Goal: Task Accomplishment & Management: Manage account settings

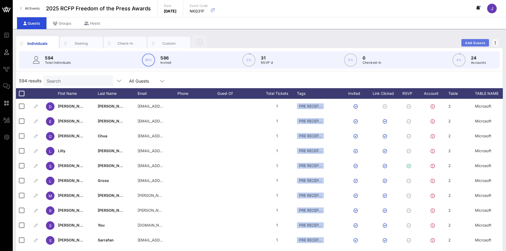
click at [478, 43] on span "Add Guests" at bounding box center [475, 43] width 21 height 4
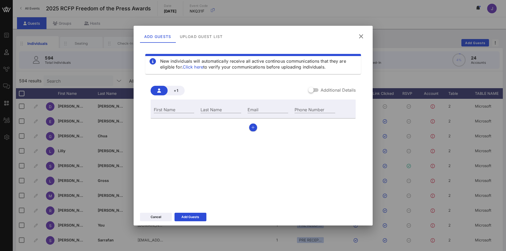
click at [336, 92] on label "Additional Details" at bounding box center [338, 89] width 35 height 5
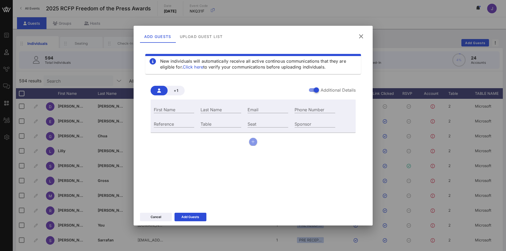
click at [253, 141] on button "button" at bounding box center [253, 142] width 8 height 8
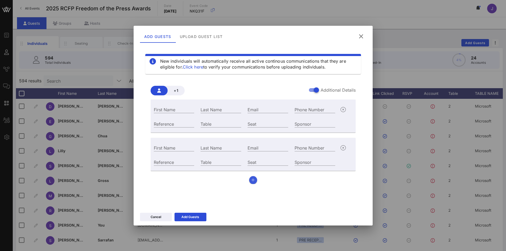
click at [253, 141] on div "Email" at bounding box center [268, 147] width 47 height 14
click at [253, 184] on button "button" at bounding box center [253, 180] width 8 height 8
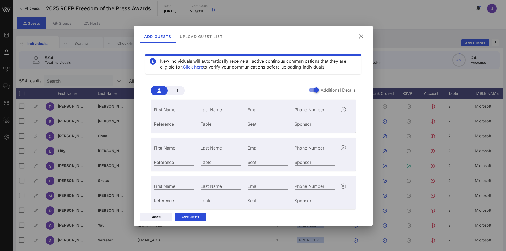
scroll to position [16, 0]
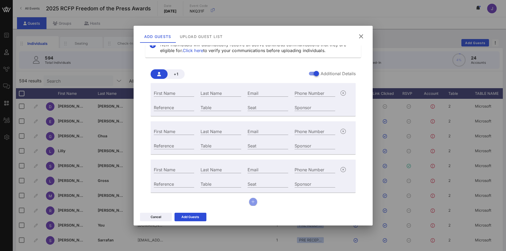
click at [254, 201] on button "button" at bounding box center [253, 202] width 8 height 8
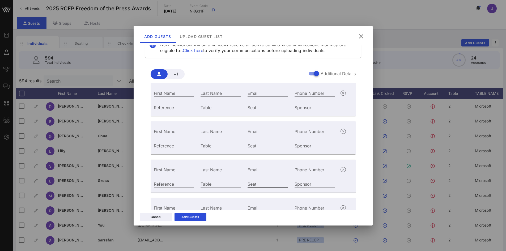
scroll to position [43, 0]
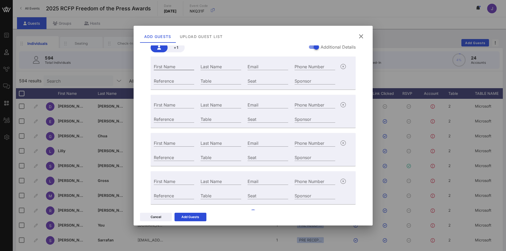
click at [173, 66] on input "First Name" at bounding box center [174, 66] width 41 height 7
click at [264, 67] on input "Email" at bounding box center [268, 66] width 41 height 7
paste input "Ashaw@dcigroup.com Pdavis@dcigroup.com Cspears@dcigroup.com Owolf@dcigroup.com"
drag, startPoint x: 286, startPoint y: 67, endPoint x: 280, endPoint y: 65, distance: 5.6
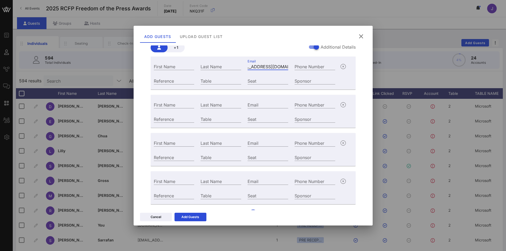
click at [280, 65] on input "Ashaw@dcigroup.com Pdavis@dcigroup.com Cspears@dcigroup.com Owolf@dcigroup.com" at bounding box center [268, 66] width 41 height 7
type input "Ashaw@dcigroup.com"
click at [255, 99] on div "Email" at bounding box center [268, 104] width 47 height 14
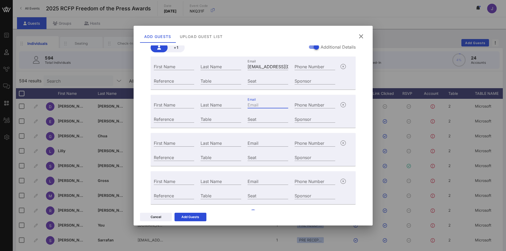
click at [253, 105] on input "Email" at bounding box center [268, 104] width 41 height 7
paste input "Pdavis@dcigroup.com Cspears@dcigroup.com Owolf@dcigroup.com"
drag, startPoint x: 286, startPoint y: 106, endPoint x: 247, endPoint y: 103, distance: 39.2
click at [247, 103] on div "Email Pdavis@dcigroup.com Cspears@dcigroup.com Owolf@dcigroup.com" at bounding box center [268, 104] width 47 height 14
click at [250, 102] on input "Pdavis@dcigroup.com Cspears@dcigroup.com Owolf@dcigroup.com" at bounding box center [268, 104] width 41 height 7
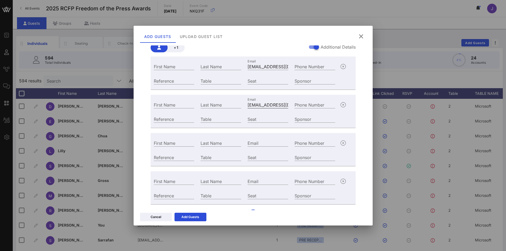
scroll to position [0, 100]
drag, startPoint x: 264, startPoint y: 104, endPoint x: 267, endPoint y: 103, distance: 2.8
click at [265, 103] on input "Pdavis@dcigroup.com Cspears@dcigroup.com Owolf@dcigroup.com" at bounding box center [268, 104] width 41 height 7
drag, startPoint x: 282, startPoint y: 103, endPoint x: 286, endPoint y: 104, distance: 4.6
click at [300, 104] on div "First Name Last Name Email Pdavis@dcigroup.com Cspears@dcigroup.com Owolf@dcigr…" at bounding box center [245, 104] width 188 height 14
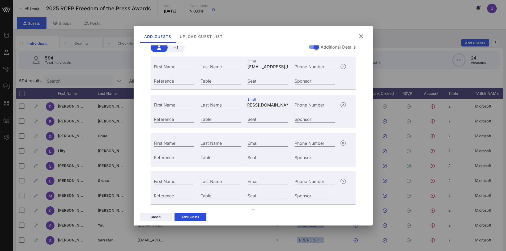
click at [282, 105] on input "Pdavis@dcigroup.com Cspears@dcigroup.com Owolf@dcigroup.com" at bounding box center [268, 104] width 41 height 7
drag, startPoint x: 285, startPoint y: 106, endPoint x: 258, endPoint y: 103, distance: 27.2
click at [258, 103] on input "Pdavis@dcigroup.com Cspears@dcigroup.com Owolf@dcigroup.com" at bounding box center [268, 104] width 41 height 7
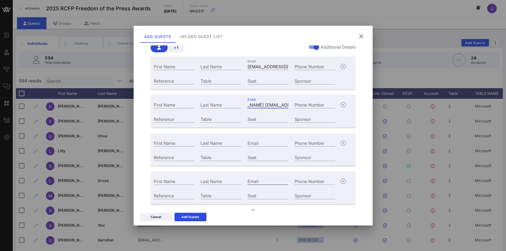
type input "Pdavis@dcigroup.com Cspears@dcigroup.com"
click at [255, 186] on div "Email" at bounding box center [268, 181] width 47 height 14
click at [254, 182] on input "Email" at bounding box center [268, 181] width 41 height 7
paste input "Owolf@dcigroup.com"
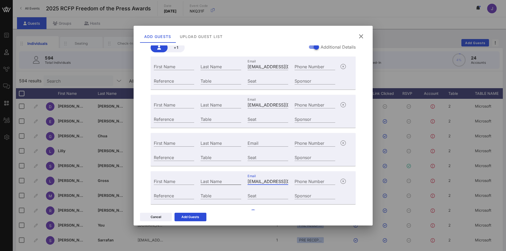
drag, startPoint x: 247, startPoint y: 181, endPoint x: 227, endPoint y: 179, distance: 20.3
click at [226, 179] on div "First Name Last Name Email Owolf@dcigroup.com Phone Number" at bounding box center [245, 181] width 188 height 14
click at [248, 179] on input "Owolf@dcigroup.com" at bounding box center [268, 181] width 41 height 7
type input "Owolf@dcigroup.com"
click at [257, 104] on input "Pdavis@dcigroup.com Cspears@dcigroup.com" at bounding box center [268, 104] width 41 height 7
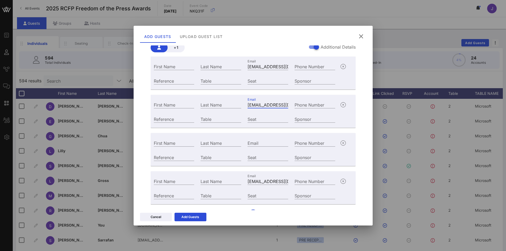
click at [257, 104] on input "Pdavis@dcigroup.com Cspears@dcigroup.com" at bounding box center [268, 104] width 41 height 7
click at [266, 105] on input "Pdavis@dcigroup.com Cspears@dcigroup.com" at bounding box center [268, 104] width 41 height 7
drag, startPoint x: 285, startPoint y: 106, endPoint x: 314, endPoint y: 106, distance: 28.4
click at [314, 106] on div "First Name Last Name Email Pdavis@dcigroup.com Cspears@dcigroup.com Phone Number" at bounding box center [245, 104] width 188 height 14
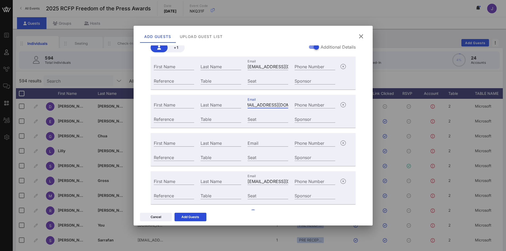
type input "Pdavis@dcigroup.com group.com"
type input "Cspears@dci"
click at [281, 105] on input "Pdavis@dcigroup.com group.com" at bounding box center [268, 104] width 41 height 7
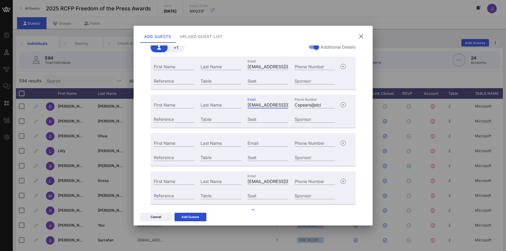
click at [281, 105] on input "Pdavis@dcigroup.com group.com" at bounding box center [268, 104] width 41 height 7
click at [305, 104] on input "Cspears@dci" at bounding box center [315, 104] width 41 height 7
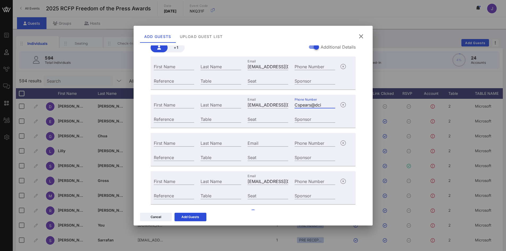
click at [305, 104] on input "Cspears@dci" at bounding box center [315, 104] width 41 height 7
click at [258, 143] on input "Email" at bounding box center [268, 143] width 41 height 7
paste input "Cspears@dci"
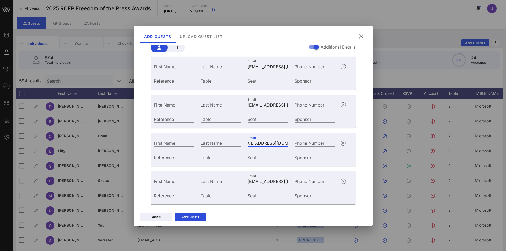
type input "Cspears@dcigroup.com"
click at [248, 104] on input "Pdavis@dcigroup.com group.com" at bounding box center [268, 104] width 41 height 7
drag, startPoint x: 247, startPoint y: 106, endPoint x: 261, endPoint y: 108, distance: 14.7
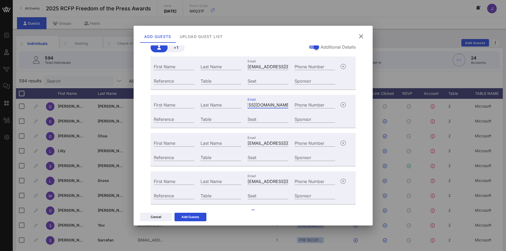
click at [261, 108] on div "Email Pdavis@dcigroup.com group.com" at bounding box center [268, 104] width 41 height 7
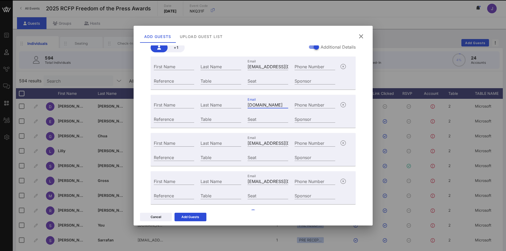
click at [262, 108] on div "Email group.com" at bounding box center [268, 104] width 41 height 7
click at [262, 107] on input "group.com" at bounding box center [268, 104] width 41 height 7
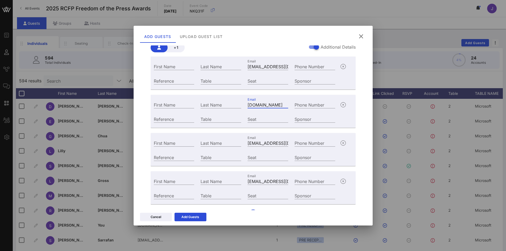
click at [262, 104] on input "group.com" at bounding box center [268, 104] width 41 height 7
type input "g"
paste input "Pdavis@dcigroup.com"
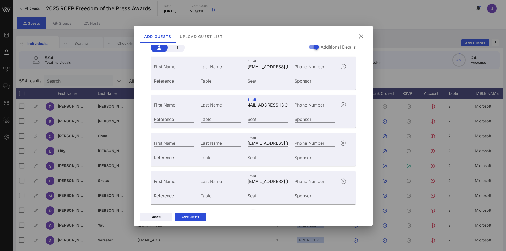
type input "Pdavis@dcigroup.com"
click at [201, 106] on input "Last Name" at bounding box center [221, 104] width 41 height 7
click at [165, 69] on input "First Name" at bounding box center [174, 66] width 41 height 7
type input "Alex"
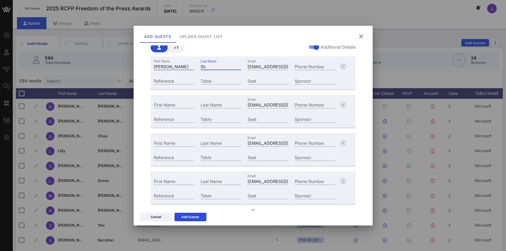
type input "S"
drag, startPoint x: 136, startPoint y: 65, endPoint x: 119, endPoint y: 62, distance: 17.7
click at [119, 63] on div "Event Builder Guests Journeys Comms QR Scanner Team Settings 2025 RCFP Freedom …" at bounding box center [253, 132] width 506 height 264
type input "a"
type input "Adam"
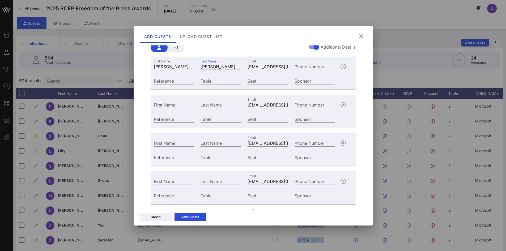
type input "Shaw"
drag, startPoint x: 183, startPoint y: 102, endPoint x: 188, endPoint y: 103, distance: 4.9
click at [183, 102] on input "First Name" at bounding box center [174, 104] width 41 height 7
paste input "Peyton Davis"
drag, startPoint x: 170, startPoint y: 104, endPoint x: 209, endPoint y: 105, distance: 39.9
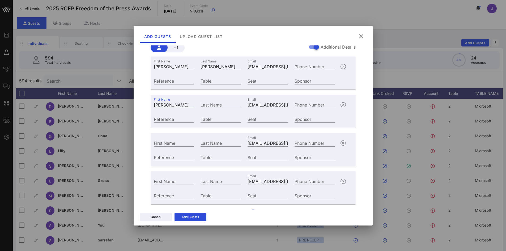
click at [209, 105] on div "First Name Peyton Davis Last Name Email Pdavis@dcigroup.com Phone Number" at bounding box center [245, 104] width 188 height 14
type input "Peyton"
click at [212, 105] on input "Last Name" at bounding box center [221, 104] width 41 height 7
paste input "Davis"
type input "Davis"
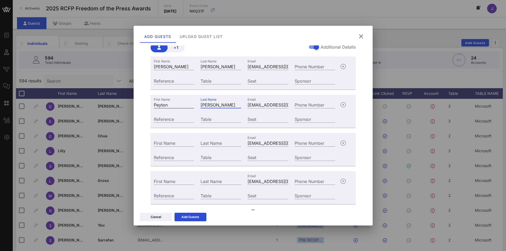
click at [185, 103] on input "Peyton" at bounding box center [174, 104] width 41 height 7
type input "Peyton"
click at [179, 140] on input "First Name" at bounding box center [174, 143] width 41 height 7
paste input "Charlotte Spears"
drag, startPoint x: 174, startPoint y: 143, endPoint x: 216, endPoint y: 144, distance: 41.7
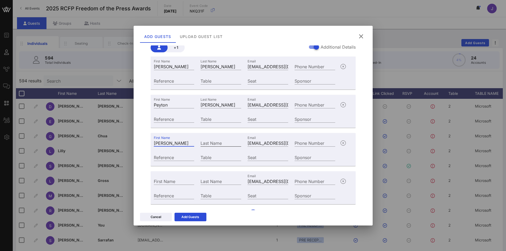
click at [216, 144] on div "First Name Charlotte Spears Last Name Email Cspears@dcigroup.com Phone Number" at bounding box center [245, 142] width 188 height 14
type input "Charlotte"
click at [217, 141] on input "Last Name" at bounding box center [221, 143] width 41 height 7
paste input "Spears"
type input "Spears"
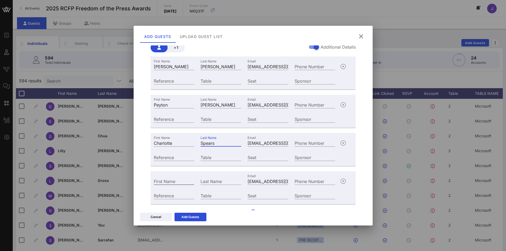
click at [182, 184] on div "First Name" at bounding box center [174, 181] width 47 height 14
click at [182, 184] on input "First Name" at bounding box center [174, 181] width 41 height 7
paste input "Oliver Wolf"
drag, startPoint x: 182, startPoint y: 181, endPoint x: 199, endPoint y: 181, distance: 16.5
click at [198, 181] on div "First Name Oliver Wolf Last Name Email Owolf@dcigroup.com Phone Number" at bounding box center [245, 181] width 188 height 14
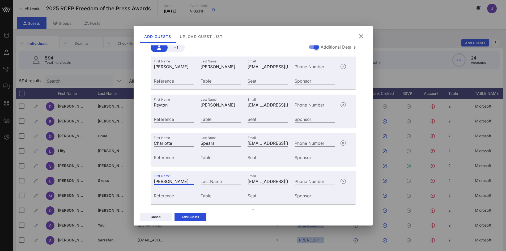
type input "Oliver"
click at [208, 179] on div "Last Name" at bounding box center [221, 181] width 41 height 7
paste input "Wolf"
type input "Wolf"
click at [175, 180] on input "Oliver" at bounding box center [174, 181] width 41 height 7
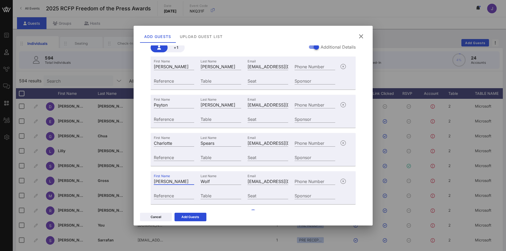
type input "Oliver"
click at [209, 119] on input "Table" at bounding box center [221, 119] width 41 height 7
type input "60"
click at [208, 85] on div "Table" at bounding box center [221, 80] width 47 height 14
drag, startPoint x: 215, startPoint y: 74, endPoint x: 214, endPoint y: 78, distance: 4.5
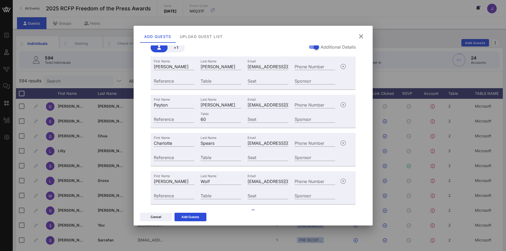
click at [215, 75] on div "Table" at bounding box center [221, 80] width 47 height 14
click at [212, 79] on input "Table" at bounding box center [221, 80] width 41 height 7
type input "60"
click at [209, 156] on div "Table" at bounding box center [221, 157] width 41 height 7
type input "60"
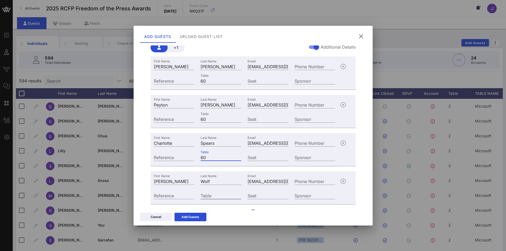
click at [213, 194] on input "Table" at bounding box center [221, 195] width 41 height 7
type input "60"
click at [197, 220] on div "Add Guests" at bounding box center [191, 217] width 18 height 5
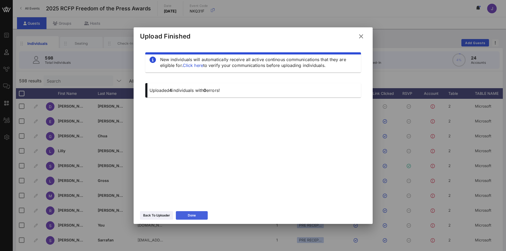
click at [199, 216] on button "Done" at bounding box center [192, 215] width 32 height 9
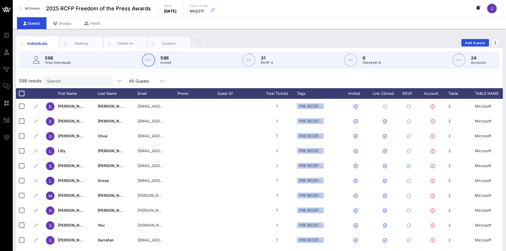
click at [74, 82] on input "Search" at bounding box center [78, 80] width 62 height 7
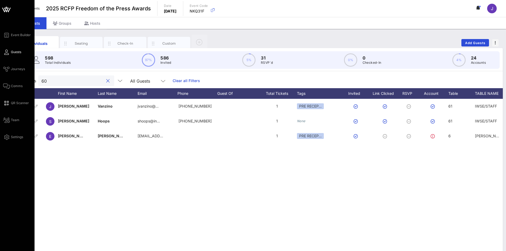
click at [9, 79] on div "Event Builder Guests Journeys Comms QR Scanner Team Settings 2025 RCFP Freedom …" at bounding box center [253, 132] width 506 height 264
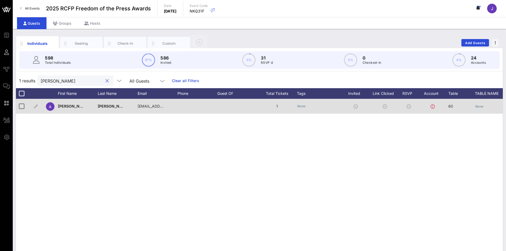
type input "shaw"
click at [474, 105] on div "60" at bounding box center [462, 109] width 27 height 21
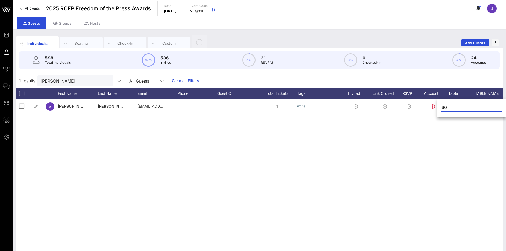
drag, startPoint x: 445, startPoint y: 169, endPoint x: 447, endPoint y: 167, distance: 3.2
click at [446, 168] on div "A Adam Shaw ashaw@dcigroup.com 1 None 60 None None None None None" at bounding box center [259, 179] width 487 height 160
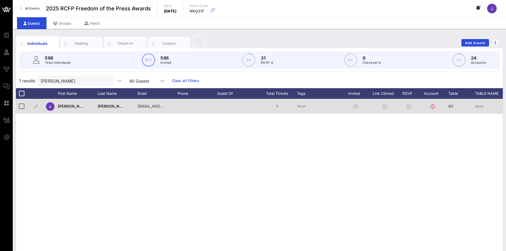
click at [483, 108] on icon "None" at bounding box center [479, 106] width 9 height 4
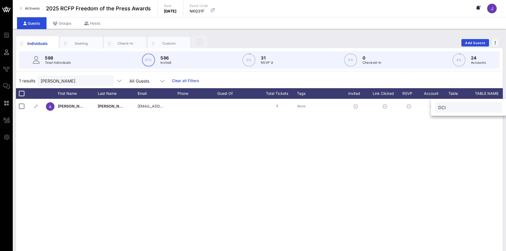
type input "DCI"
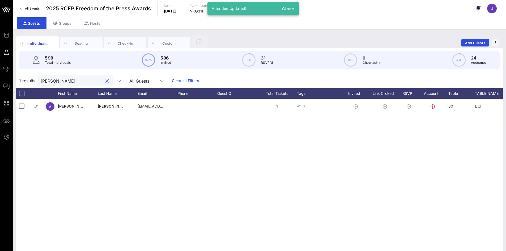
drag, startPoint x: 47, startPoint y: 80, endPoint x: 22, endPoint y: 78, distance: 24.3
click at [18, 78] on div "1 results shaw All Guests Clear all Filters" at bounding box center [259, 80] width 487 height 15
click at [67, 79] on input "shaw" at bounding box center [72, 80] width 62 height 7
drag, startPoint x: 38, startPoint y: 78, endPoint x: 33, endPoint y: 78, distance: 5.1
click at [38, 78] on div "shaw" at bounding box center [75, 80] width 76 height 11
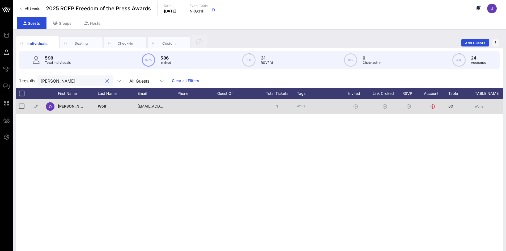
type input "oliver"
drag, startPoint x: 482, startPoint y: 103, endPoint x: 483, endPoint y: 106, distance: 3.1
click at [482, 103] on div "None" at bounding box center [479, 106] width 9 height 15
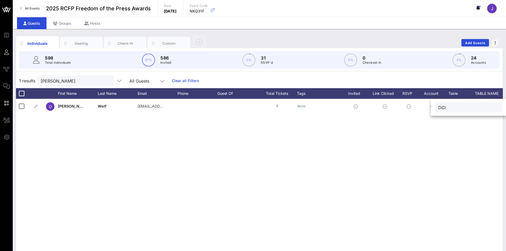
type input "DCI"
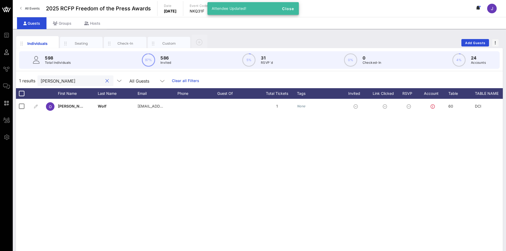
click at [62, 78] on input "oliver" at bounding box center [72, 80] width 62 height 7
drag, startPoint x: 61, startPoint y: 76, endPoint x: 18, endPoint y: 74, distance: 43.4
click at [18, 74] on div "1 results oliver All Guests Clear all Filters" at bounding box center [259, 80] width 487 height 15
type input "o"
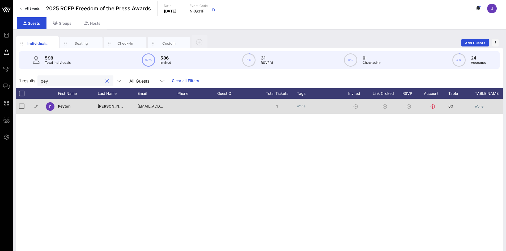
type input "pey"
click at [480, 108] on icon "None" at bounding box center [479, 106] width 9 height 4
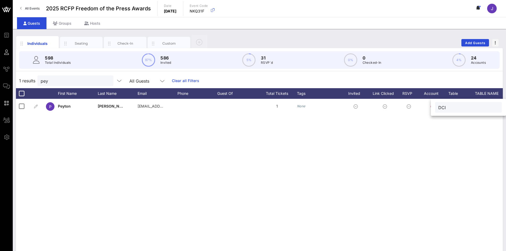
type input "DCI"
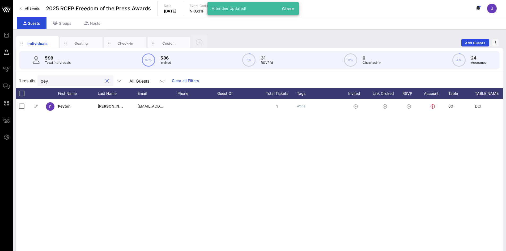
drag, startPoint x: 71, startPoint y: 79, endPoint x: 55, endPoint y: 78, distance: 16.0
click at [55, 78] on input "pey" at bounding box center [72, 80] width 62 height 7
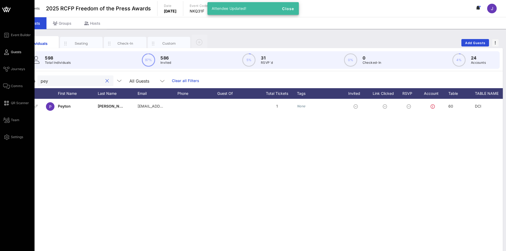
drag, startPoint x: 56, startPoint y: 77, endPoint x: 11, endPoint y: 75, distance: 45.5
click at [9, 76] on div "Event Builder Guests Journeys Comms QR Scanner Team Settings 2025 RCFP Freedom …" at bounding box center [253, 132] width 506 height 264
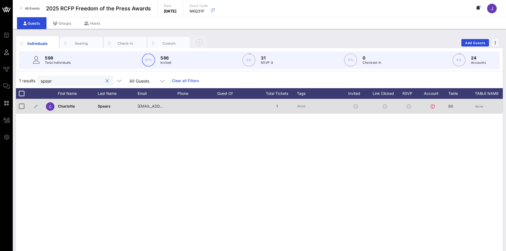
type input "spear"
click at [485, 105] on div "None" at bounding box center [495, 109] width 40 height 21
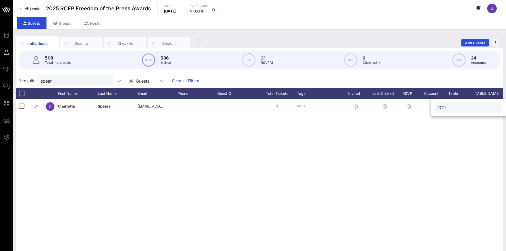
type input "DCI"
drag, startPoint x: 46, startPoint y: 80, endPoint x: 43, endPoint y: 64, distance: 16.3
click at [9, 78] on div "Event Builder Guests Journeys Comms QR Scanner Team Settings 2025 RCFP Freedom …" at bounding box center [253, 132] width 506 height 264
type input "dci"
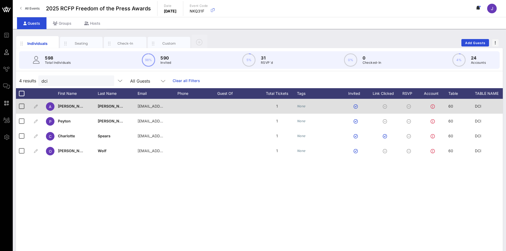
click at [453, 105] on span "60" at bounding box center [451, 106] width 5 height 5
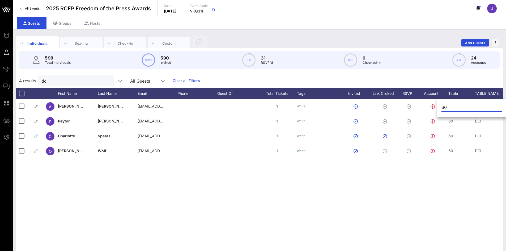
drag, startPoint x: 453, startPoint y: 105, endPoint x: 442, endPoint y: 103, distance: 10.8
click at [442, 103] on input "60" at bounding box center [472, 107] width 60 height 9
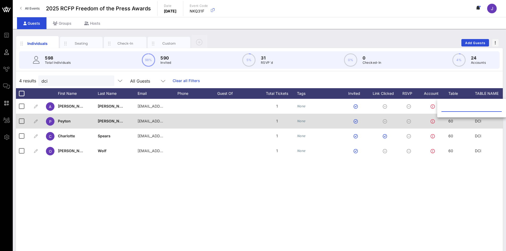
click at [451, 120] on span "60" at bounding box center [451, 121] width 5 height 5
drag, startPoint x: 453, startPoint y: 121, endPoint x: 433, endPoint y: 122, distance: 20.5
click at [433, 122] on div "Event Builder Guests Journeys Comms QR Scanner Team Settings 2025 RCFP Freedom …" at bounding box center [253, 132] width 506 height 264
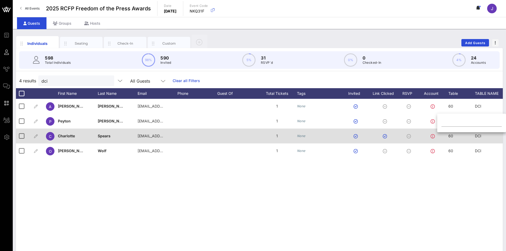
click at [448, 137] on div at bounding box center [433, 136] width 29 height 15
drag, startPoint x: 452, startPoint y: 136, endPoint x: 448, endPoint y: 137, distance: 4.9
click at [448, 137] on div "C Charlotte Spears cspears@dcigroup.com 1 None 60 DCI None None None None" at bounding box center [365, 136] width 699 height 15
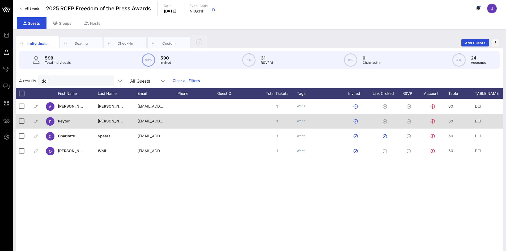
click at [451, 121] on span "60" at bounding box center [451, 121] width 5 height 5
type input "60"
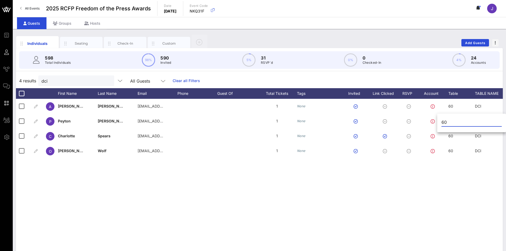
click at [441, 121] on div "60" at bounding box center [472, 124] width 69 height 18
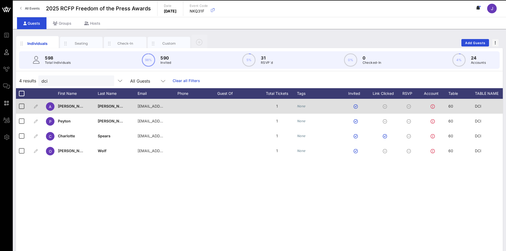
click at [452, 107] on span "60" at bounding box center [451, 106] width 5 height 5
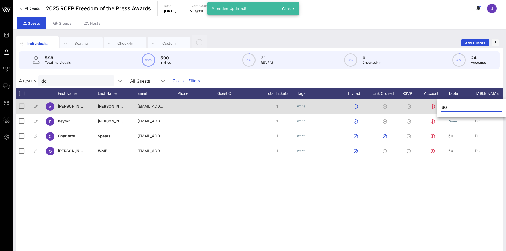
click at [452, 107] on input "60" at bounding box center [472, 107] width 60 height 9
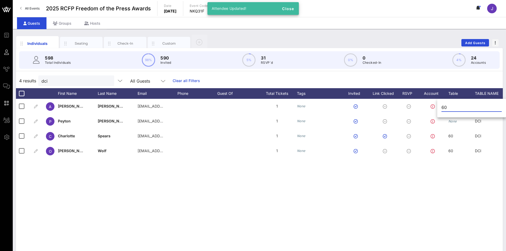
type input "6"
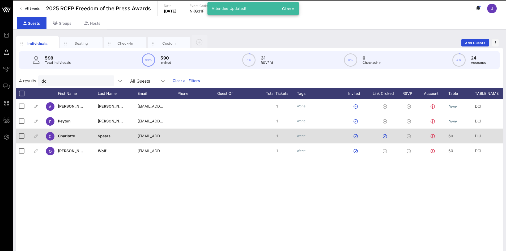
click at [452, 135] on span "60" at bounding box center [451, 136] width 5 height 5
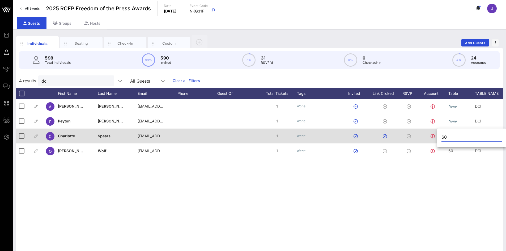
click at [452, 135] on input "60" at bounding box center [472, 137] width 60 height 9
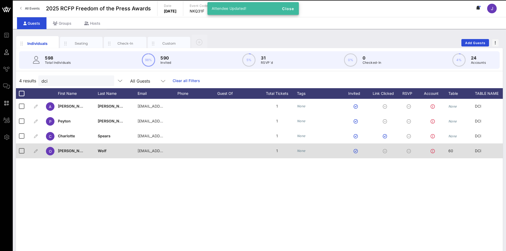
click at [453, 149] on span "60" at bounding box center [451, 151] width 5 height 5
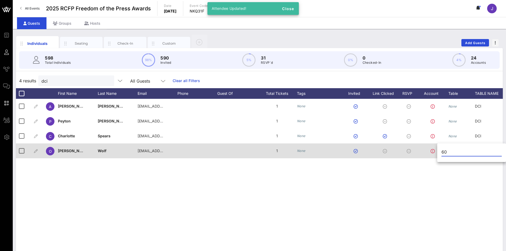
click at [453, 149] on input "60" at bounding box center [472, 152] width 60 height 9
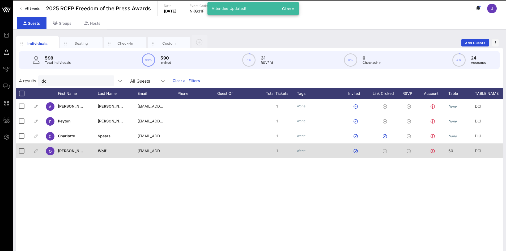
click at [453, 148] on div "60" at bounding box center [451, 151] width 5 height 15
click at [453, 148] on input "60" at bounding box center [472, 152] width 60 height 9
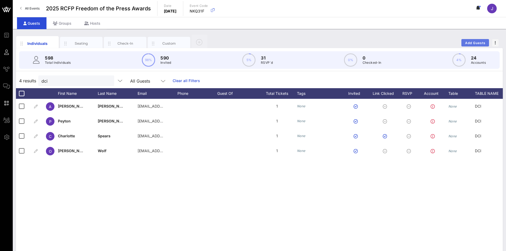
click at [478, 41] on span "Add Guests" at bounding box center [475, 43] width 21 height 4
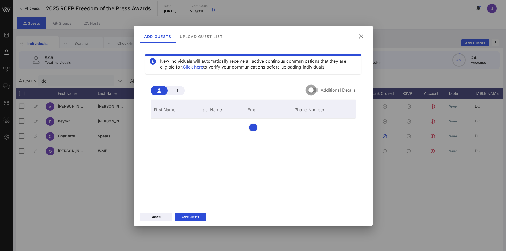
click at [316, 90] on div at bounding box center [311, 90] width 9 height 9
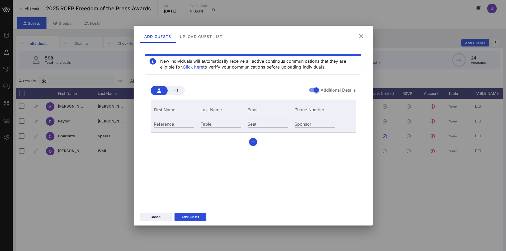
click at [259, 108] on input "Email" at bounding box center [268, 109] width 41 height 7
paste input "sofia.rubinson@newsguardtech.com"
type input "sofia.rubinson@newsguardtech.com"
click at [182, 110] on input "First Name" at bounding box center [174, 109] width 41 height 7
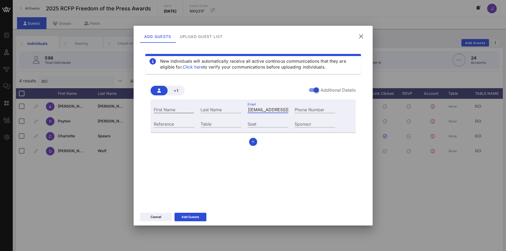
scroll to position [0, 0]
type input "Sofia"
type input "Rubinson"
click at [217, 125] on input "Table" at bounding box center [221, 123] width 41 height 7
type input "53"
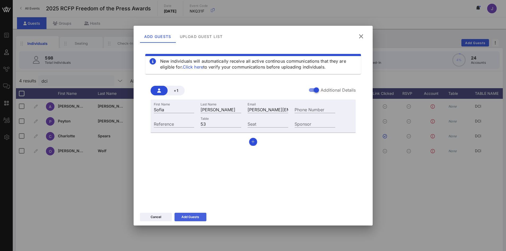
click at [198, 218] on div "Add Guests" at bounding box center [191, 217] width 18 height 5
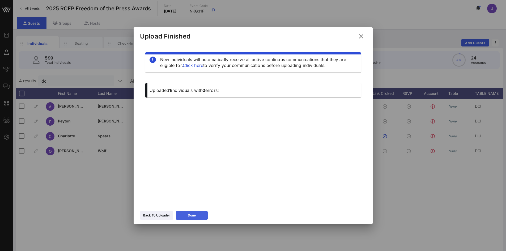
click at [199, 214] on button "Done" at bounding box center [192, 215] width 32 height 9
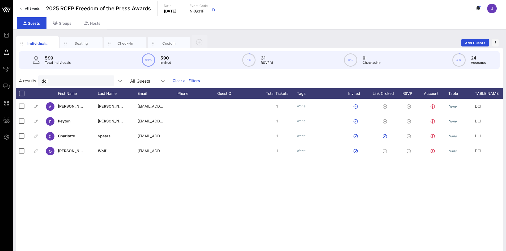
drag, startPoint x: 91, startPoint y: 187, endPoint x: 94, endPoint y: 167, distance: 20.7
click at [93, 184] on div "A Adam Shaw ashaw@dcigroup.com 1 None None DCI None None None None P Peyton Dav…" at bounding box center [259, 179] width 487 height 160
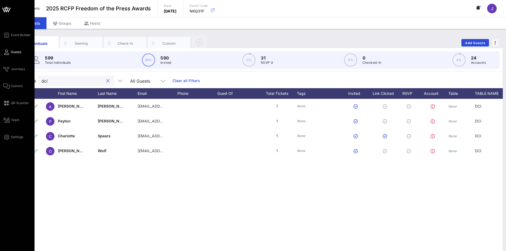
drag, startPoint x: 86, startPoint y: 82, endPoint x: 0, endPoint y: 74, distance: 86.7
click at [0, 74] on div "Event Builder Guests Journeys Comms QR Scanner Team Settings 2025 RCFP Freedom …" at bounding box center [253, 132] width 506 height 264
type input "rubins"
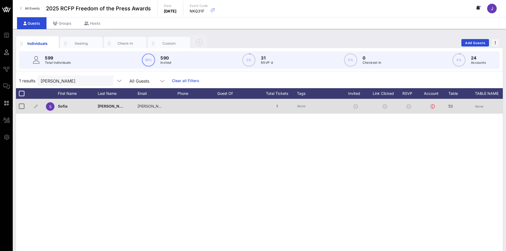
click at [482, 106] on icon "None" at bounding box center [479, 106] width 9 height 4
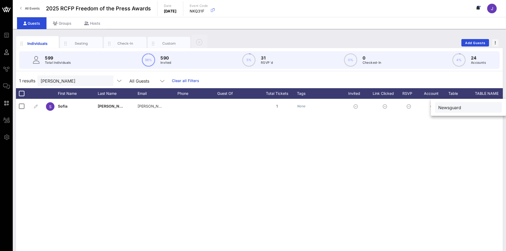
type input "Newsguard"
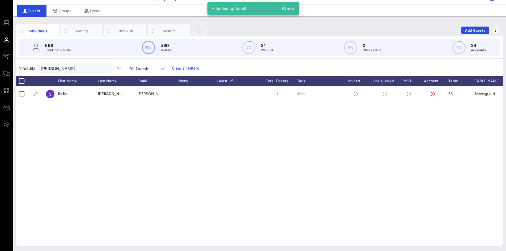
scroll to position [0, 211]
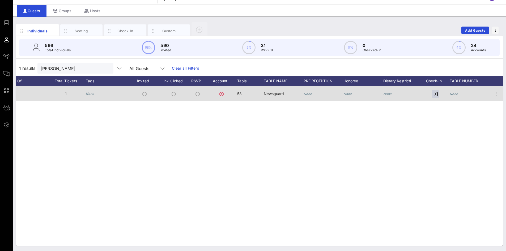
click at [456, 94] on icon "None" at bounding box center [454, 94] width 9 height 4
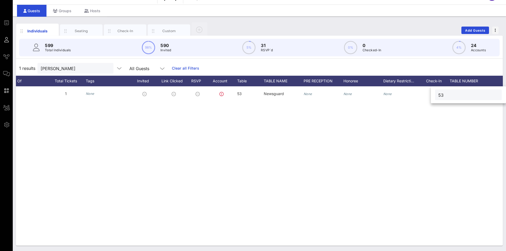
type input "53"
click at [91, 66] on input "rubins" at bounding box center [72, 68] width 62 height 7
drag, startPoint x: 103, startPoint y: 69, endPoint x: 97, endPoint y: 7, distance: 61.7
click at [106, 68] on button "clear icon" at bounding box center [107, 68] width 3 height 5
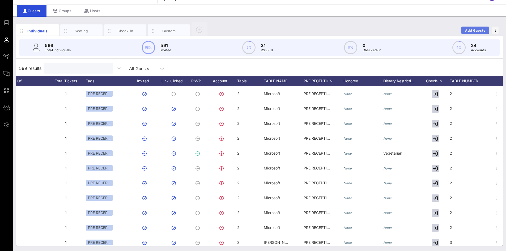
click at [472, 29] on span "Add Guests" at bounding box center [475, 30] width 21 height 4
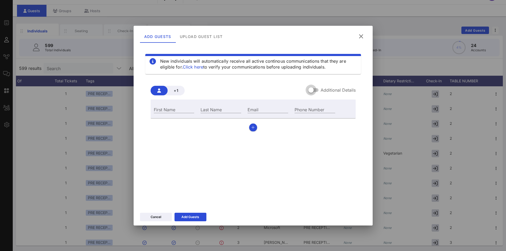
click at [315, 91] on div at bounding box center [311, 90] width 9 height 9
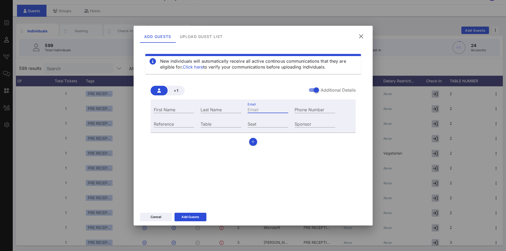
click at [254, 108] on div "Email" at bounding box center [268, 109] width 41 height 7
paste input "kathleen.salvaty@morganstanley.com"
drag, startPoint x: 258, startPoint y: 111, endPoint x: 230, endPoint y: 109, distance: 28.8
click at [229, 109] on div "First Name Last Name Email kathleen.salvaty@morganstanley.com Phone Number" at bounding box center [245, 109] width 188 height 14
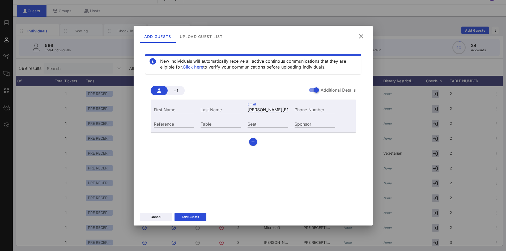
drag, startPoint x: 268, startPoint y: 107, endPoint x: 253, endPoint y: 107, distance: 15.2
click at [268, 107] on input "kathleen.salvaty@morganstanley.com" at bounding box center [268, 109] width 41 height 7
type input "kathleen.salvaty@morganstanley.com"
click at [174, 107] on input "First Name" at bounding box center [174, 109] width 41 height 7
type input "Kathleen"
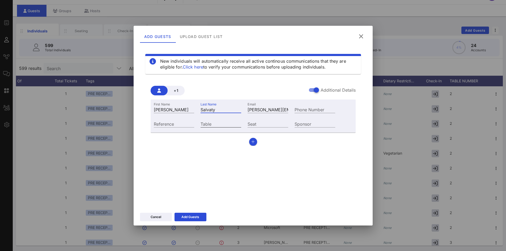
type input "Salvaty"
click at [220, 123] on input "Table" at bounding box center [221, 123] width 41 height 7
type input "5"
click at [200, 219] on button "Add Guests" at bounding box center [191, 217] width 32 height 9
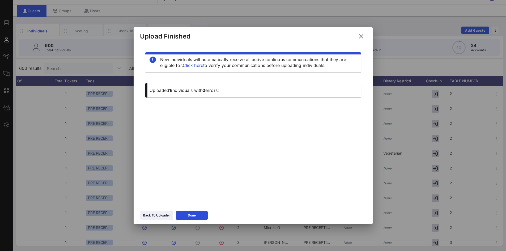
click at [361, 36] on icon at bounding box center [361, 36] width 7 height 6
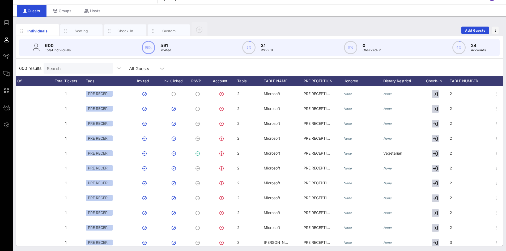
click at [93, 67] on input "Search" at bounding box center [78, 68] width 62 height 7
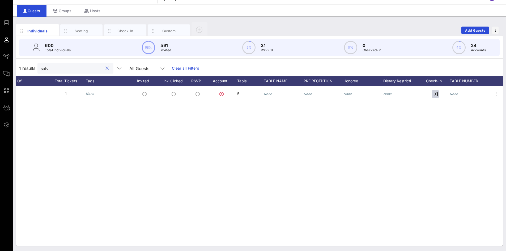
type input "salv"
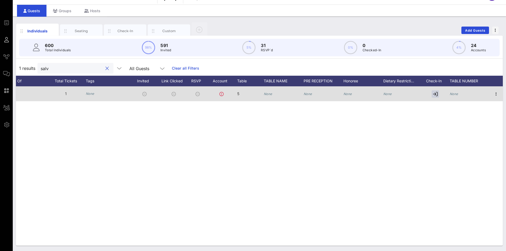
click at [266, 96] on div "None" at bounding box center [268, 93] width 9 height 15
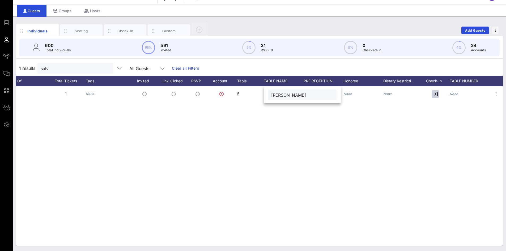
type input "Davis Polk"
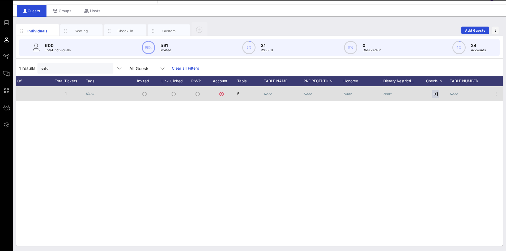
click at [456, 92] on icon "None" at bounding box center [454, 94] width 9 height 4
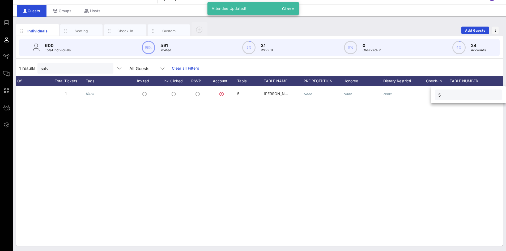
type input "5"
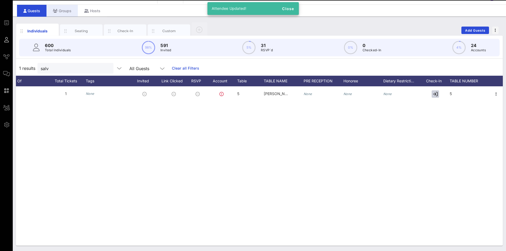
drag, startPoint x: 394, startPoint y: 202, endPoint x: 70, endPoint y: 10, distance: 376.8
click at [392, 202] on div "K Kathleen Salvaty kathleen.salvaty@morganstanley.com 1 None 5 Davis Polk None …" at bounding box center [259, 166] width 487 height 160
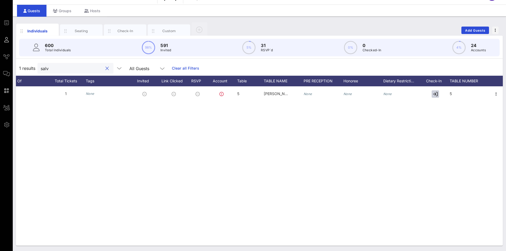
drag, startPoint x: 55, startPoint y: 68, endPoint x: 31, endPoint y: 67, distance: 24.0
click at [31, 67] on div "1 results salv All Guests Clear all Filters" at bounding box center [259, 68] width 487 height 15
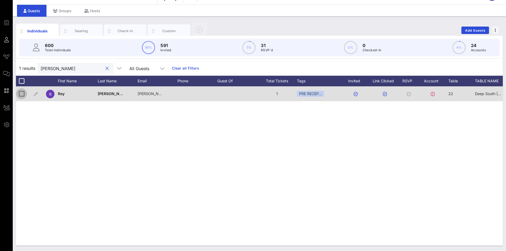
type input "rey ra"
click at [23, 94] on div at bounding box center [21, 93] width 9 height 9
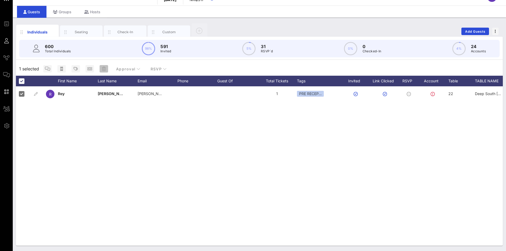
click at [103, 69] on icon "button" at bounding box center [104, 69] width 4 height 4
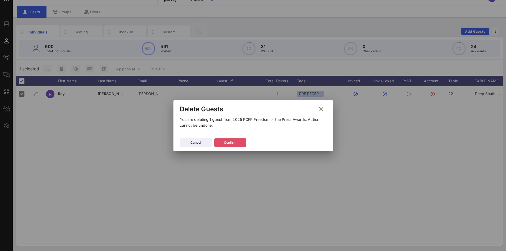
click at [232, 141] on div "Confirm" at bounding box center [230, 142] width 12 height 5
click at [237, 143] on button "Confirm" at bounding box center [231, 142] width 32 height 9
click at [196, 125] on p "You are deleting 1 guest from 2025 RCFP Freedom of the Press Awards. Action can…" at bounding box center [253, 123] width 147 height 12
click at [211, 169] on div at bounding box center [253, 125] width 506 height 251
click at [223, 143] on button "Confirm" at bounding box center [231, 142] width 32 height 9
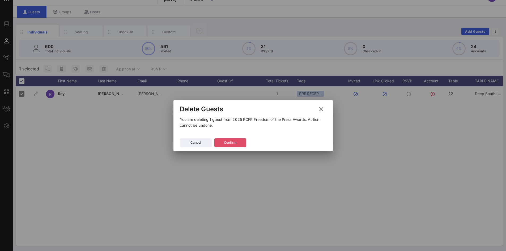
click at [237, 142] on button "Confirm" at bounding box center [231, 142] width 32 height 9
click at [226, 145] on div "Confirm" at bounding box center [230, 142] width 12 height 5
click at [234, 142] on div "Confirm" at bounding box center [230, 142] width 12 height 5
click at [240, 145] on button "Confirm" at bounding box center [231, 142] width 32 height 9
click at [231, 142] on icon at bounding box center [230, 143] width 5 height 4
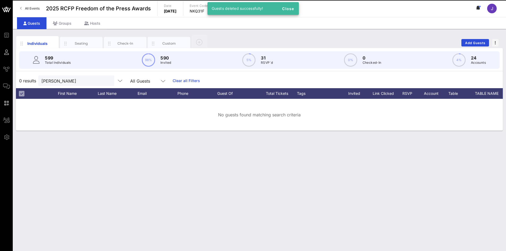
scroll to position [0, 0]
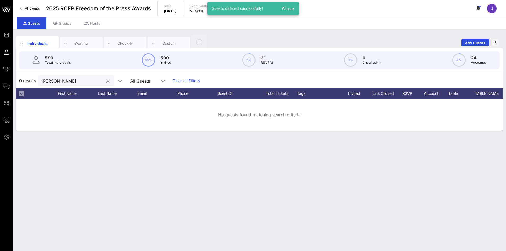
click at [69, 80] on input "rey ra" at bounding box center [72, 80] width 62 height 7
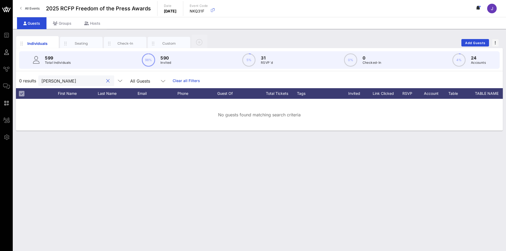
drag, startPoint x: 69, startPoint y: 80, endPoint x: 32, endPoint y: 80, distance: 36.7
click at [32, 80] on div "0 results rey ra All Guests Clear all Filters" at bounding box center [259, 80] width 487 height 15
click at [467, 42] on span "Add Guests" at bounding box center [475, 43] width 21 height 4
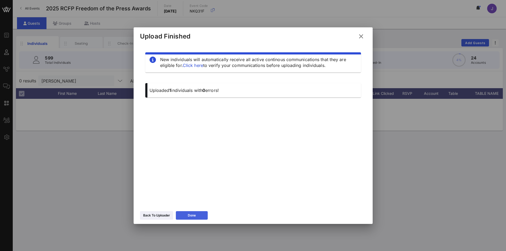
click at [194, 220] on div "Back To Uploader Done" at bounding box center [253, 216] width 239 height 15
click at [194, 217] on div "Done" at bounding box center [192, 215] width 8 height 5
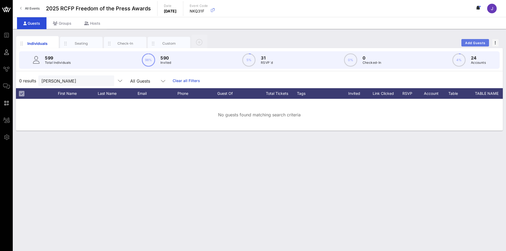
click at [474, 41] on button "Add Guests" at bounding box center [476, 42] width 28 height 7
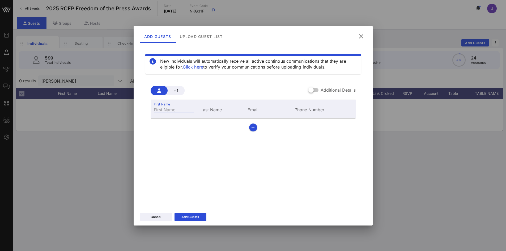
drag, startPoint x: 178, startPoint y: 109, endPoint x: 200, endPoint y: 106, distance: 22.3
click at [178, 109] on input "First Name" at bounding box center [174, 109] width 41 height 7
click at [342, 91] on label "Additional Details" at bounding box center [338, 89] width 35 height 5
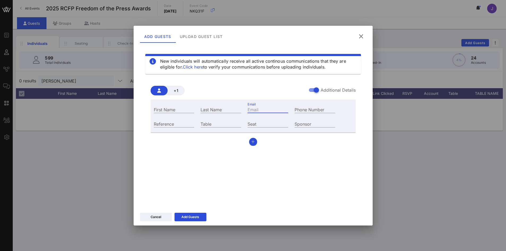
click at [278, 106] on input "Email" at bounding box center [268, 109] width 41 height 7
paste input "tracy.gorra@murmuration.org"
drag, startPoint x: 261, startPoint y: 109, endPoint x: 229, endPoint y: 108, distance: 32.7
click at [229, 108] on div "First Name Last Name Email tracy.gorra@murmuration.org Phone Number" at bounding box center [245, 109] width 188 height 14
type input "tracy.gorra@murmuration.org"
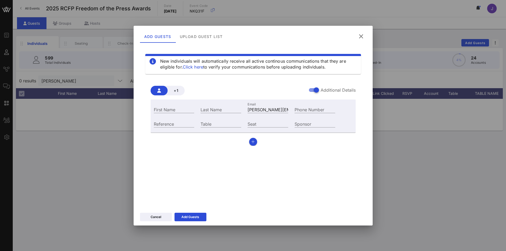
click at [259, 105] on div "Email tracy.gorra@murmuration.org" at bounding box center [268, 109] width 47 height 14
click at [178, 110] on input "First Name" at bounding box center [174, 109] width 41 height 7
type input "Emma"
drag, startPoint x: 204, startPoint y: 110, endPoint x: 207, endPoint y: 108, distance: 3.7
click at [204, 110] on input "Last Name" at bounding box center [221, 109] width 41 height 7
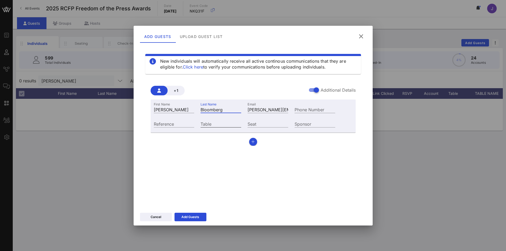
type input "Bloomberg"
click at [229, 123] on input "Table" at bounding box center [221, 123] width 41 height 7
type input "22"
click at [200, 219] on button "Add Guests" at bounding box center [191, 217] width 32 height 9
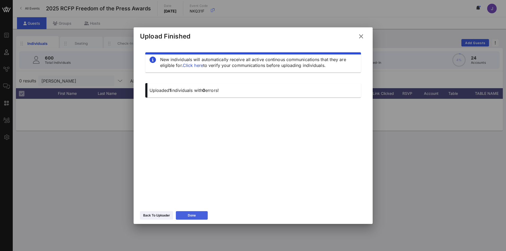
click at [198, 215] on button "Done" at bounding box center [192, 215] width 32 height 9
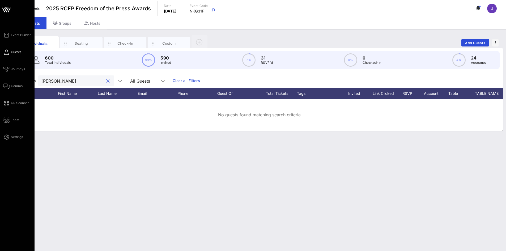
drag, startPoint x: 47, startPoint y: 81, endPoint x: 27, endPoint y: 72, distance: 22.4
click at [12, 79] on div "Event Builder Guests Journeys Comms QR Scanner Team Settings 2025 RCFP Freedom …" at bounding box center [253, 125] width 506 height 251
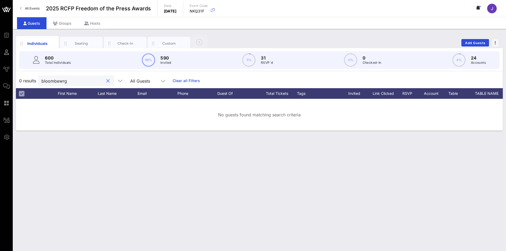
click at [60, 81] on input "bloombewrg" at bounding box center [72, 80] width 62 height 7
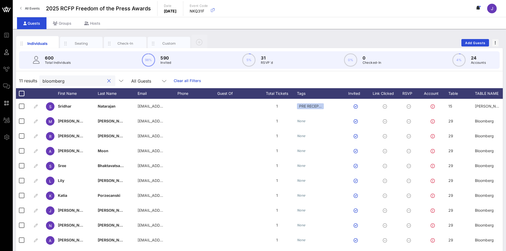
click at [43, 83] on input "bloomberg" at bounding box center [74, 80] width 62 height 7
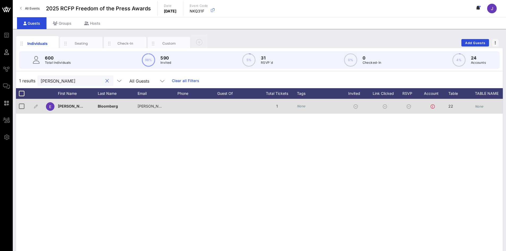
type input "emma bloomberg"
click at [306, 106] on div "None" at bounding box center [319, 106] width 45 height 15
click at [300, 106] on icon "None" at bounding box center [301, 106] width 9 height 4
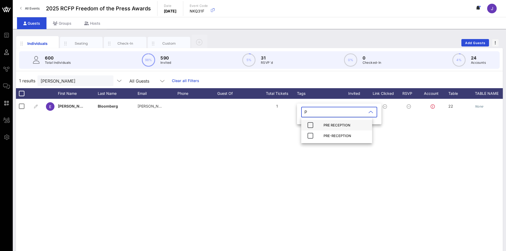
type input "P"
click at [338, 124] on div "PRE RECEPTION" at bounding box center [346, 125] width 44 height 4
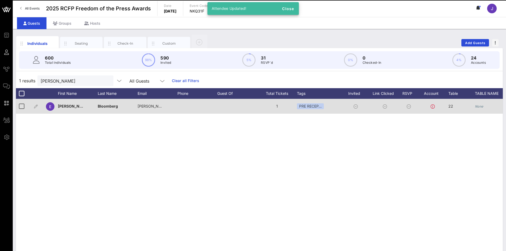
click at [481, 108] on icon "None" at bounding box center [479, 106] width 9 height 4
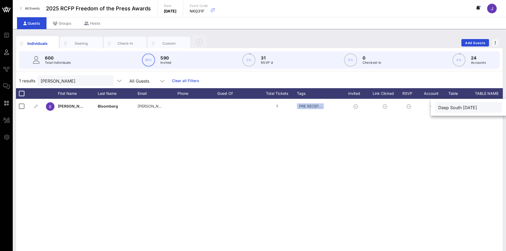
type input "Deep South Today"
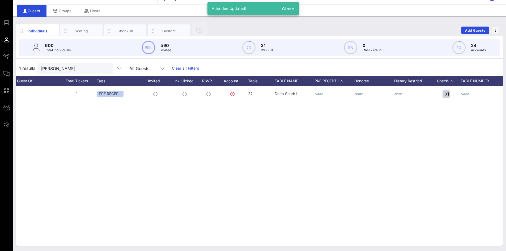
scroll to position [0, 211]
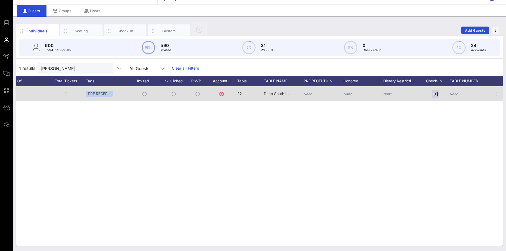
click at [314, 95] on div "None" at bounding box center [324, 96] width 40 height 21
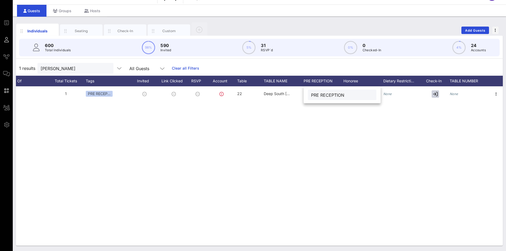
type input "PRE RECEPTION"
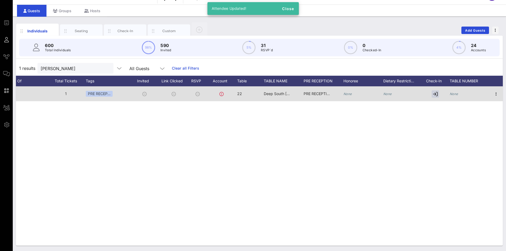
click at [451, 93] on icon "None" at bounding box center [454, 94] width 9 height 4
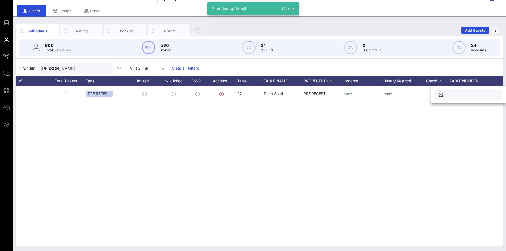
type input "22"
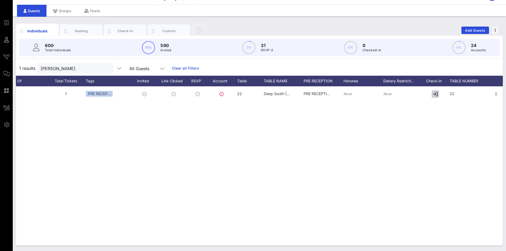
scroll to position [0, 0]
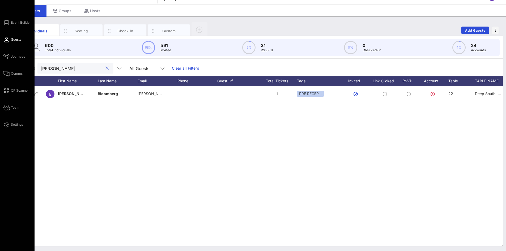
drag, startPoint x: 73, startPoint y: 66, endPoint x: 0, endPoint y: 62, distance: 73.5
click at [0, 62] on div "Event Builder Guests Journeys Comms QR Scanner Team Settings 2025 RCFP Freedom …" at bounding box center [253, 120] width 506 height 264
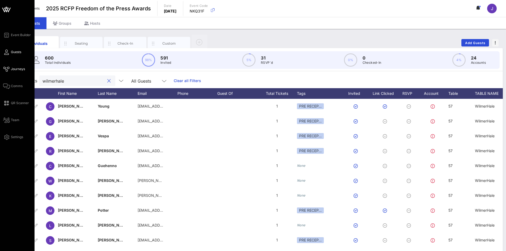
type input "wilmerhale"
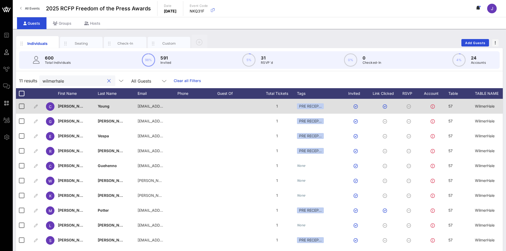
click at [447, 109] on div at bounding box center [433, 106] width 29 height 15
click at [453, 107] on div "57" at bounding box center [462, 109] width 27 height 21
click at [429, 103] on div "Event Builder Guests Journeys Comms QR Scanner Team Settings 2025 RCFP Freedom …" at bounding box center [253, 132] width 506 height 264
type input "64"
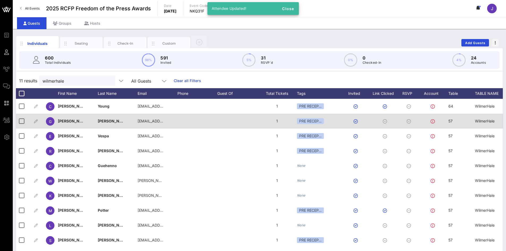
click at [455, 117] on div "57" at bounding box center [462, 124] width 27 height 21
click at [426, 119] on div "Event Builder Guests Journeys Comms QR Scanner Team Settings 2025 RCFP Freedom …" at bounding box center [253, 132] width 506 height 264
type input "64"
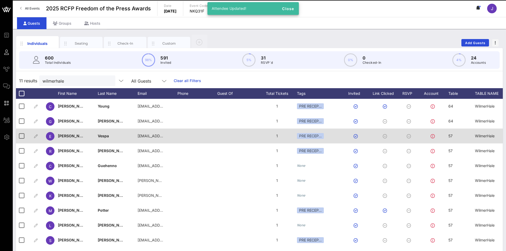
click at [451, 137] on span "57" at bounding box center [451, 136] width 4 height 5
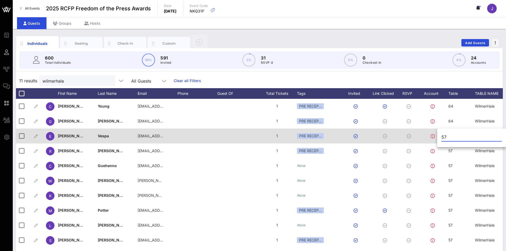
drag, startPoint x: 458, startPoint y: 137, endPoint x: 426, endPoint y: 133, distance: 32.2
click at [425, 134] on div "Event Builder Guests Journeys Comms QR Scanner Team Settings 2025 RCFP Freedom …" at bounding box center [253, 132] width 506 height 264
type input "64"
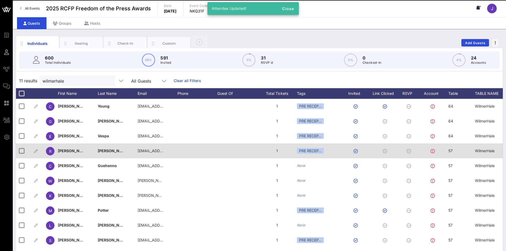
click at [453, 154] on div "57" at bounding box center [451, 151] width 4 height 15
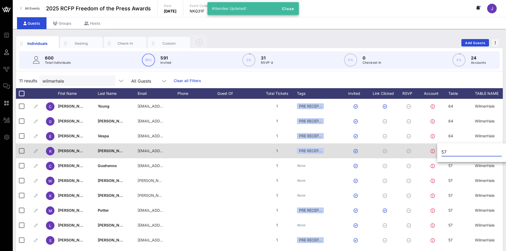
drag, startPoint x: 458, startPoint y: 152, endPoint x: 430, endPoint y: 153, distance: 27.4
click at [430, 153] on div "Event Builder Guests Journeys Comms QR Scanner Team Settings 2025 RCFP Freedom …" at bounding box center [253, 132] width 506 height 264
type input "64"
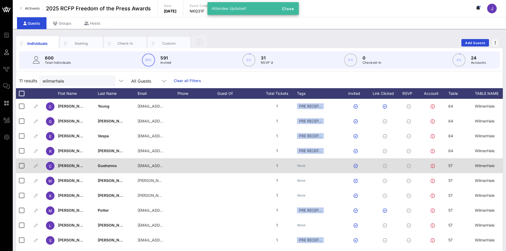
click at [454, 166] on div "57" at bounding box center [462, 168] width 27 height 21
click at [422, 165] on div "Event Builder Guests Journeys Comms QR Scanner Team Settings 2025 RCFP Freedom …" at bounding box center [253, 132] width 506 height 264
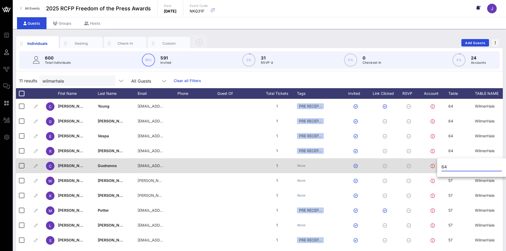
type input "64"
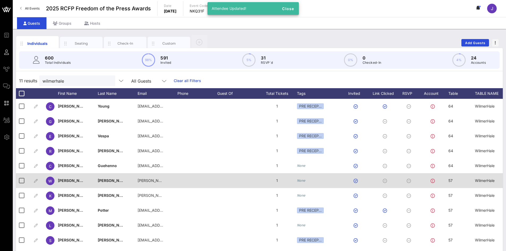
click at [467, 183] on div "57" at bounding box center [462, 183] width 27 height 21
drag, startPoint x: 454, startPoint y: 180, endPoint x: 434, endPoint y: 177, distance: 20.4
click at [430, 178] on div "Event Builder Guests Journeys Comms QR Scanner Team Settings 2025 RCFP Freedom …" at bounding box center [253, 132] width 506 height 264
type input "64"
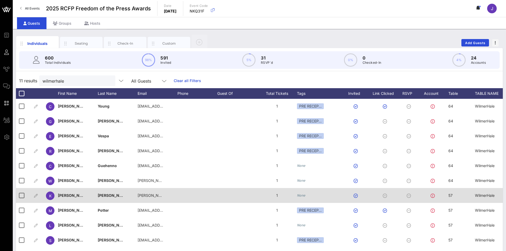
click at [460, 196] on div "57" at bounding box center [462, 198] width 27 height 21
drag, startPoint x: 454, startPoint y: 196, endPoint x: 429, endPoint y: 195, distance: 25.5
click at [428, 195] on div "Event Builder Guests Journeys Comms QR Scanner Team Settings 2025 RCFP Freedom …" at bounding box center [253, 132] width 506 height 264
type input "64"
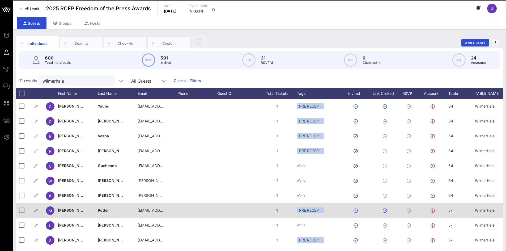
click at [453, 212] on span "57" at bounding box center [451, 210] width 4 height 5
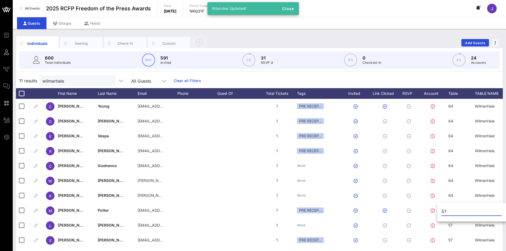
drag, startPoint x: 453, startPoint y: 212, endPoint x: 450, endPoint y: 213, distance: 3.1
click at [450, 213] on input "57" at bounding box center [472, 211] width 60 height 9
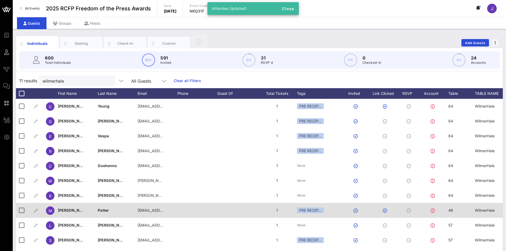
click at [453, 210] on span "46" at bounding box center [451, 210] width 5 height 5
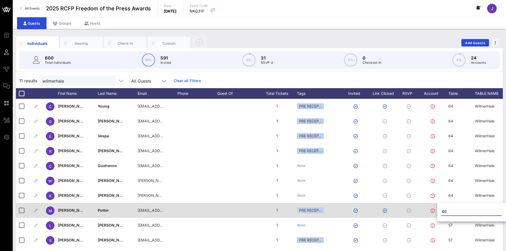
drag, startPoint x: 455, startPoint y: 210, endPoint x: 433, endPoint y: 209, distance: 21.8
click at [432, 209] on div "Event Builder Guests Journeys Comms QR Scanner Team Settings 2025 RCFP Freedom …" at bounding box center [253, 132] width 506 height 264
type input "64"
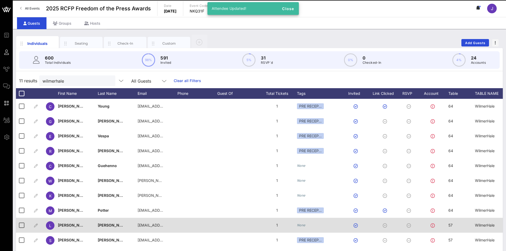
click at [456, 224] on div "57" at bounding box center [462, 228] width 27 height 21
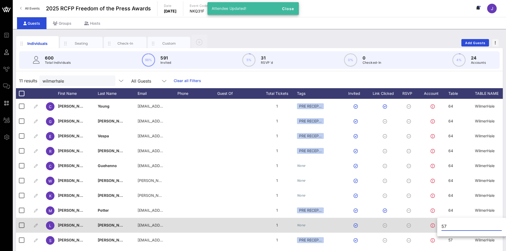
drag, startPoint x: 455, startPoint y: 225, endPoint x: 427, endPoint y: 224, distance: 27.9
click at [426, 224] on div "Event Builder Guests Journeys Comms QR Scanner Team Settings 2025 RCFP Freedom …" at bounding box center [253, 132] width 506 height 264
type input "64"
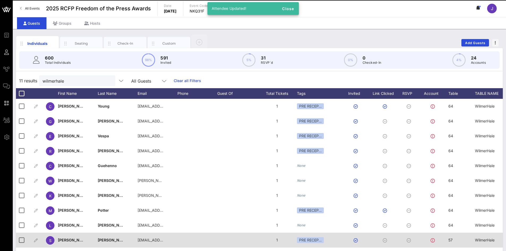
click at [453, 240] on span "57" at bounding box center [451, 240] width 4 height 5
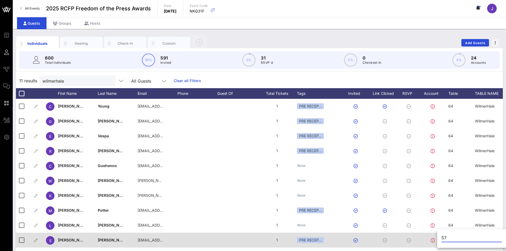
drag, startPoint x: 454, startPoint y: 240, endPoint x: 417, endPoint y: 237, distance: 36.8
click at [417, 237] on div "Event Builder Guests Journeys Comms QR Scanner Team Settings 2025 RCFP Freedom …" at bounding box center [253, 132] width 506 height 264
type input "64"
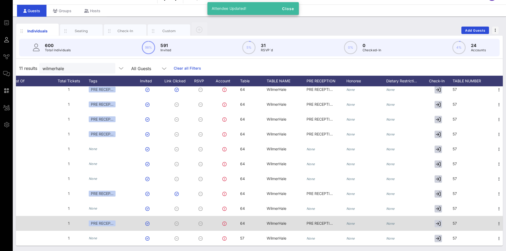
scroll to position [0, 208]
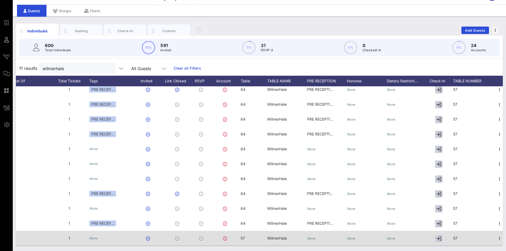
click at [244, 236] on span "57" at bounding box center [243, 238] width 4 height 5
drag, startPoint x: 254, startPoint y: 234, endPoint x: 215, endPoint y: 231, distance: 38.9
click at [215, 231] on div "Event Builder Guests Journeys Comms QR Scanner Team Settings 2025 RCFP Freedom …" at bounding box center [253, 120] width 506 height 264
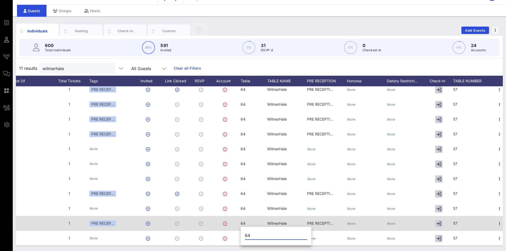
type input "64"
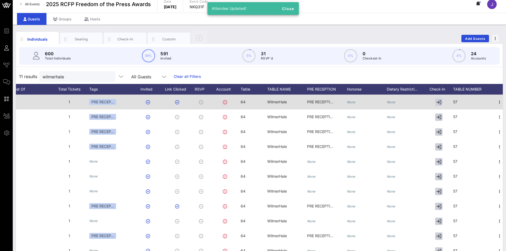
scroll to position [0, 0]
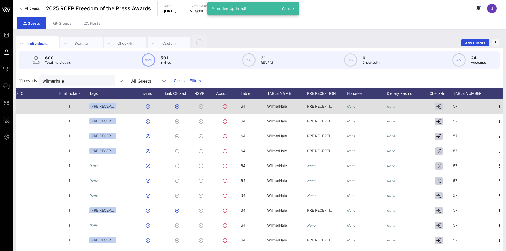
click at [456, 105] on span "57" at bounding box center [456, 106] width 4 height 5
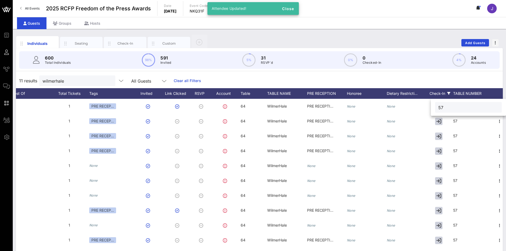
drag, startPoint x: 462, startPoint y: 106, endPoint x: 432, endPoint y: 93, distance: 33.2
click at [429, 102] on div "Event Builder Guests Journeys Comms QR Scanner Team Settings 2025 RCFP Freedom …" at bounding box center [253, 132] width 506 height 264
type input "64"
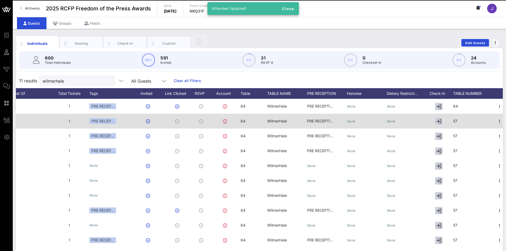
click at [460, 123] on div "57" at bounding box center [474, 124] width 40 height 21
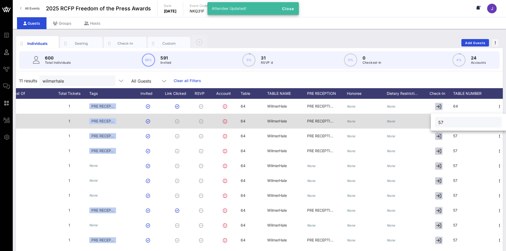
drag, startPoint x: 463, startPoint y: 121, endPoint x: 410, endPoint y: 126, distance: 52.9
click at [413, 127] on div "Event Builder Guests Journeys Comms QR Scanner Team Settings 2025 RCFP Freedom …" at bounding box center [253, 132] width 506 height 264
type input "64"
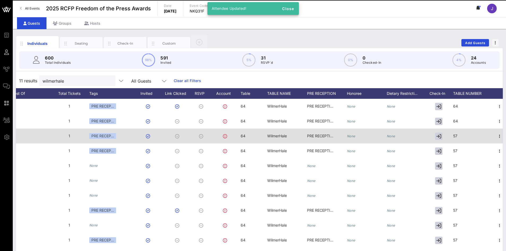
drag, startPoint x: 458, startPoint y: 132, endPoint x: 468, endPoint y: 139, distance: 12.5
click at [458, 132] on div "57" at bounding box center [456, 136] width 4 height 15
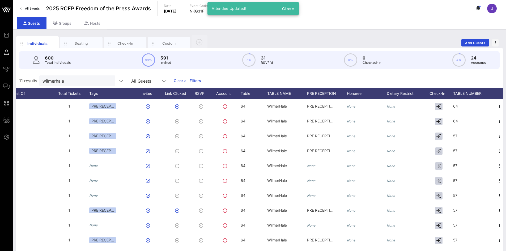
drag, startPoint x: 468, startPoint y: 139, endPoint x: 463, endPoint y: 137, distance: 5.0
click at [463, 137] on input "57" at bounding box center [473, 137] width 60 height 7
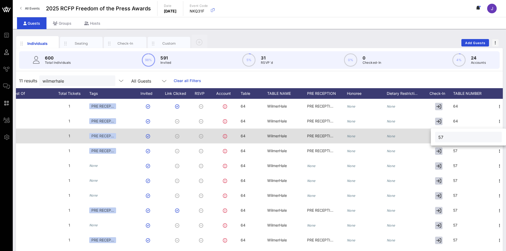
drag, startPoint x: 431, startPoint y: 132, endPoint x: 413, endPoint y: 131, distance: 17.9
click at [413, 131] on div "Event Builder Guests Journeys Comms QR Scanner Team Settings 2025 RCFP Freedom …" at bounding box center [253, 132] width 506 height 264
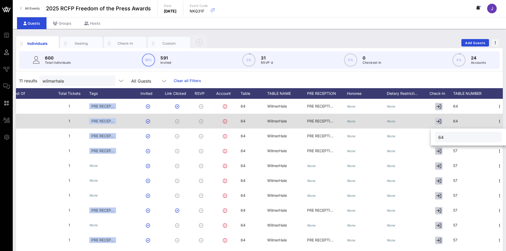
type input "64"
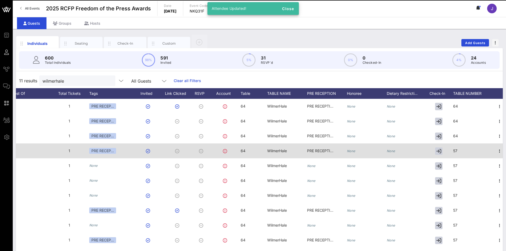
click at [459, 149] on div "57" at bounding box center [474, 154] width 40 height 21
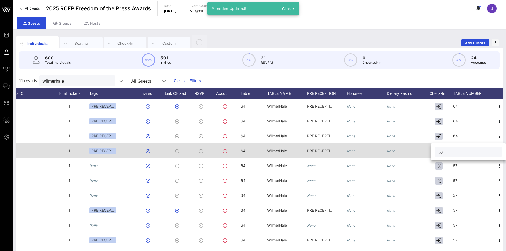
drag, startPoint x: 466, startPoint y: 150, endPoint x: 397, endPoint y: 144, distance: 69.1
click at [408, 149] on div "Event Builder Guests Journeys Comms QR Scanner Team Settings 2025 RCFP Freedom …" at bounding box center [253, 132] width 506 height 264
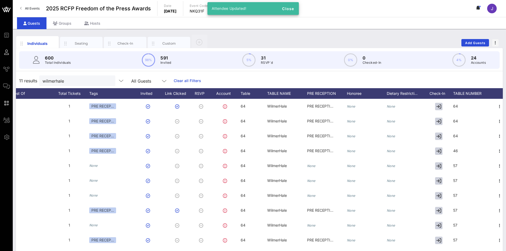
drag, startPoint x: 458, startPoint y: 157, endPoint x: 461, endPoint y: 154, distance: 3.4
click at [459, 157] on div "46" at bounding box center [474, 154] width 40 height 21
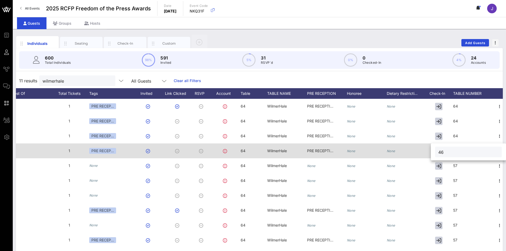
drag, startPoint x: 463, startPoint y: 152, endPoint x: 419, endPoint y: 145, distance: 45.0
click at [412, 152] on div "Event Builder Guests Journeys Comms QR Scanner Team Settings 2025 RCFP Freedom …" at bounding box center [253, 132] width 506 height 264
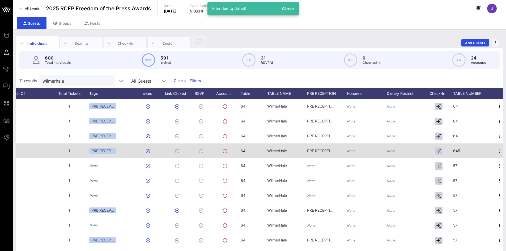
click at [467, 150] on div "645" at bounding box center [474, 154] width 40 height 21
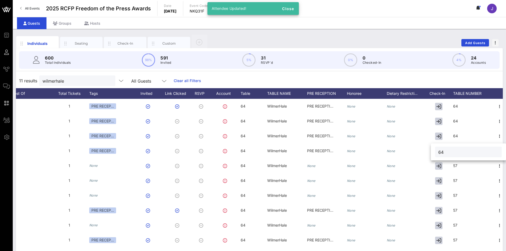
type input "64"
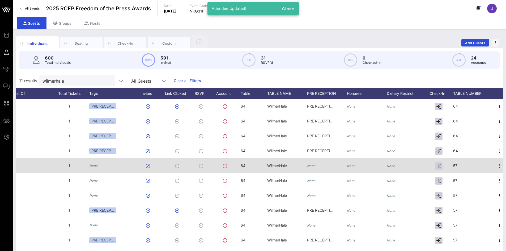
click at [464, 165] on div "57" at bounding box center [474, 168] width 40 height 21
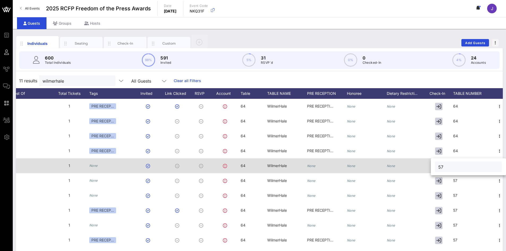
drag, startPoint x: 466, startPoint y: 165, endPoint x: 425, endPoint y: 167, distance: 40.4
click at [428, 168] on div "Event Builder Guests Journeys Comms QR Scanner Team Settings 2025 RCFP Freedom …" at bounding box center [253, 132] width 506 height 264
type input "64"
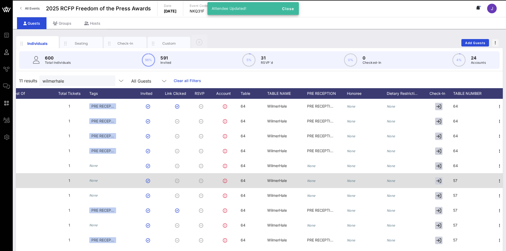
click at [471, 174] on div "57" at bounding box center [474, 183] width 40 height 21
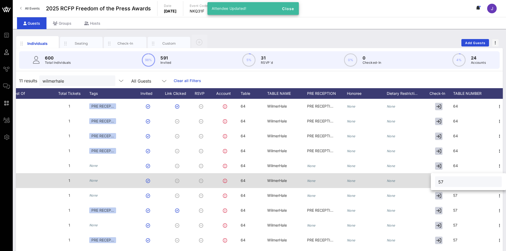
drag, startPoint x: 438, startPoint y: 179, endPoint x: 404, endPoint y: 174, distance: 34.3
click at [404, 174] on div "Event Builder Guests Journeys Comms QR Scanner Team Settings 2025 RCFP Freedom …" at bounding box center [253, 132] width 506 height 264
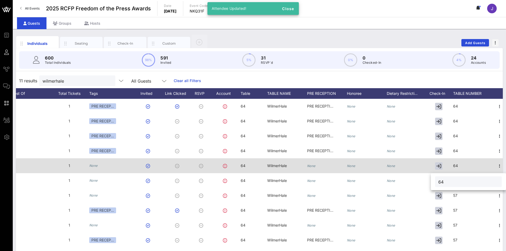
type input "64"
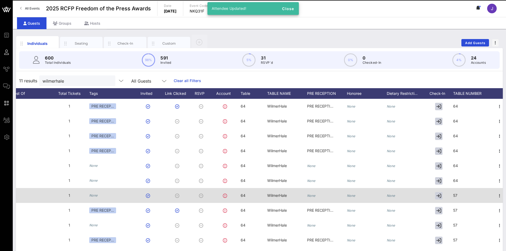
click at [465, 196] on div "57" at bounding box center [474, 198] width 40 height 21
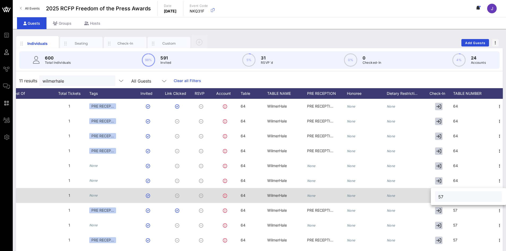
drag, startPoint x: 466, startPoint y: 197, endPoint x: 401, endPoint y: 194, distance: 64.9
click at [401, 194] on div "Event Builder Guests Journeys Comms QR Scanner Team Settings 2025 RCFP Freedom …" at bounding box center [253, 132] width 506 height 264
type input "64"
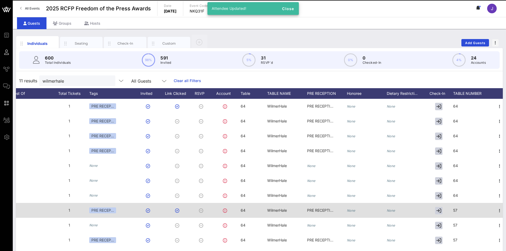
click at [469, 212] on div "57" at bounding box center [474, 213] width 40 height 21
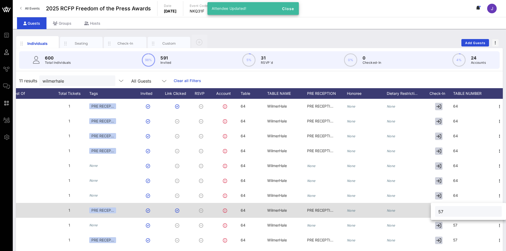
drag, startPoint x: 401, startPoint y: 206, endPoint x: 379, endPoint y: 204, distance: 22.1
click at [382, 203] on div "Event Builder Guests Journeys Comms QR Scanner Team Settings 2025 RCFP Freedom …" at bounding box center [253, 132] width 506 height 264
type input "64"
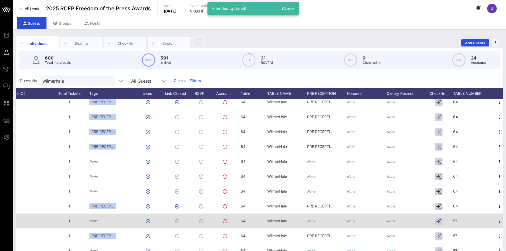
scroll to position [8, 208]
click at [471, 220] on div "57" at bounding box center [474, 224] width 40 height 21
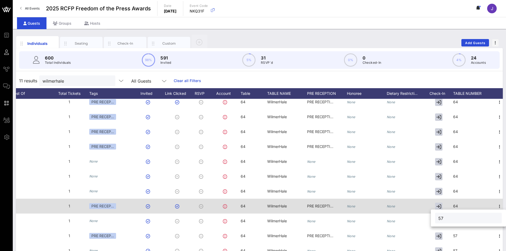
drag, startPoint x: 472, startPoint y: 219, endPoint x: 381, endPoint y: 209, distance: 91.4
click at [384, 209] on div "Event Builder Guests Journeys Comms QR Scanner Team Settings 2025 RCFP Freedom …" at bounding box center [253, 132] width 506 height 264
type input "64"
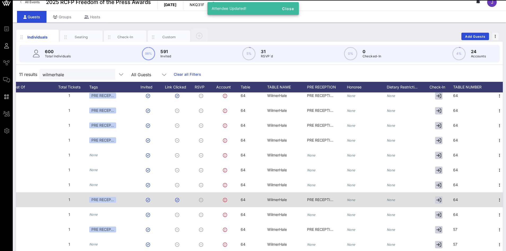
scroll to position [12, 0]
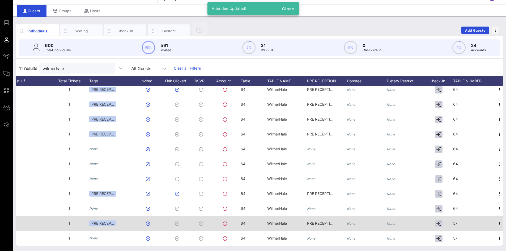
click at [462, 219] on div "57" at bounding box center [474, 226] width 40 height 21
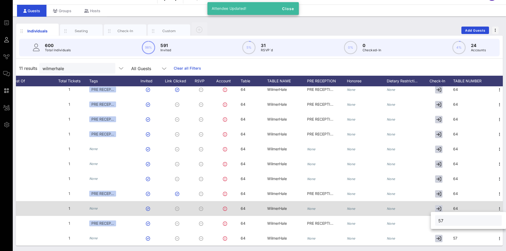
drag, startPoint x: 379, startPoint y: 214, endPoint x: 367, endPoint y: 212, distance: 11.7
click at [369, 213] on div "Event Builder Guests Journeys Comms QR Scanner Team Settings 2025 RCFP Freedom …" at bounding box center [253, 120] width 506 height 264
type input "64"
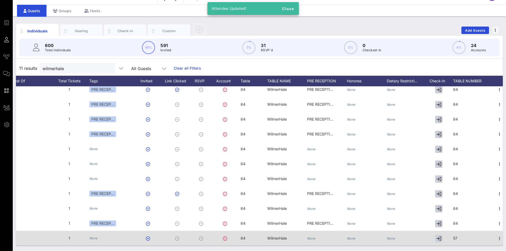
click at [453, 233] on div at bounding box center [440, 238] width 27 height 15
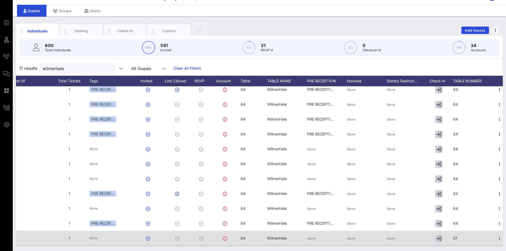
click at [473, 233] on div "57" at bounding box center [474, 241] width 40 height 21
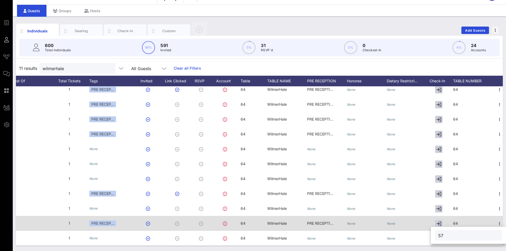
drag, startPoint x: 467, startPoint y: 233, endPoint x: 378, endPoint y: 225, distance: 89.7
click at [379, 225] on div "Event Builder Guests Journeys Comms QR Scanner Team Settings 2025 RCFP Freedom …" at bounding box center [253, 120] width 506 height 264
type input "64"
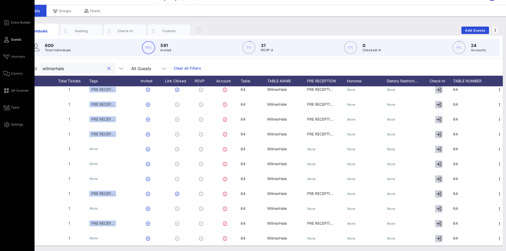
drag, startPoint x: 82, startPoint y: 67, endPoint x: 0, endPoint y: 58, distance: 82.4
click at [3, 60] on div "Event Builder Guests Journeys Comms QR Scanner Team Settings 2025 RCFP Freedom …" at bounding box center [253, 120] width 506 height 264
type input "tegna"
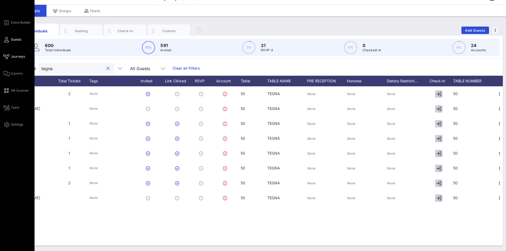
scroll to position [0, 208]
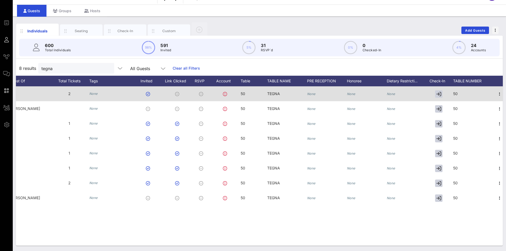
click at [243, 92] on span "50" at bounding box center [243, 93] width 5 height 5
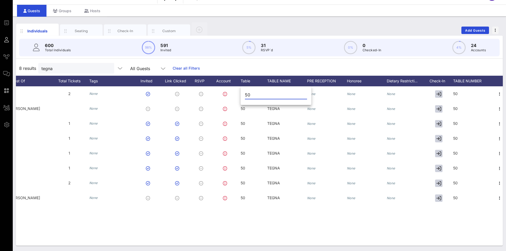
click at [253, 94] on input "50" at bounding box center [276, 95] width 62 height 9
type input "57"
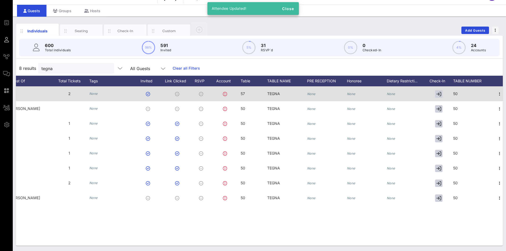
click at [246, 94] on div "57" at bounding box center [254, 96] width 27 height 21
click at [0, 0] on div "57" at bounding box center [0, 0] width 0 height 0
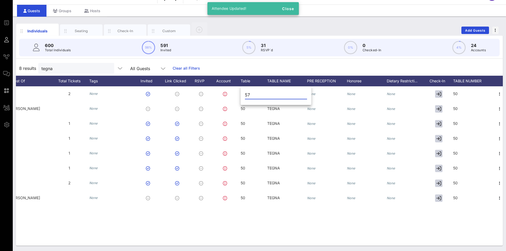
drag, startPoint x: 254, startPoint y: 94, endPoint x: 245, endPoint y: 94, distance: 8.5
click at [245, 94] on input "57" at bounding box center [276, 95] width 62 height 9
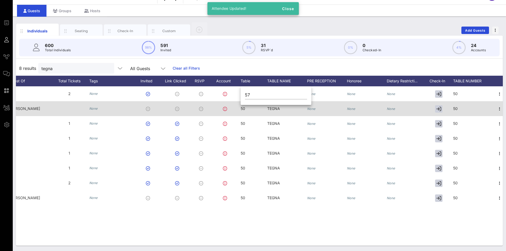
click at [250, 115] on div "50" at bounding box center [254, 111] width 27 height 21
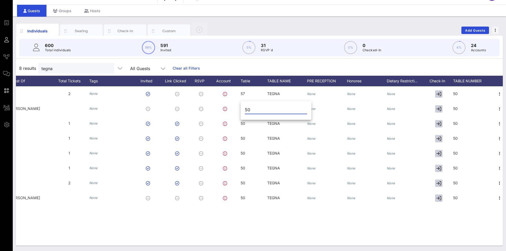
click at [246, 107] on input "50" at bounding box center [276, 110] width 62 height 9
paste input "7"
type input "57"
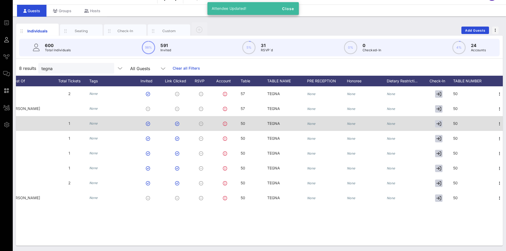
click at [247, 123] on div "50" at bounding box center [254, 126] width 27 height 21
click at [247, 123] on div "50" at bounding box center [276, 126] width 71 height 18
drag, startPoint x: 250, startPoint y: 123, endPoint x: 234, endPoint y: 123, distance: 16.0
click at [234, 123] on div "Event Builder Guests Journeys Comms QR Scanner Team Settings 2025 RCFP Freedom …" at bounding box center [253, 120] width 506 height 264
paste input "7"
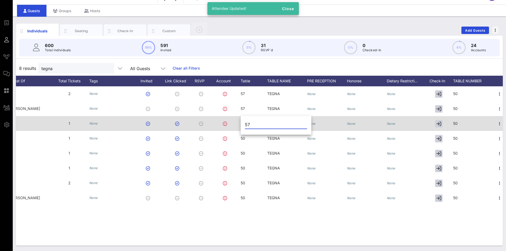
type input "57"
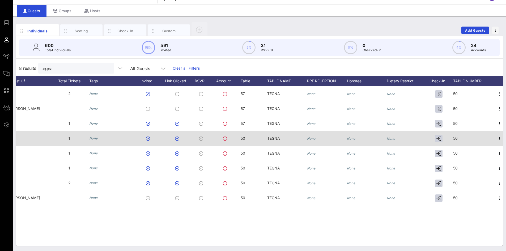
click at [238, 139] on div at bounding box center [226, 138] width 29 height 15
click at [242, 138] on span "50" at bounding box center [243, 138] width 5 height 5
click at [242, 138] on div "Event Builder Guests Journeys Comms QR Scanner Team Settings 2025 RCFP Freedom …" at bounding box center [253, 120] width 506 height 264
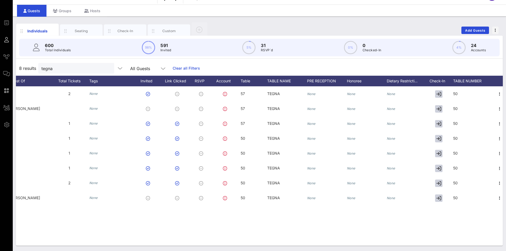
click at [246, 139] on div "50" at bounding box center [254, 141] width 27 height 21
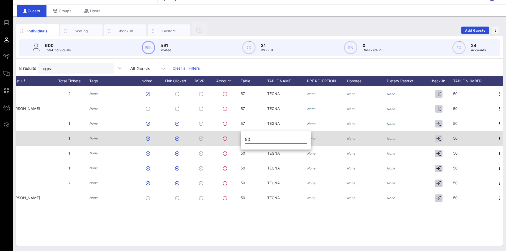
drag, startPoint x: 255, startPoint y: 140, endPoint x: 232, endPoint y: 138, distance: 23.5
click at [232, 138] on div "Event Builder Guests Journeys Comms QR Scanner Team Settings 2025 RCFP Freedom …" at bounding box center [253, 120] width 506 height 264
paste input "7"
type input "57"
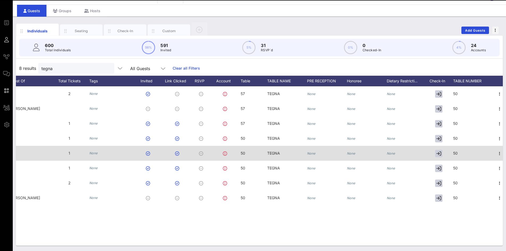
click at [250, 154] on div "50" at bounding box center [254, 156] width 27 height 21
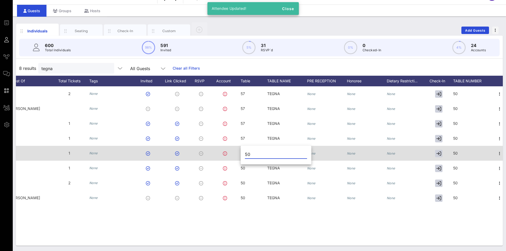
drag, startPoint x: 251, startPoint y: 153, endPoint x: 235, endPoint y: 153, distance: 16.2
click at [235, 153] on div "Event Builder Guests Journeys Comms QR Scanner Team Settings 2025 RCFP Freedom …" at bounding box center [253, 120] width 506 height 264
paste input "7"
type input "57"
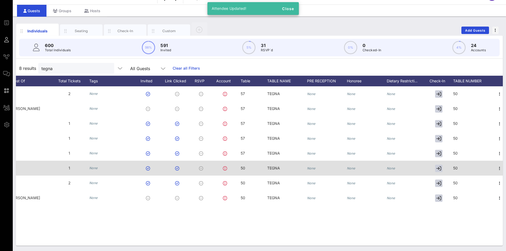
click at [246, 167] on div "50" at bounding box center [254, 171] width 27 height 21
click at [228, 165] on div "Event Builder Guests Journeys Comms QR Scanner Team Settings 2025 RCFP Freedom …" at bounding box center [253, 120] width 506 height 264
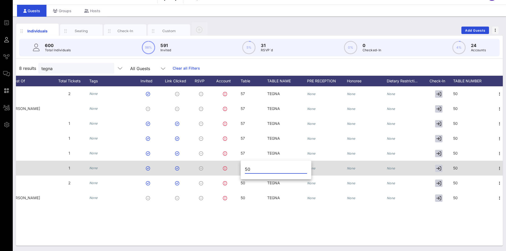
paste input "7"
type input "57"
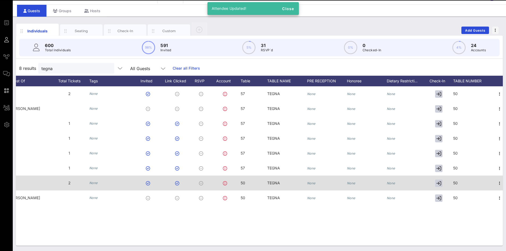
click at [248, 179] on div "50" at bounding box center [254, 186] width 27 height 21
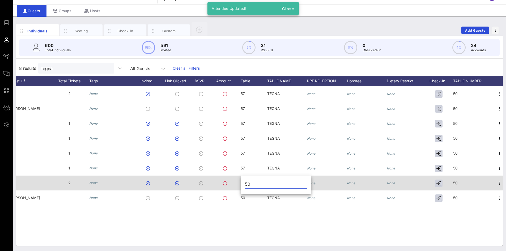
drag, startPoint x: 254, startPoint y: 184, endPoint x: 231, endPoint y: 182, distance: 23.2
click at [231, 182] on div "Event Builder Guests Journeys Comms QR Scanner Team Settings 2025 RCFP Freedom …" at bounding box center [253, 120] width 506 height 264
paste input "7"
type input "57"
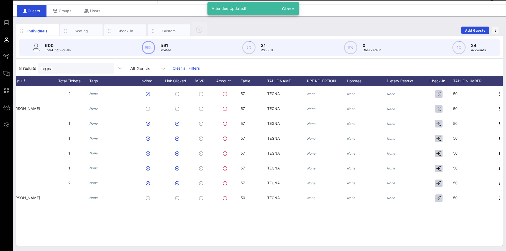
drag, startPoint x: 247, startPoint y: 197, endPoint x: 251, endPoint y: 198, distance: 4.1
click at [248, 197] on div "50" at bounding box center [254, 201] width 27 height 21
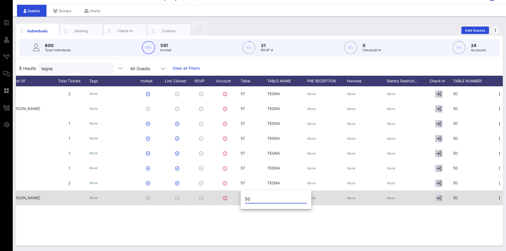
drag, startPoint x: 255, startPoint y: 199, endPoint x: 231, endPoint y: 195, distance: 24.3
click at [231, 195] on div "Event Builder Guests Journeys Comms QR Scanner Team Settings 2025 RCFP Freedom …" at bounding box center [253, 120] width 506 height 264
paste input "7"
type input "57"
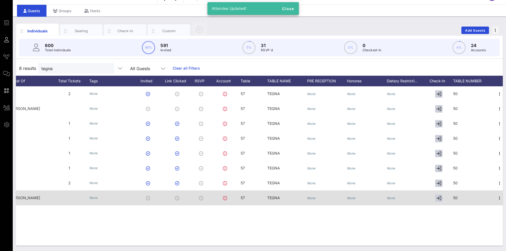
click at [463, 198] on div "50" at bounding box center [474, 201] width 40 height 21
drag, startPoint x: 458, startPoint y: 199, endPoint x: 427, endPoint y: 196, distance: 30.9
click at [427, 196] on div "Event Builder Guests Journeys Comms QR Scanner Team Settings 2025 RCFP Freedom …" at bounding box center [253, 120] width 506 height 264
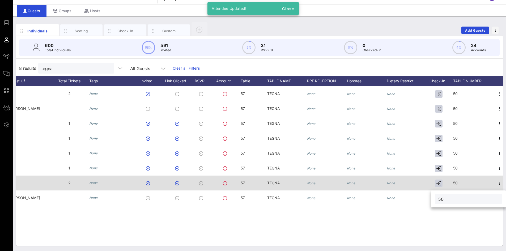
paste input "7"
type input "57"
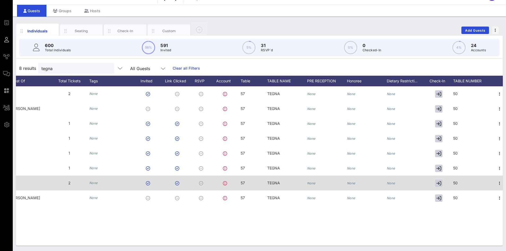
click at [466, 184] on div "50" at bounding box center [474, 186] width 40 height 21
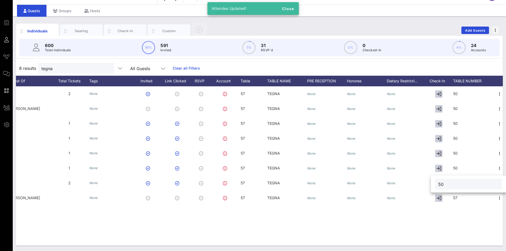
drag, startPoint x: 430, startPoint y: 182, endPoint x: 432, endPoint y: 179, distance: 3.7
click at [426, 183] on div "Event Builder Guests Journeys Comms QR Scanner Team Settings 2025 RCFP Freedom …" at bounding box center [253, 120] width 506 height 264
paste input "7"
type input "57"
click at [460, 172] on div "50" at bounding box center [474, 171] width 40 height 21
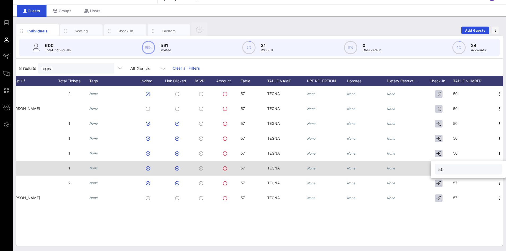
click at [399, 166] on div "Event Builder Guests Journeys Comms QR Scanner Team Settings 2025 RCFP Freedom …" at bounding box center [253, 120] width 506 height 264
paste input "7"
type input "57"
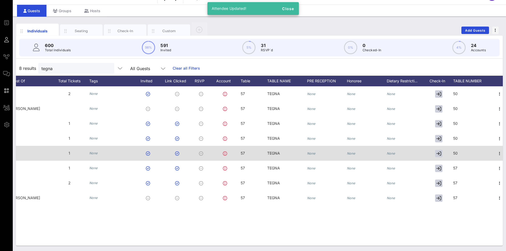
click at [458, 154] on div "50" at bounding box center [474, 156] width 40 height 21
drag, startPoint x: 454, startPoint y: 154, endPoint x: 419, endPoint y: 158, distance: 34.5
click at [419, 158] on div "Event Builder Guests Journeys Comms QR Scanner Team Settings 2025 RCFP Freedom …" at bounding box center [253, 120] width 506 height 264
paste input "7"
type input "57"
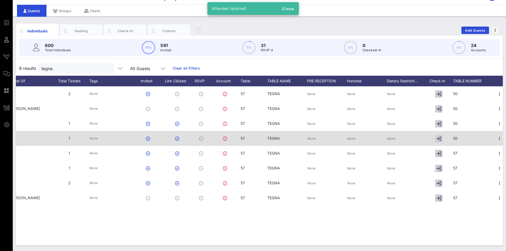
click at [461, 140] on div "50" at bounding box center [474, 141] width 40 height 21
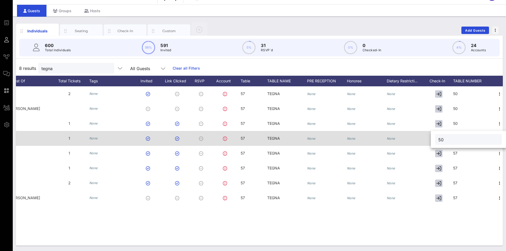
drag, startPoint x: 461, startPoint y: 140, endPoint x: 384, endPoint y: 135, distance: 76.7
click at [385, 135] on div "Event Builder Guests Journeys Comms QR Scanner Team Settings 2025 RCFP Freedom …" at bounding box center [253, 120] width 506 height 264
paste input "7"
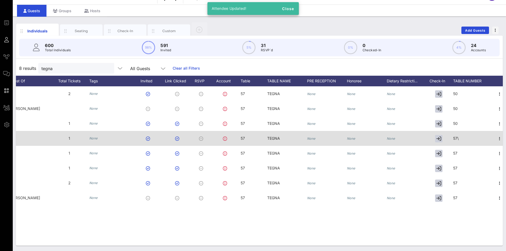
click at [471, 140] on div "57\" at bounding box center [474, 141] width 40 height 21
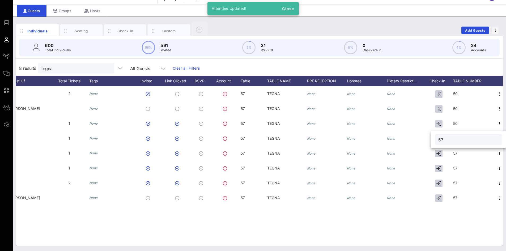
type input "57"
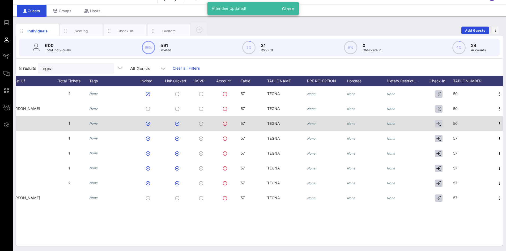
click at [456, 124] on span "50" at bounding box center [456, 123] width 5 height 5
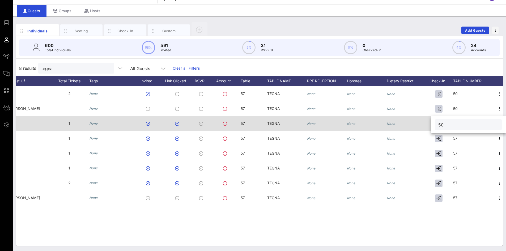
drag, startPoint x: 447, startPoint y: 125, endPoint x: 429, endPoint y: 125, distance: 17.5
click at [430, 125] on div "Event Builder Guests Journeys Comms QR Scanner Team Settings 2025 RCFP Freedom …" at bounding box center [253, 120] width 506 height 264
paste input "7"
type input "57"
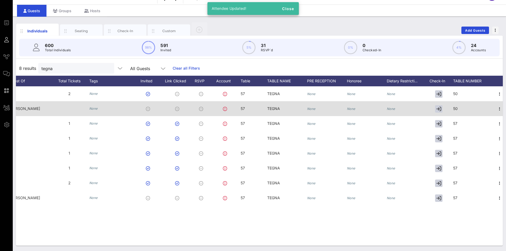
click at [463, 108] on div "50" at bounding box center [474, 111] width 40 height 21
drag, startPoint x: 446, startPoint y: 110, endPoint x: 406, endPoint y: 107, distance: 40.8
click at [406, 107] on div "Event Builder Guests Journeys Comms QR Scanner Team Settings 2025 RCFP Freedom …" at bounding box center [253, 120] width 506 height 264
paste input "7"
type input "57"
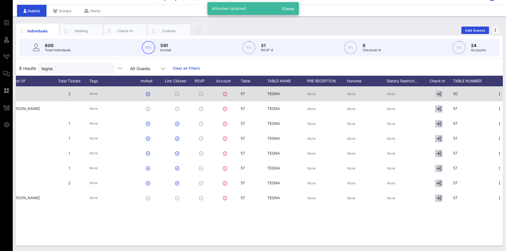
click at [456, 93] on span "50" at bounding box center [456, 93] width 5 height 5
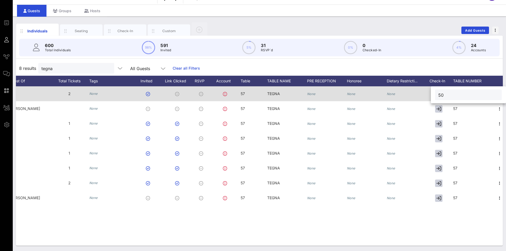
drag, startPoint x: 456, startPoint y: 93, endPoint x: 424, endPoint y: 92, distance: 32.2
click at [424, 92] on div "Event Builder Guests Journeys Comms QR Scanner Team Settings 2025 RCFP Freedom …" at bounding box center [253, 120] width 506 height 264
paste input "7"
type input "57"
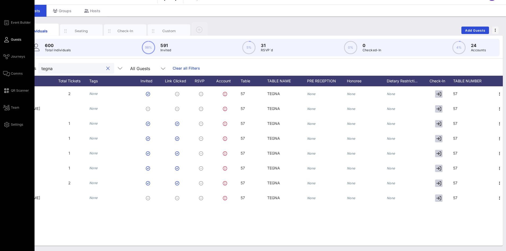
drag, startPoint x: 22, startPoint y: 63, endPoint x: 10, endPoint y: 61, distance: 11.9
click at [0, 59] on div "Event Builder Guests Journeys Comms QR Scanner Team Settings 2025 RCFP Freedom …" at bounding box center [253, 120] width 506 height 264
type input "cbs"
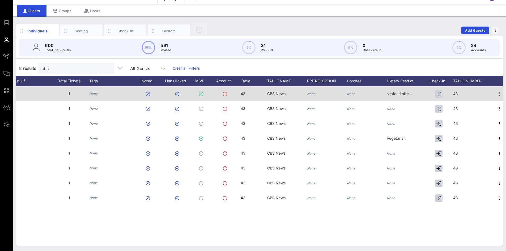
click at [243, 88] on div "43" at bounding box center [243, 93] width 5 height 15
drag, startPoint x: 255, startPoint y: 93, endPoint x: 233, endPoint y: 96, distance: 21.5
click at [233, 96] on div "Event Builder Guests Journeys Comms QR Scanner Team Settings 2025 RCFP Freedom …" at bounding box center [253, 120] width 506 height 264
type input "50"
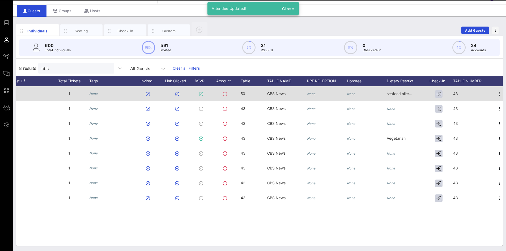
click at [241, 94] on span "50" at bounding box center [243, 93] width 5 height 5
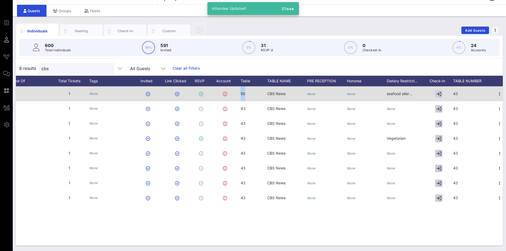
click at [241, 94] on div "Event Builder Guests Journeys Comms QR Scanner Team Settings 2025 RCFP Freedom …" at bounding box center [253, 120] width 506 height 264
click at [244, 94] on span "50" at bounding box center [243, 93] width 5 height 5
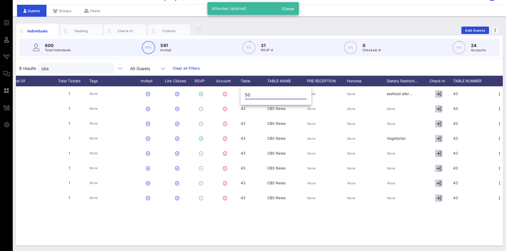
drag, startPoint x: 251, startPoint y: 94, endPoint x: 244, endPoint y: 94, distance: 7.2
click at [244, 94] on div "50" at bounding box center [276, 96] width 71 height 18
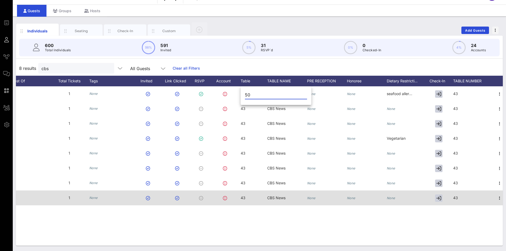
click at [245, 199] on span "43" at bounding box center [243, 198] width 5 height 5
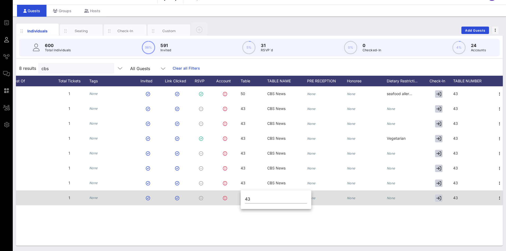
click at [245, 199] on div "43" at bounding box center [276, 201] width 71 height 18
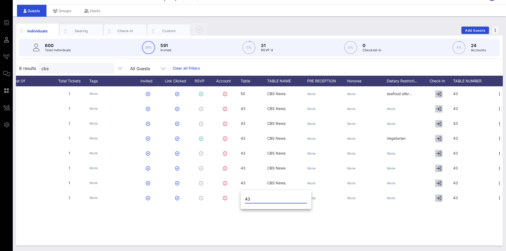
drag, startPoint x: 247, startPoint y: 199, endPoint x: 244, endPoint y: 200, distance: 2.7
click at [244, 200] on div "43" at bounding box center [276, 201] width 71 height 18
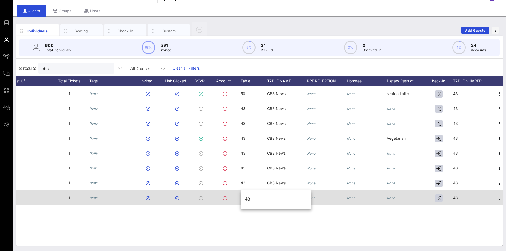
paste input "50"
type input "50"
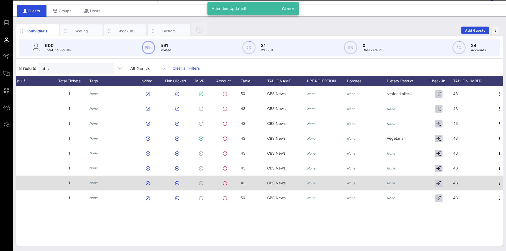
click at [242, 183] on span "43" at bounding box center [243, 183] width 5 height 5
click at [242, 183] on div "Event Builder Guests Journeys Comms QR Scanner Team Settings 2025 RCFP Freedom …" at bounding box center [253, 120] width 506 height 264
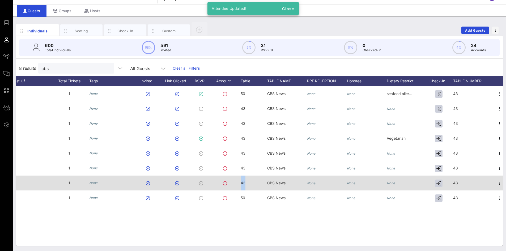
click at [244, 184] on span "43" at bounding box center [243, 183] width 5 height 5
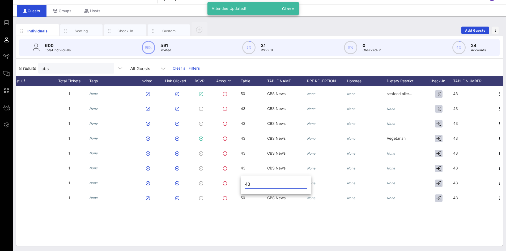
drag, startPoint x: 249, startPoint y: 185, endPoint x: 244, endPoint y: 185, distance: 5.1
click at [244, 185] on div "43" at bounding box center [276, 186] width 71 height 18
paste input "50"
type input "50"
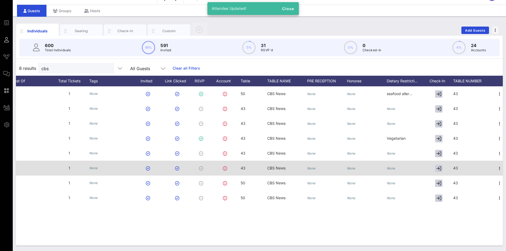
click at [243, 168] on span "43" at bounding box center [243, 168] width 5 height 5
drag, startPoint x: 252, startPoint y: 169, endPoint x: 237, endPoint y: 163, distance: 15.7
click at [233, 167] on div "Event Builder Guests Journeys Comms QR Scanner Team Settings 2025 RCFP Freedom …" at bounding box center [253, 120] width 506 height 264
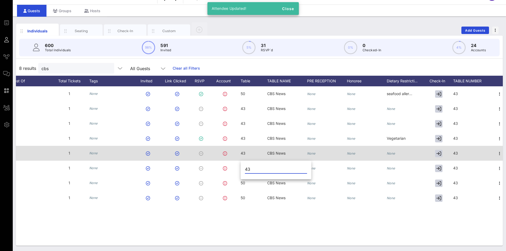
paste input "50"
type input "50"
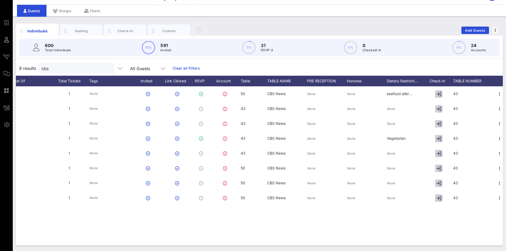
drag, startPoint x: 244, startPoint y: 151, endPoint x: 252, endPoint y: 152, distance: 7.5
click at [245, 151] on span "43" at bounding box center [243, 153] width 5 height 5
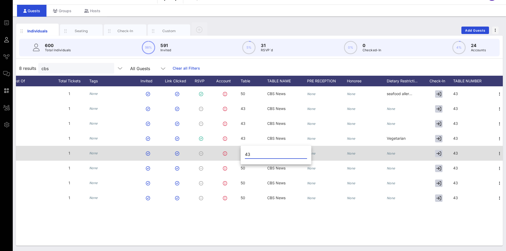
drag, startPoint x: 251, startPoint y: 153, endPoint x: 222, endPoint y: 149, distance: 29.1
click at [219, 150] on div "Event Builder Guests Journeys Comms QR Scanner Team Settings 2025 RCFP Freedom …" at bounding box center [253, 120] width 506 height 264
paste input "50"
type input "50"
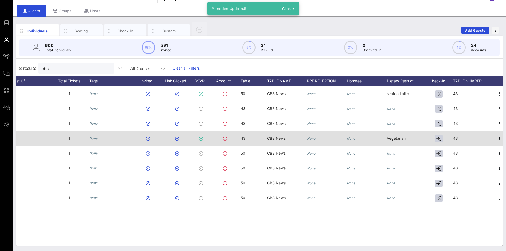
click at [244, 140] on span "43" at bounding box center [243, 138] width 5 height 5
drag, startPoint x: 250, startPoint y: 140, endPoint x: 236, endPoint y: 140, distance: 13.8
click at [236, 140] on div "Event Builder Guests Journeys Comms QR Scanner Team Settings 2025 RCFP Freedom …" at bounding box center [253, 120] width 506 height 264
paste input "50"
type input "50"
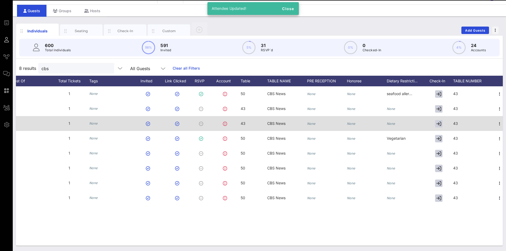
click at [244, 124] on span "43" at bounding box center [243, 123] width 5 height 5
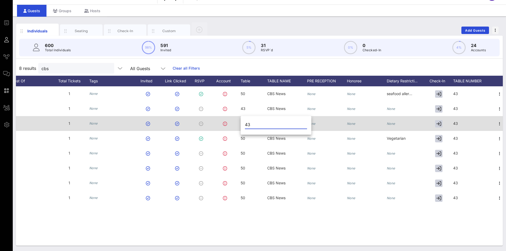
drag, startPoint x: 249, startPoint y: 124, endPoint x: 239, endPoint y: 124, distance: 9.8
click at [239, 124] on div "Event Builder Guests Journeys Comms QR Scanner Team Settings 2025 RCFP Freedom …" at bounding box center [253, 120] width 506 height 264
type input "3"
paste input "50"
type input "50"
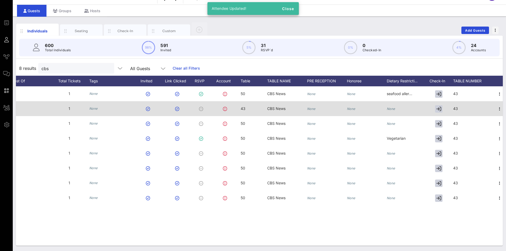
click at [241, 106] on div at bounding box center [226, 108] width 29 height 15
click at [245, 110] on span "43" at bounding box center [243, 108] width 5 height 5
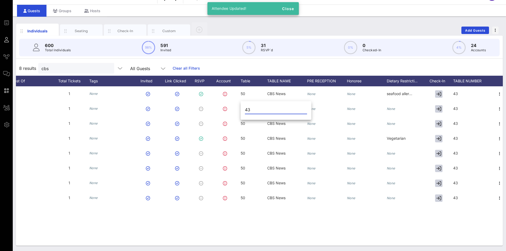
drag, startPoint x: 253, startPoint y: 110, endPoint x: 243, endPoint y: 110, distance: 10.6
click at [243, 110] on div "43" at bounding box center [276, 111] width 71 height 18
paste input "50"
type input "50"
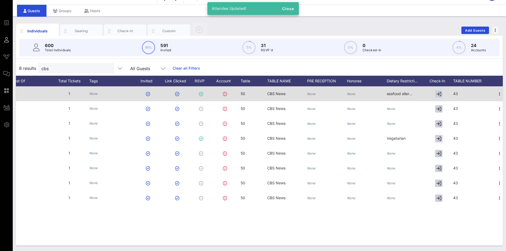
click at [455, 93] on span "43" at bounding box center [456, 93] width 5 height 5
drag, startPoint x: 457, startPoint y: 93, endPoint x: 430, endPoint y: 93, distance: 26.3
click at [431, 93] on div "Event Builder Guests Journeys Comms QR Scanner Team Settings 2025 RCFP Freedom …" at bounding box center [253, 120] width 506 height 264
paste input "50"
type input "50"
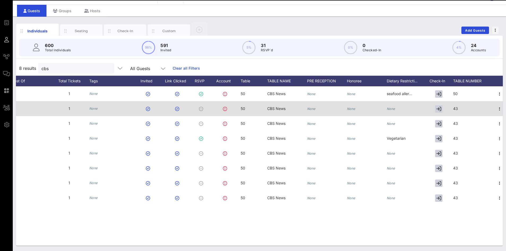
click at [457, 109] on span "43" at bounding box center [456, 108] width 5 height 5
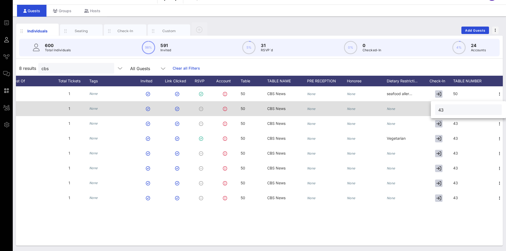
drag, startPoint x: 456, startPoint y: 110, endPoint x: 418, endPoint y: 109, distance: 37.8
click at [420, 109] on div "Event Builder Guests Journeys Comms QR Scanner Team Settings 2025 RCFP Freedom …" at bounding box center [253, 120] width 506 height 264
paste input "50"
type input "50"
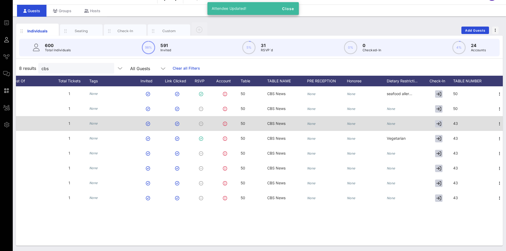
click at [461, 119] on div "43" at bounding box center [474, 126] width 40 height 21
drag, startPoint x: 434, startPoint y: 124, endPoint x: 427, endPoint y: 124, distance: 7.4
click at [427, 124] on div "Event Builder Guests Journeys Comms QR Scanner Team Settings 2025 RCFP Freedom …" at bounding box center [253, 120] width 506 height 264
paste input "50"
type input "50"
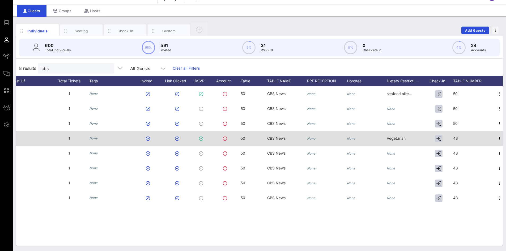
click at [463, 138] on div "43" at bounding box center [474, 141] width 40 height 21
click at [423, 140] on div "Event Builder Guests Journeys Comms QR Scanner Team Settings 2025 RCFP Freedom …" at bounding box center [253, 120] width 506 height 264
paste input "50"
type input "50"
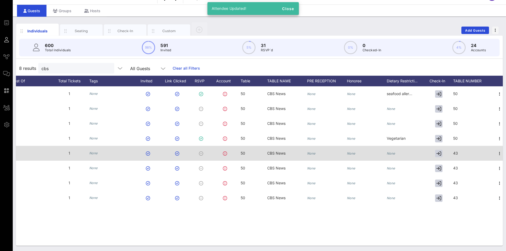
click at [462, 153] on div "43" at bounding box center [474, 156] width 40 height 21
drag, startPoint x: 462, startPoint y: 152, endPoint x: 429, endPoint y: 152, distance: 33.2
click at [429, 152] on div "Event Builder Guests Journeys Comms QR Scanner Team Settings 2025 RCFP Freedom …" at bounding box center [253, 120] width 506 height 264
paste input "50"
type input "50"
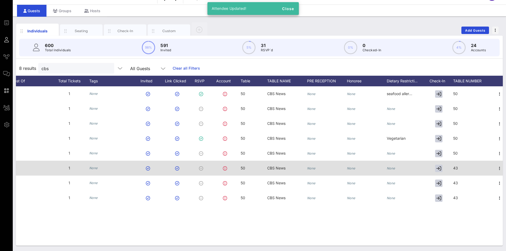
click at [457, 166] on span "43" at bounding box center [456, 168] width 5 height 5
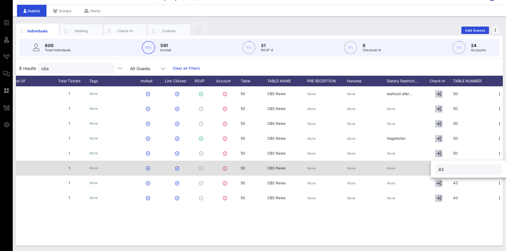
drag, startPoint x: 449, startPoint y: 169, endPoint x: 425, endPoint y: 169, distance: 24.2
click at [425, 169] on div "Event Builder Guests Journeys Comms QR Scanner Team Settings 2025 RCFP Freedom …" at bounding box center [253, 120] width 506 height 264
paste input "50"
type input "50"
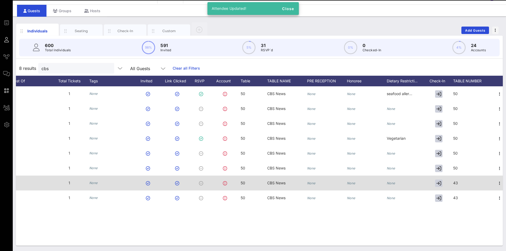
click at [466, 186] on div "43" at bounding box center [474, 186] width 40 height 21
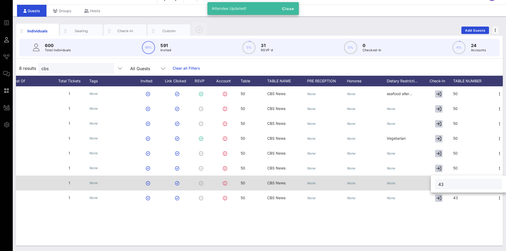
drag, startPoint x: 467, startPoint y: 184, endPoint x: 424, endPoint y: 184, distance: 42.8
click at [428, 184] on div "Event Builder Guests Journeys Comms QR Scanner Team Settings 2025 RCFP Freedom …" at bounding box center [253, 120] width 506 height 264
paste input "50"
type input "50"
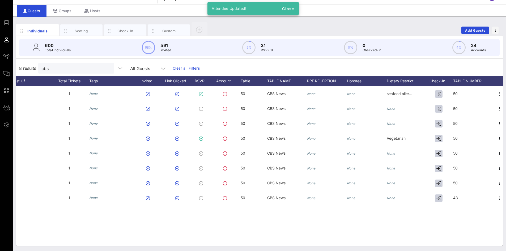
drag, startPoint x: 458, startPoint y: 194, endPoint x: 466, endPoint y: 198, distance: 9.3
click at [459, 194] on div "43" at bounding box center [474, 201] width 40 height 21
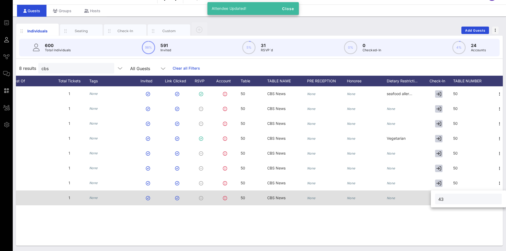
drag, startPoint x: 456, startPoint y: 198, endPoint x: 414, endPoint y: 197, distance: 42.6
click at [417, 197] on div "Event Builder Guests Journeys Comms QR Scanner Team Settings 2025 RCFP Freedom …" at bounding box center [253, 120] width 506 height 264
paste input "50"
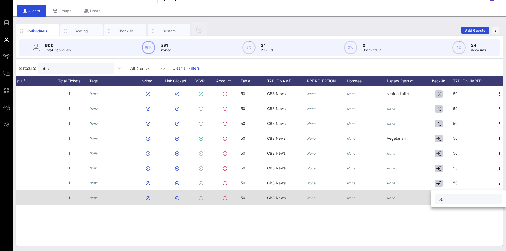
type input "50"
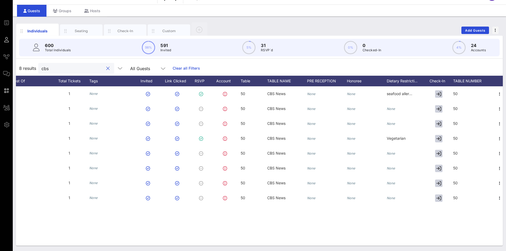
drag, startPoint x: 76, startPoint y: 71, endPoint x: 52, endPoint y: 63, distance: 25.6
click at [41, 67] on div "cbs" at bounding box center [76, 68] width 76 height 11
type input "dci"
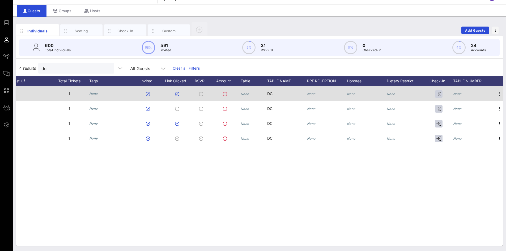
click at [246, 93] on icon "None" at bounding box center [245, 94] width 9 height 4
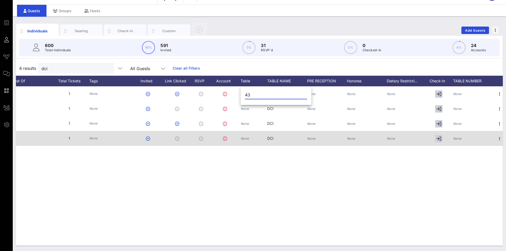
type input "43"
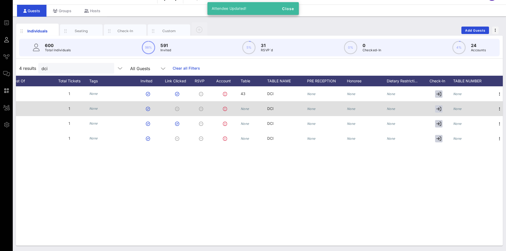
click at [247, 108] on icon "None" at bounding box center [245, 109] width 9 height 4
type input "43"
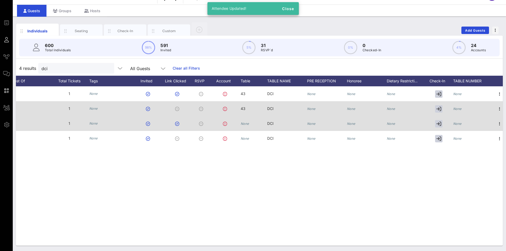
click at [245, 126] on div "None" at bounding box center [245, 123] width 9 height 15
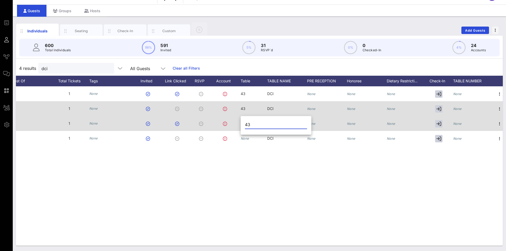
type input "43"
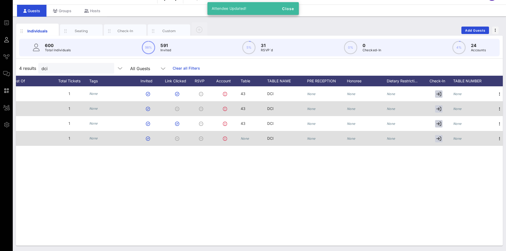
click at [244, 137] on icon "None" at bounding box center [245, 139] width 9 height 4
type input "43"
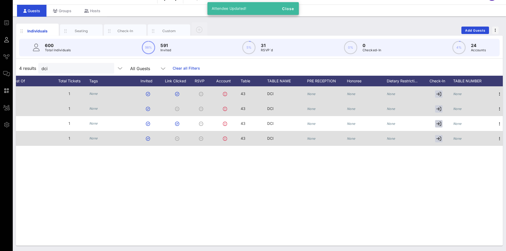
click at [460, 90] on div "None" at bounding box center [458, 93] width 9 height 15
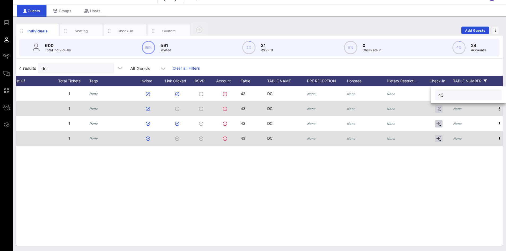
type input "43"
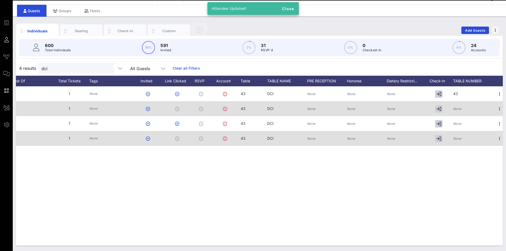
click at [463, 107] on div "None" at bounding box center [474, 111] width 40 height 21
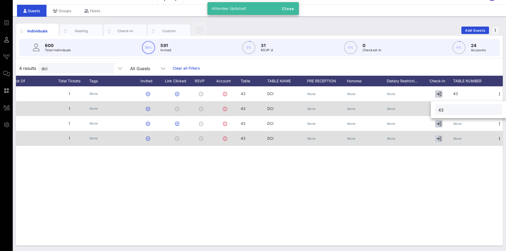
type input "43"
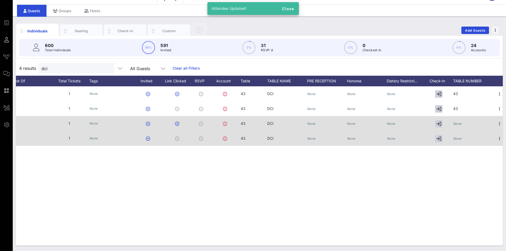
click at [459, 122] on icon "None" at bounding box center [458, 124] width 9 height 4
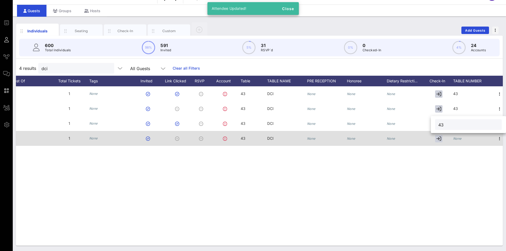
type input "43"
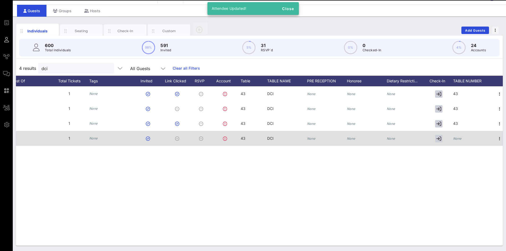
click at [468, 137] on div "None" at bounding box center [474, 141] width 40 height 21
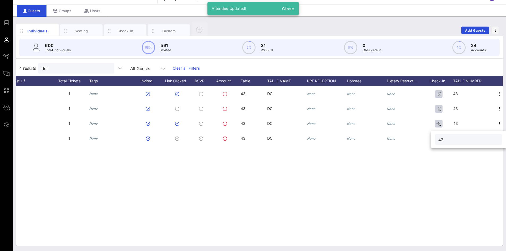
type input "43"
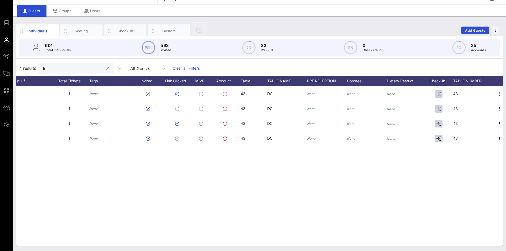
drag, startPoint x: 83, startPoint y: 69, endPoint x: 37, endPoint y: 63, distance: 46.1
click at [37, 63] on div "4 results dci All Guests Clear all Filters" at bounding box center [259, 68] width 487 height 15
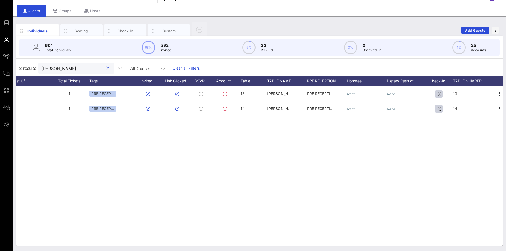
type input "conger"
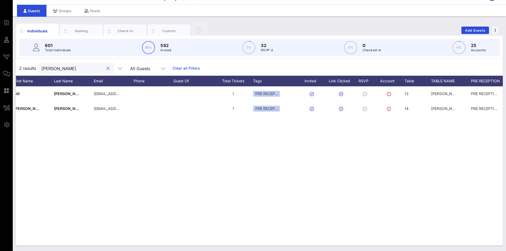
scroll to position [0, 0]
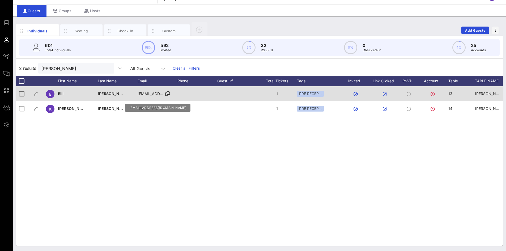
click at [148, 91] on span "bconger@simonquickadvisors.com" at bounding box center [170, 93] width 64 height 5
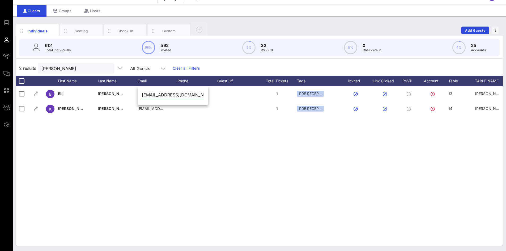
scroll to position [0, 14]
click at [150, 94] on input "bconger@simonquickadvisors.com" at bounding box center [173, 95] width 62 height 9
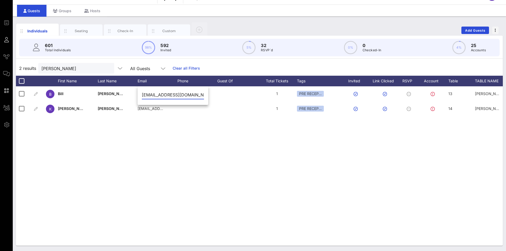
type input "bconger@yahoo.com"
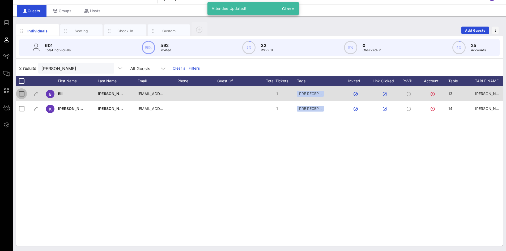
click at [19, 94] on div at bounding box center [21, 93] width 9 height 9
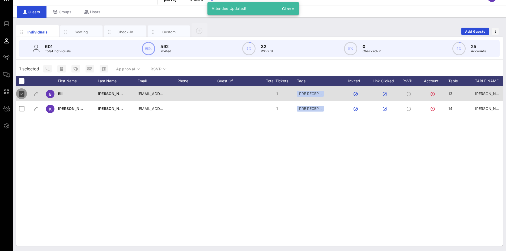
scroll to position [11, 0]
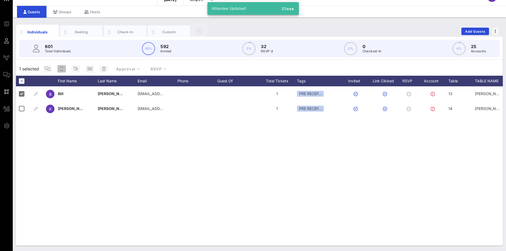
click at [64, 70] on span "button" at bounding box center [61, 69] width 9 height 4
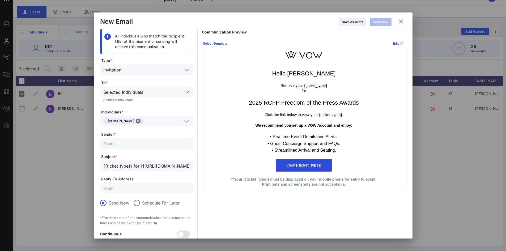
click at [131, 143] on input "text" at bounding box center [146, 143] width 87 height 7
type input "Reporters Committee for Freedom of the Press"
click at [123, 190] on input "text" at bounding box center [146, 188] width 87 height 7
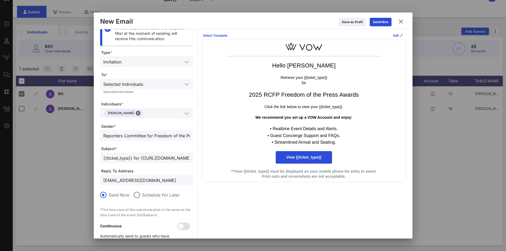
scroll to position [0, 0]
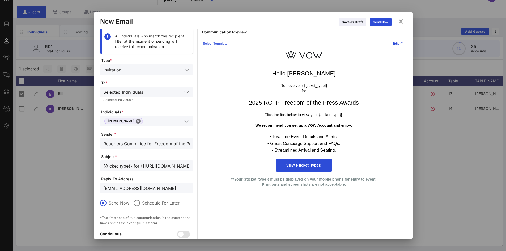
type input "jvanzino@inezevents.com"
click at [211, 44] on div "Select Template" at bounding box center [215, 43] width 24 height 5
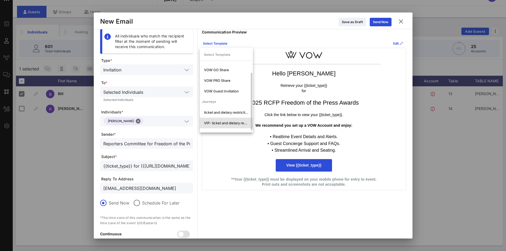
click at [218, 121] on div "VIP- ticket and dietary restrictions" at bounding box center [226, 123] width 45 height 4
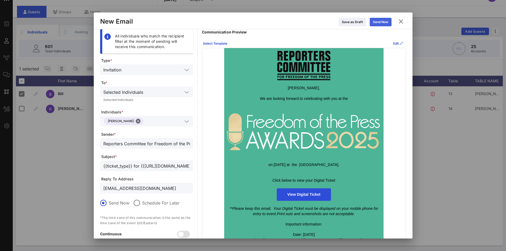
click at [384, 26] on button "Send Now" at bounding box center [381, 22] width 22 height 9
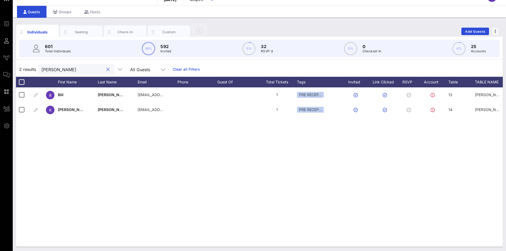
drag, startPoint x: 76, startPoint y: 71, endPoint x: 54, endPoint y: 59, distance: 25.5
click at [41, 66] on div "conger" at bounding box center [76, 69] width 76 height 11
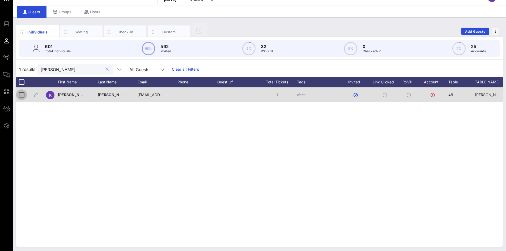
type input "kevin b"
click at [22, 95] on div at bounding box center [21, 94] width 9 height 9
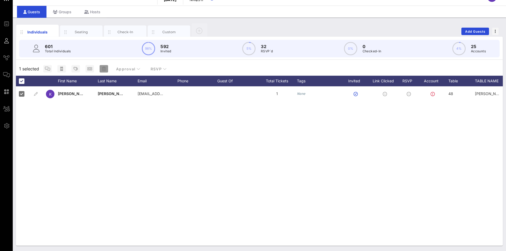
click at [104, 69] on icon "button" at bounding box center [104, 69] width 4 height 4
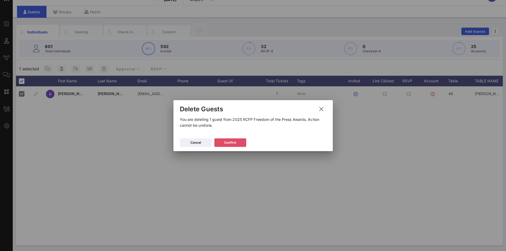
click at [236, 145] on div "Confirm" at bounding box center [230, 142] width 12 height 5
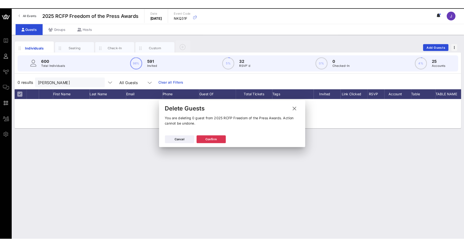
scroll to position [0, 0]
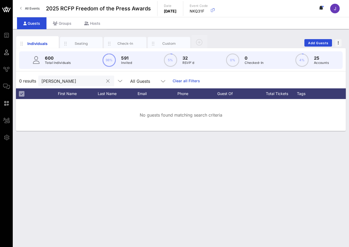
click at [54, 81] on input "kevin b" at bounding box center [72, 80] width 62 height 7
drag, startPoint x: 65, startPoint y: 81, endPoint x: 36, endPoint y: 77, distance: 29.3
click at [36, 77] on div "0 results kevin b All Guests Clear all Filters" at bounding box center [181, 80] width 330 height 15
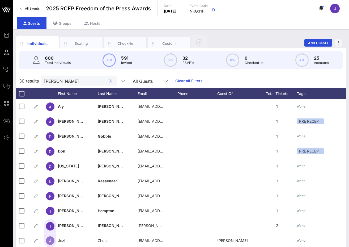
type input "bennett"
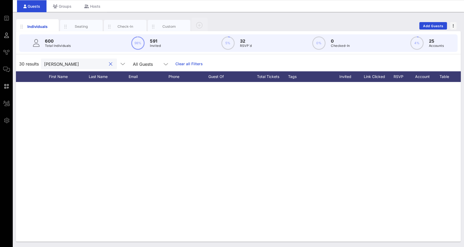
scroll to position [0, 9]
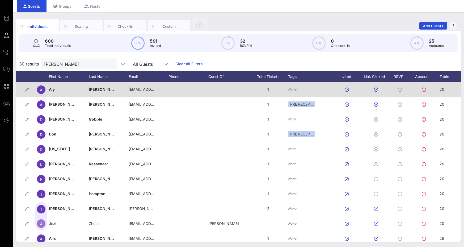
click at [443, 88] on span "20" at bounding box center [442, 89] width 5 height 5
drag, startPoint x: 417, startPoint y: 90, endPoint x: 387, endPoint y: 90, distance: 29.5
click at [387, 90] on div "Event Builder Guests Journeys Comms QR Scanner Team Settings 2025 RCFP Freedom …" at bounding box center [232, 115] width 464 height 264
type input "27"
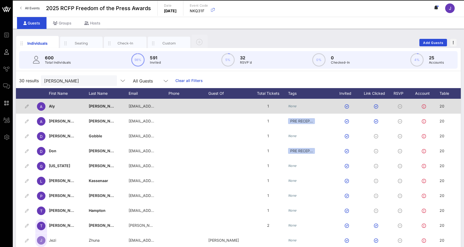
scroll to position [0, 0]
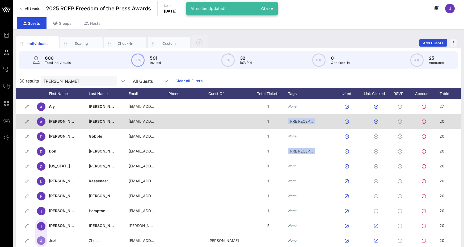
click at [445, 122] on div "20" at bounding box center [453, 124] width 27 height 21
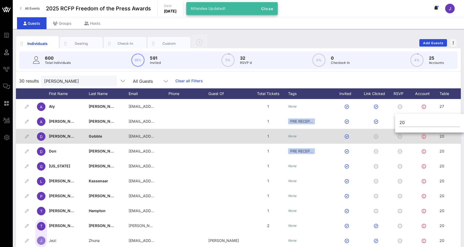
click at [447, 136] on div "20" at bounding box center [453, 139] width 27 height 21
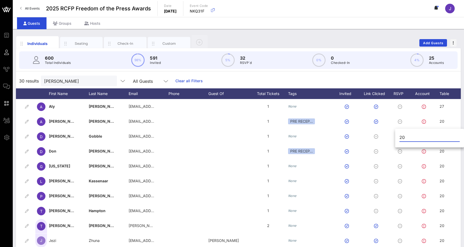
click at [447, 147] on div at bounding box center [430, 146] width 60 height 4
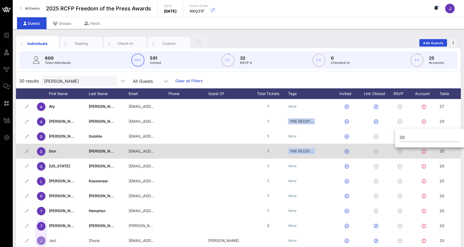
click at [445, 152] on div "20" at bounding box center [453, 154] width 27 height 21
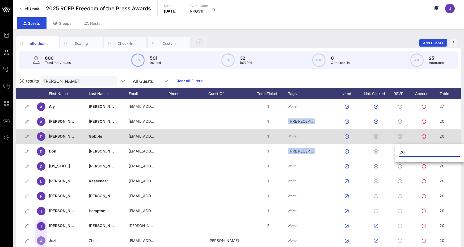
drag, startPoint x: 440, startPoint y: 149, endPoint x: 389, endPoint y: 143, distance: 51.7
click at [389, 143] on div "Event Builder Guests Journeys Comms QR Scanner Team Settings 2025 RCFP Freedom …" at bounding box center [232, 132] width 464 height 264
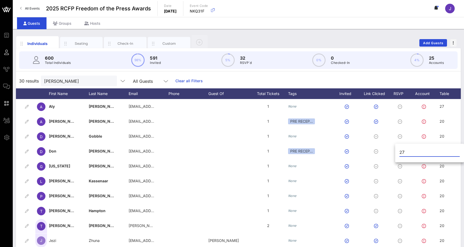
type input "27"
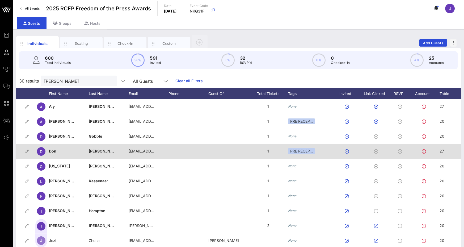
click at [443, 151] on span "27" at bounding box center [442, 151] width 5 height 5
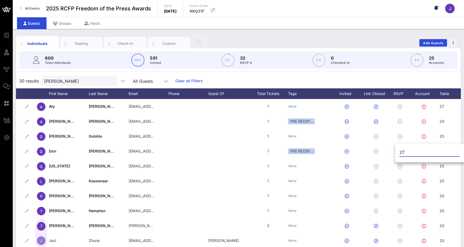
click at [446, 161] on div at bounding box center [430, 160] width 60 height 4
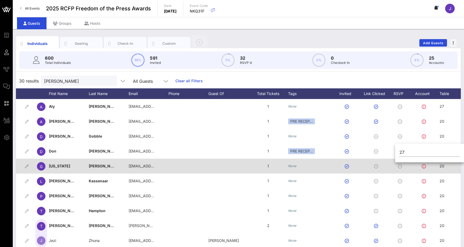
click at [444, 166] on span "20" at bounding box center [442, 165] width 5 height 5
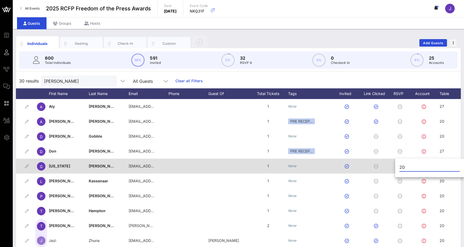
drag, startPoint x: 445, startPoint y: 166, endPoint x: 359, endPoint y: 163, distance: 85.6
click at [360, 163] on div "Event Builder Guests Journeys Comms QR Scanner Team Settings 2025 RCFP Freedom …" at bounding box center [232, 132] width 464 height 264
type input "26"
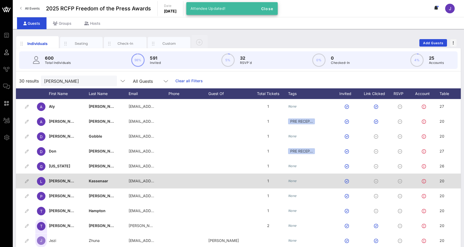
click at [441, 181] on span "20" at bounding box center [442, 180] width 5 height 5
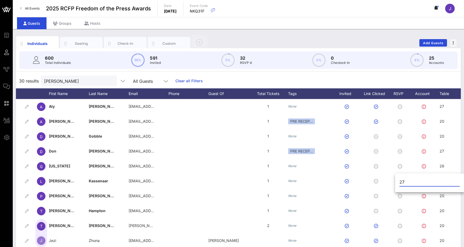
type input "27"
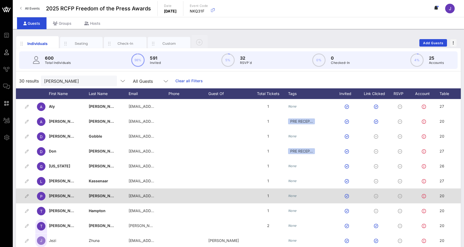
click at [444, 194] on span "20" at bounding box center [442, 195] width 5 height 5
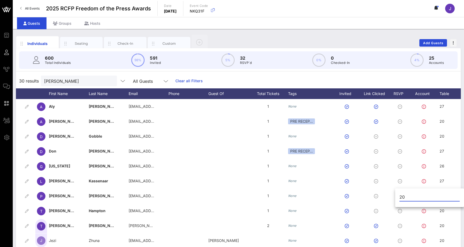
drag, startPoint x: 444, startPoint y: 194, endPoint x: 399, endPoint y: 194, distance: 45.2
click at [399, 194] on div "20" at bounding box center [429, 198] width 69 height 18
type input "6"
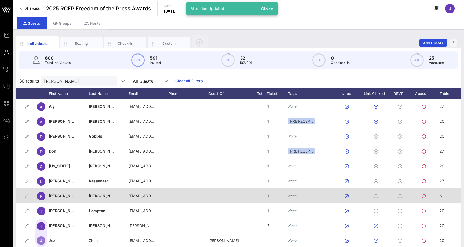
click at [442, 197] on span "6" at bounding box center [441, 195] width 2 height 5
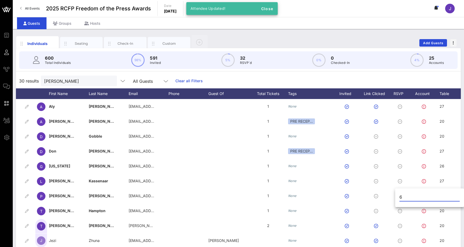
click at [442, 196] on input "6" at bounding box center [430, 196] width 60 height 9
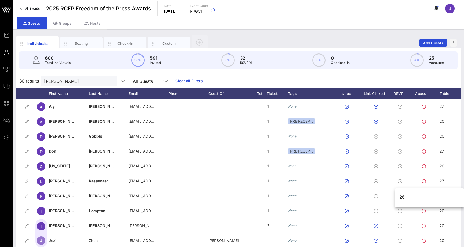
type input "26"
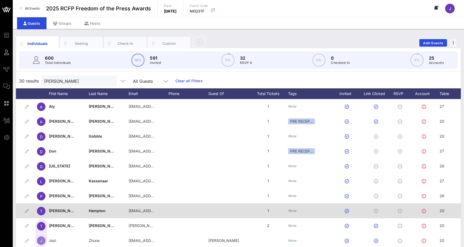
click at [443, 211] on span "20" at bounding box center [442, 210] width 5 height 5
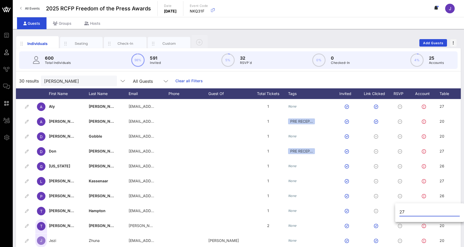
type input "27"
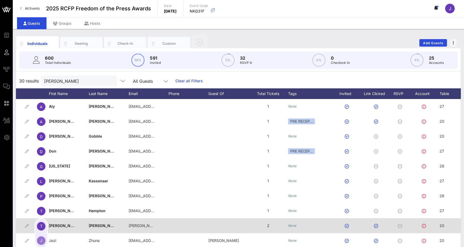
scroll to position [27, 9]
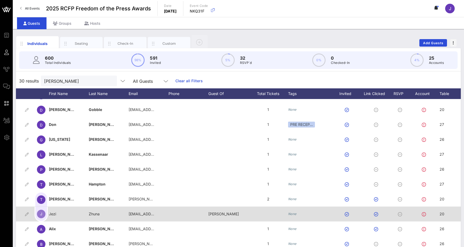
click at [444, 215] on div "20" at bounding box center [453, 216] width 27 height 21
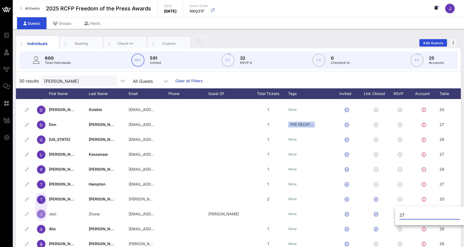
type input "27"
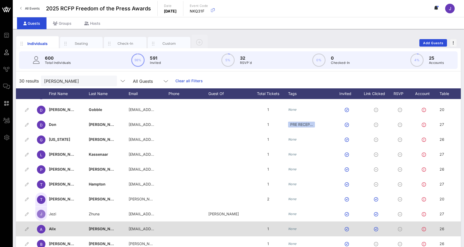
click at [443, 228] on span "26" at bounding box center [442, 228] width 5 height 5
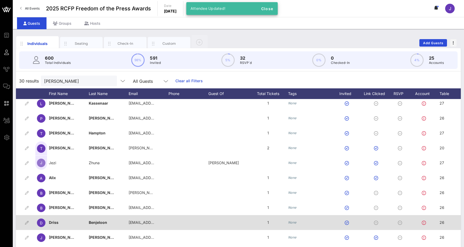
scroll to position [80, 9]
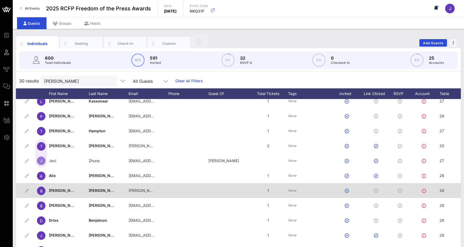
click at [445, 192] on div "26" at bounding box center [453, 193] width 27 height 21
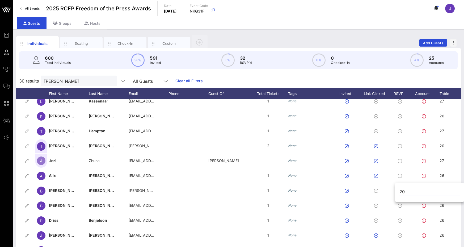
type input "20"
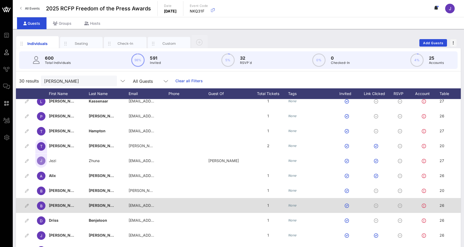
click at [443, 205] on span "26" at bounding box center [442, 205] width 5 height 5
type input "27"
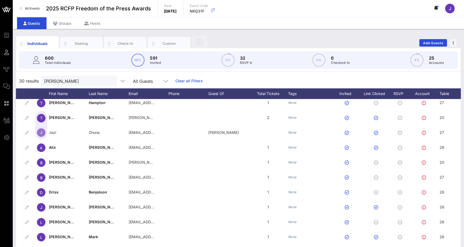
scroll to position [160, 9]
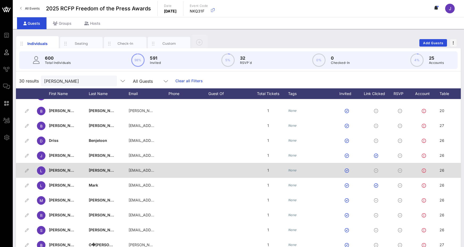
click at [445, 171] on div "26" at bounding box center [453, 173] width 27 height 21
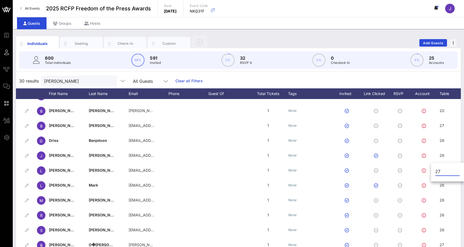
type input "27"
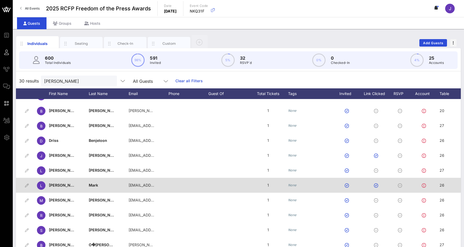
click at [443, 184] on span "26" at bounding box center [442, 185] width 5 height 5
type input "20"
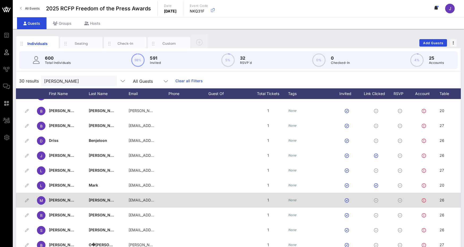
click at [441, 200] on span "26" at bounding box center [442, 200] width 5 height 5
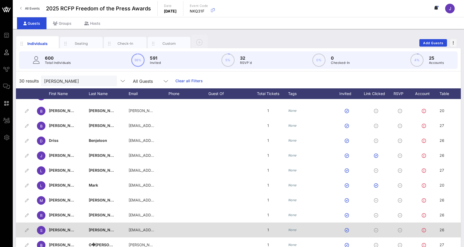
click at [441, 228] on span "26" at bounding box center [442, 229] width 5 height 5
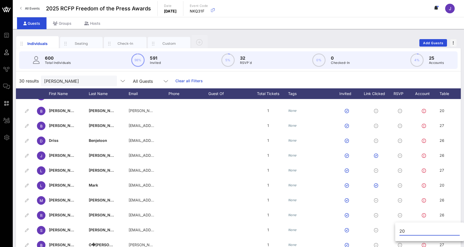
type input "20"
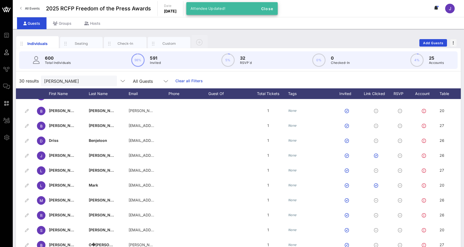
scroll to position [213, 9]
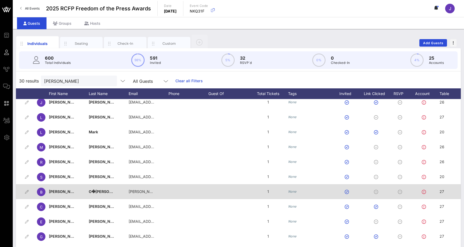
click at [442, 192] on span "27" at bounding box center [442, 191] width 5 height 5
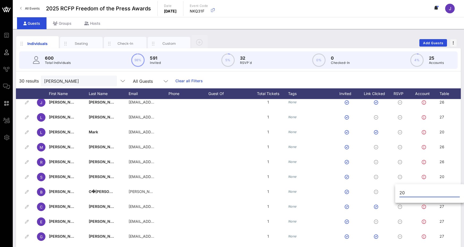
type input "20"
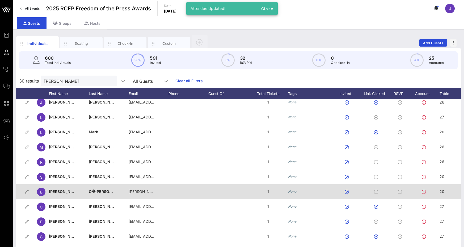
click at [99, 189] on span "O�Brian" at bounding box center [108, 191] width 38 height 5
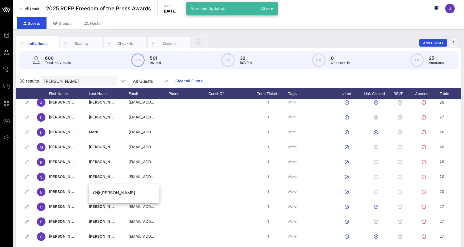
click at [99, 191] on input "O�Brian" at bounding box center [124, 192] width 62 height 9
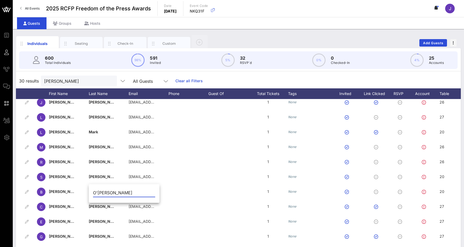
type input "O'Brian"
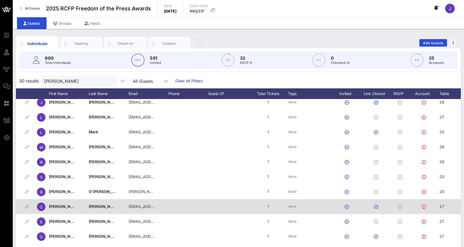
click at [446, 204] on div "27" at bounding box center [453, 209] width 27 height 21
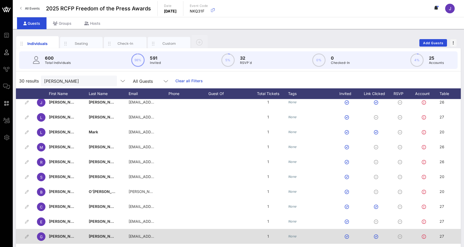
click at [443, 234] on span "27" at bounding box center [442, 236] width 5 height 5
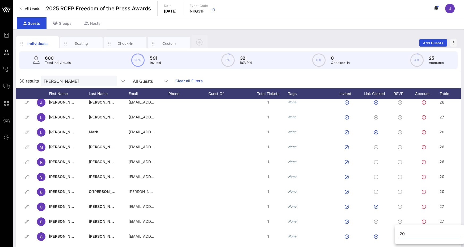
type input "20"
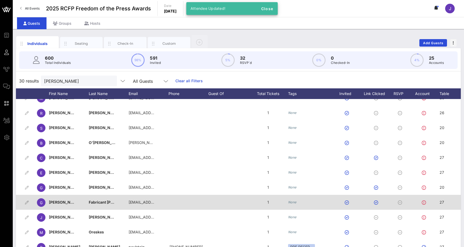
scroll to position [266, 9]
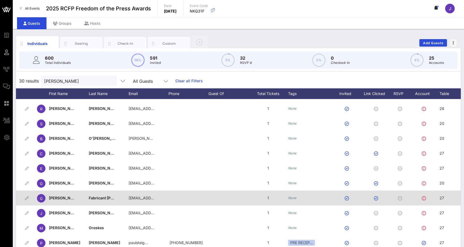
click at [443, 201] on div "27" at bounding box center [442, 197] width 5 height 15
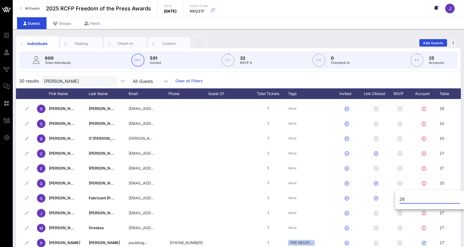
type input "26"
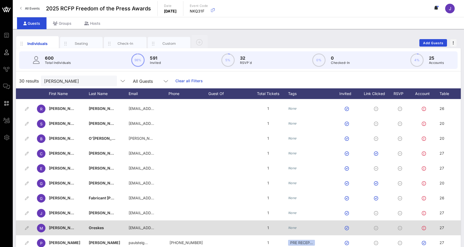
click at [443, 226] on span "27" at bounding box center [442, 227] width 5 height 5
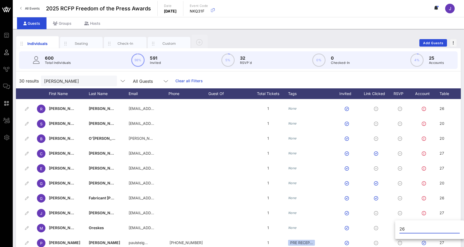
type input "26"
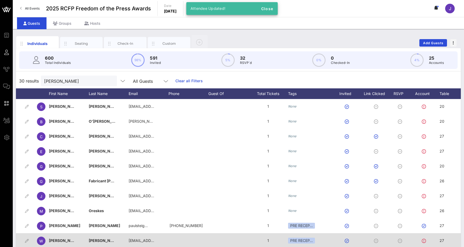
scroll to position [291, 9]
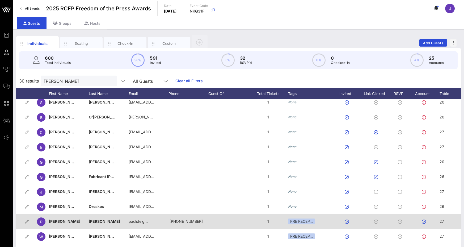
click at [442, 219] on span "27" at bounding box center [442, 221] width 5 height 5
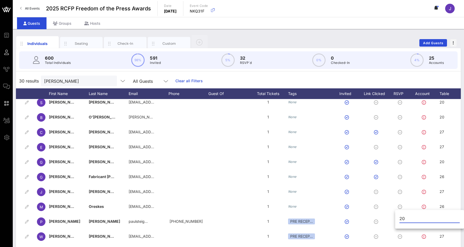
type input "20"
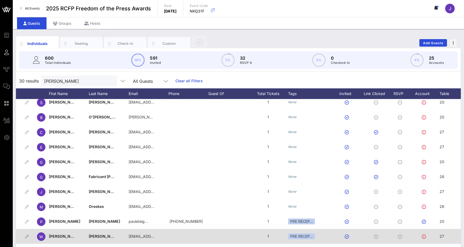
click at [444, 234] on span "27" at bounding box center [442, 236] width 5 height 5
type input "26"
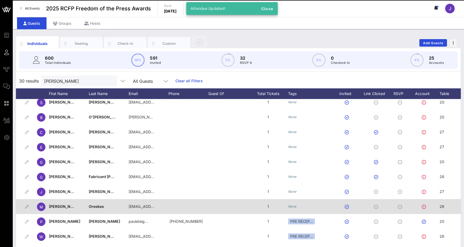
scroll to position [17, 0]
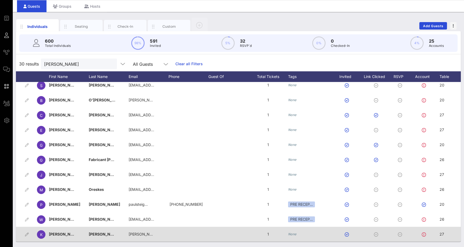
click at [443, 232] on span "27" at bounding box center [442, 234] width 5 height 5
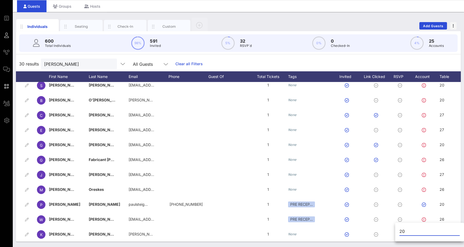
type input "20"
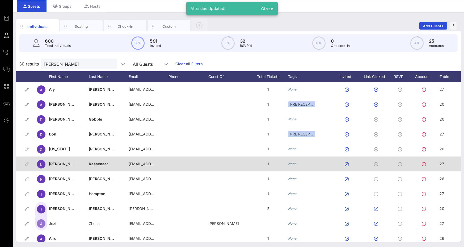
scroll to position [0, 0]
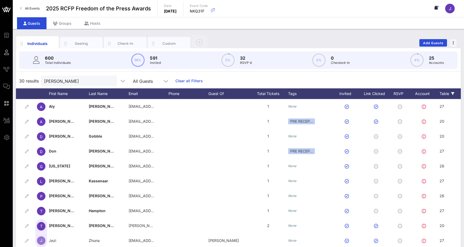
click at [455, 94] on div "Table" at bounding box center [453, 93] width 27 height 11
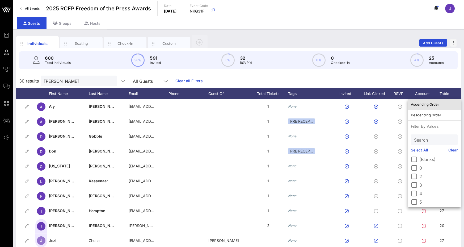
click at [429, 106] on div "Ascending Order" at bounding box center [434, 104] width 47 height 4
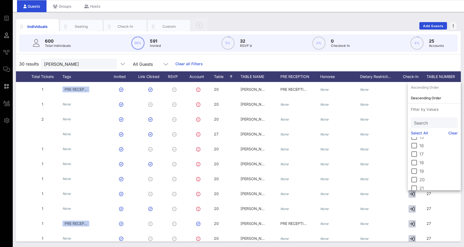
scroll to position [0, 254]
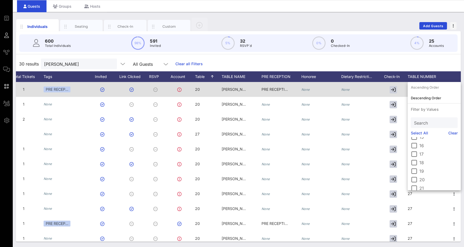
click at [227, 88] on span "Bennett #1" at bounding box center [240, 89] width 36 height 5
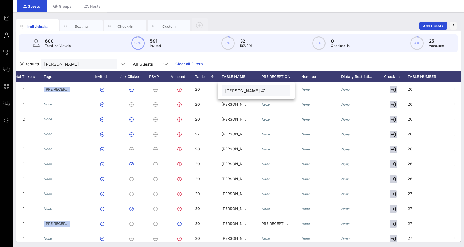
click at [240, 92] on input "Bennett #1" at bounding box center [256, 90] width 62 height 7
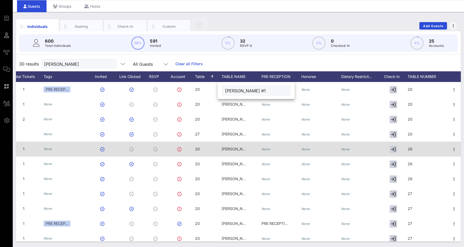
click at [230, 151] on span "Bennett #3" at bounding box center [240, 148] width 36 height 5
click at [0, 0] on input "Bennett #3" at bounding box center [0, 0] width 0 height 0
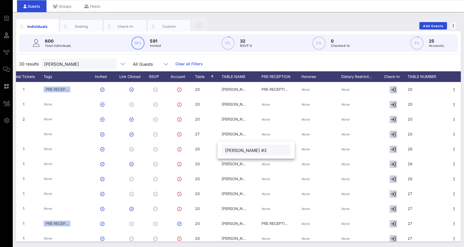
drag, startPoint x: 259, startPoint y: 151, endPoint x: 229, endPoint y: 154, distance: 30.2
click at [206, 148] on div "Event Builder Guests Journeys Comms QR Scanner Team Settings 2025 RCFP Freedom …" at bounding box center [232, 115] width 464 height 264
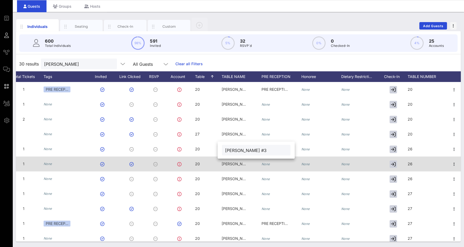
paste input "1"
type input "Bennett #1"
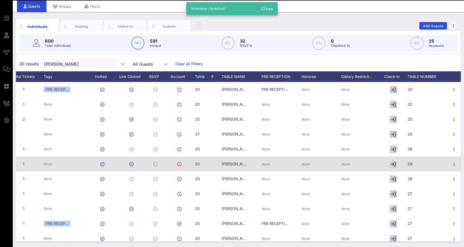
click at [239, 161] on div "Bennett #3" at bounding box center [242, 166] width 40 height 21
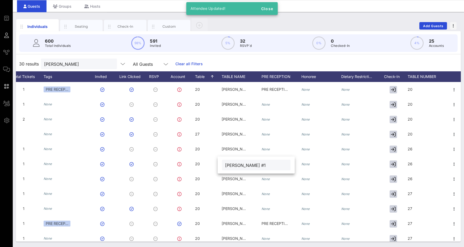
type input "Bennett #1"
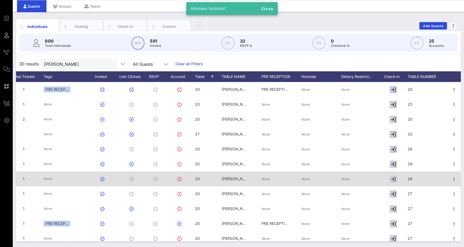
click at [232, 180] on span "Bennett #3" at bounding box center [240, 178] width 36 height 5
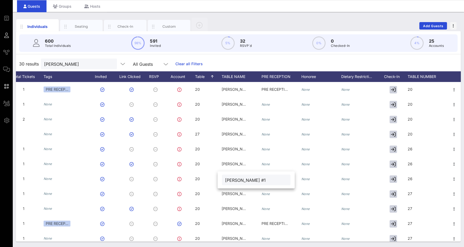
type input "Bennett #1"
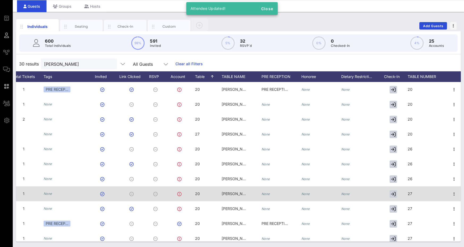
click at [237, 191] on span "Bennett #2" at bounding box center [240, 193] width 36 height 5
type input "Bennett #1"
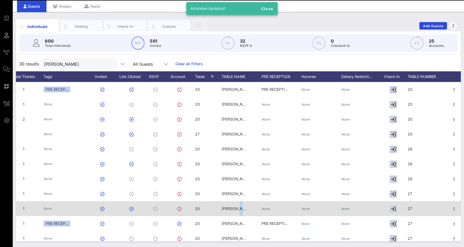
drag, startPoint x: 233, startPoint y: 208, endPoint x: 241, endPoint y: 207, distance: 7.8
click at [234, 208] on span "Bennett #2" at bounding box center [240, 208] width 36 height 5
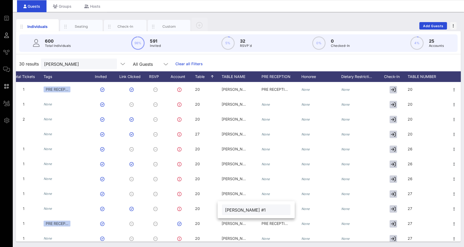
type input "Bennett #1"
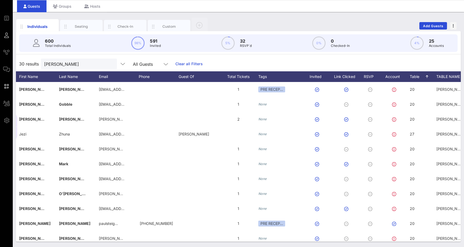
scroll to position [0, 12]
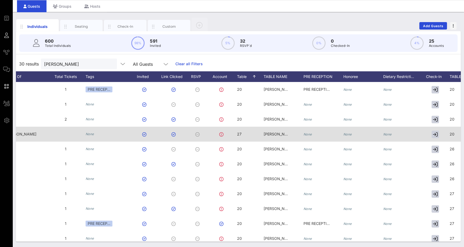
click at [286, 133] on div "Bennett #1" at bounding box center [284, 137] width 40 height 21
type input "Bennett #2"
click at [452, 133] on span "20" at bounding box center [452, 134] width 5 height 5
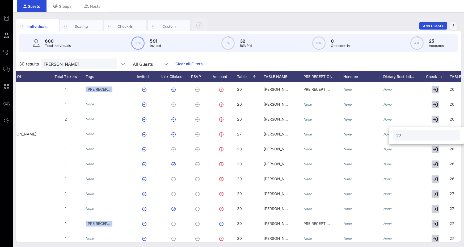
type input "27"
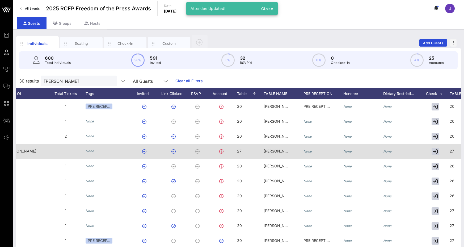
click at [284, 151] on div "Bennett #1" at bounding box center [284, 154] width 40 height 21
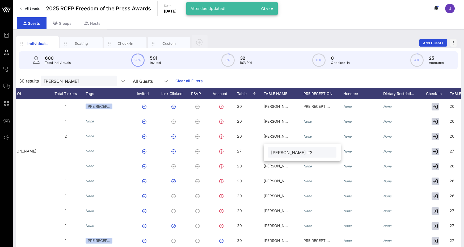
type input "Bennett #2"
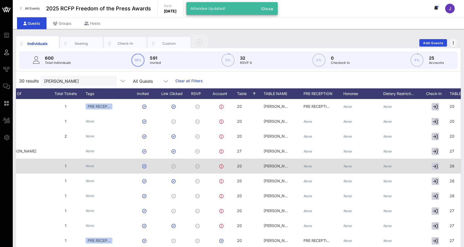
click at [454, 166] on span "26" at bounding box center [452, 165] width 5 height 5
type input "20"
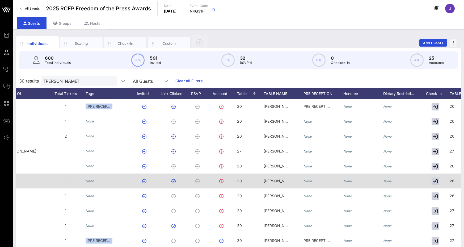
click at [453, 181] on span "26" at bounding box center [452, 180] width 5 height 5
type input "20"
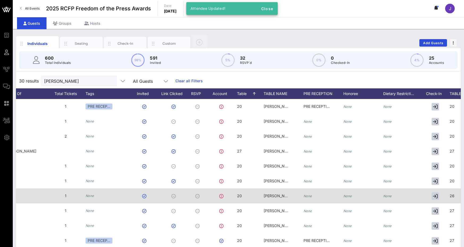
click at [453, 197] on span "26" at bounding box center [452, 195] width 5 height 5
type input "20"
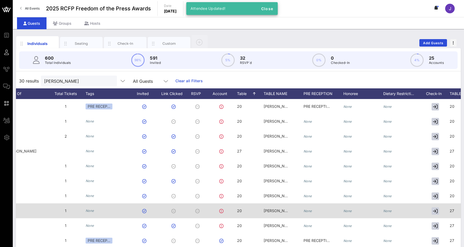
click at [454, 208] on div "27" at bounding box center [470, 213] width 40 height 21
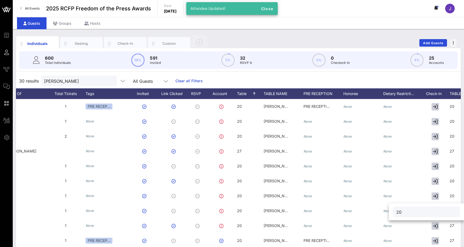
type input "20"
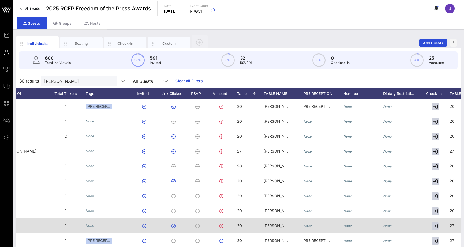
click at [452, 225] on span "27" at bounding box center [452, 225] width 5 height 5
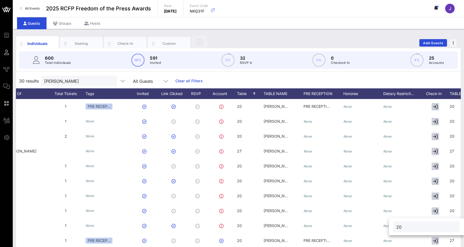
type input "20"
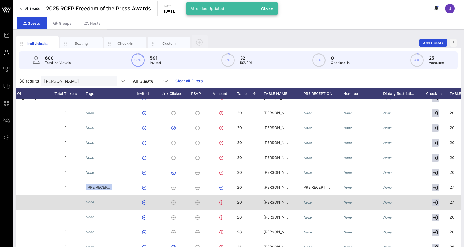
click at [451, 202] on span "27" at bounding box center [452, 202] width 5 height 5
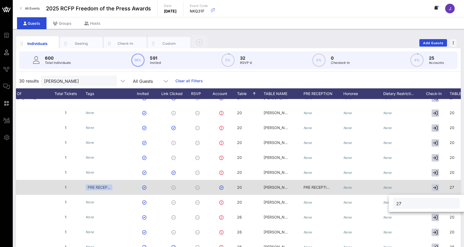
click at [282, 187] on span "Bennett #2" at bounding box center [282, 187] width 36 height 5
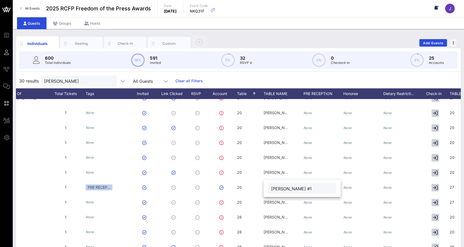
type input "Bennett #1"
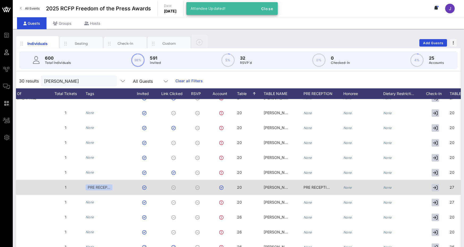
click at [453, 187] on span "27" at bounding box center [452, 187] width 5 height 5
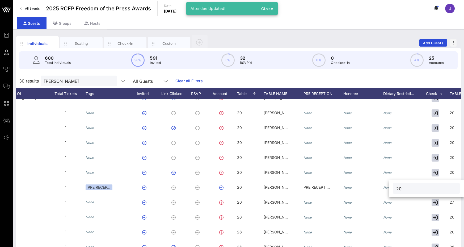
type input "20"
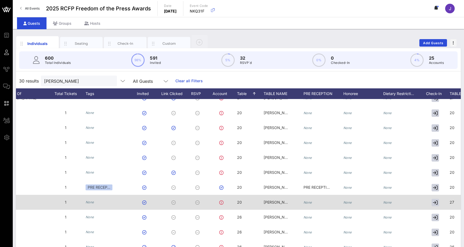
click at [281, 199] on div "Bennett #2" at bounding box center [277, 202] width 27 height 15
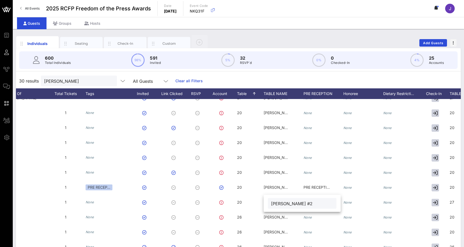
click at [295, 204] on input "Bennett #2" at bounding box center [302, 203] width 62 height 7
type input "Bennett #1"
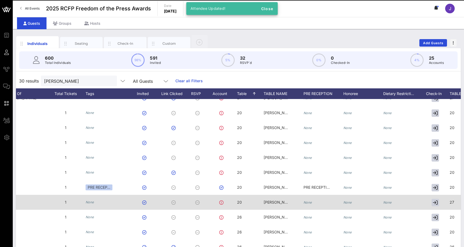
click at [455, 203] on div "27" at bounding box center [470, 205] width 40 height 21
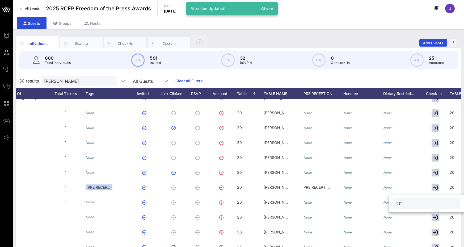
type input "20"
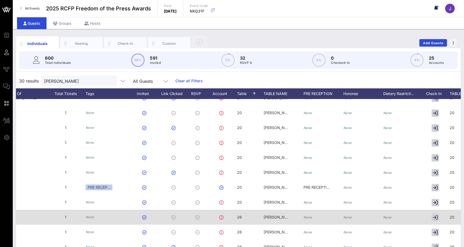
click at [276, 216] on span "Bennett #1" at bounding box center [282, 217] width 36 height 5
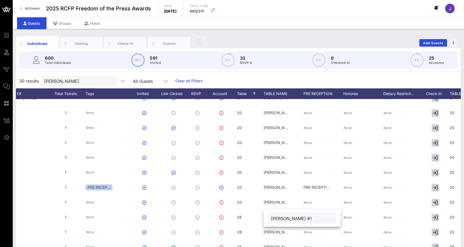
click at [288, 219] on input "Bennett #1" at bounding box center [302, 218] width 62 height 7
type input "Bennett #3"
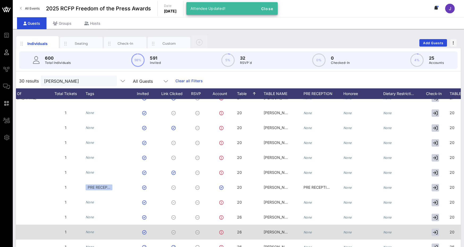
click at [279, 231] on span "Bennett #1" at bounding box center [282, 231] width 36 height 5
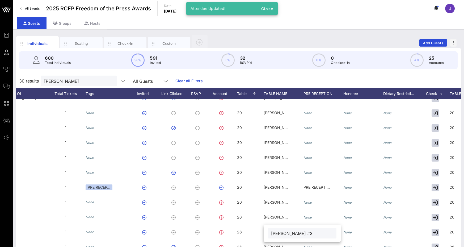
type input "Bennett #3"
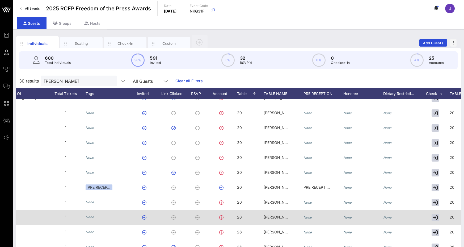
click at [453, 216] on span "20" at bounding box center [452, 217] width 5 height 5
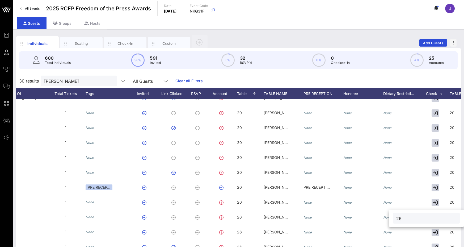
type input "26"
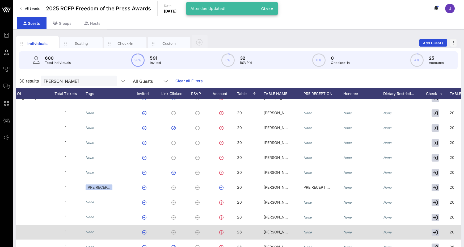
click at [454, 233] on span "20" at bounding box center [452, 231] width 5 height 5
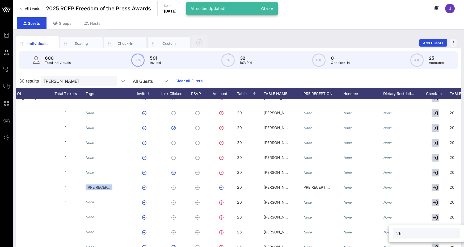
type input "26"
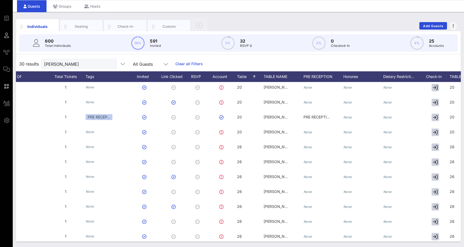
scroll to position [133, 212]
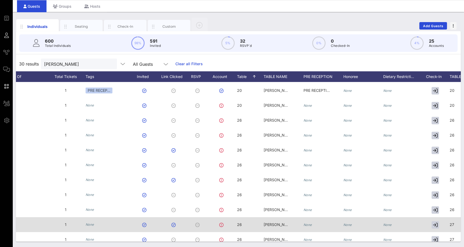
click at [283, 224] on span "Bennett #2" at bounding box center [282, 224] width 36 height 5
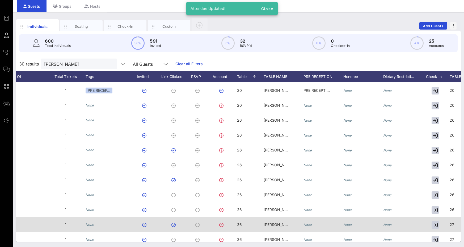
click at [280, 224] on span "Bennett #4" at bounding box center [282, 224] width 36 height 5
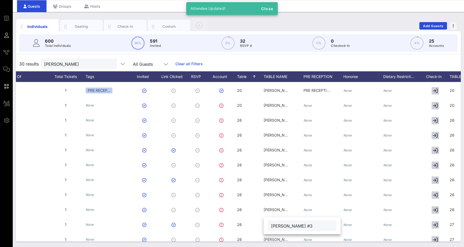
type input "Bennett #3"
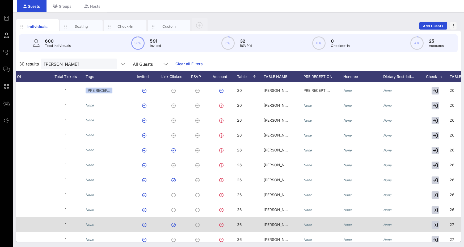
click at [455, 226] on div "27" at bounding box center [470, 227] width 40 height 21
type input "26"
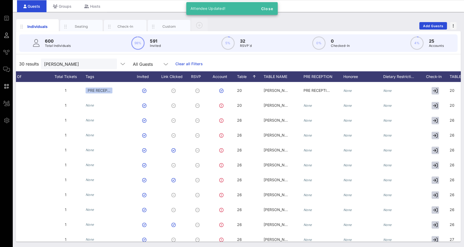
scroll to position [186, 212]
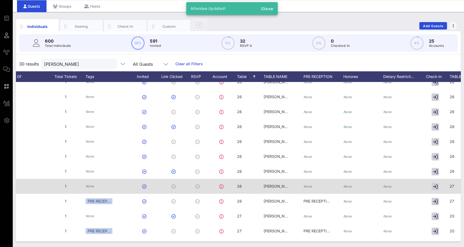
click at [281, 187] on span "Bennett #2" at bounding box center [282, 186] width 36 height 5
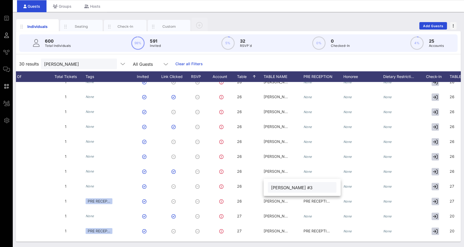
type input "Bennett #3"
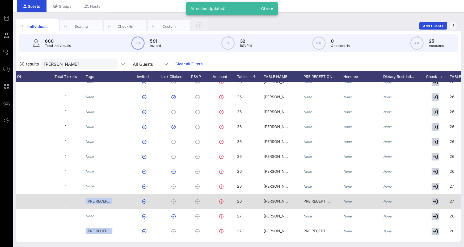
click at [282, 199] on span "Bennett #2" at bounding box center [282, 201] width 36 height 5
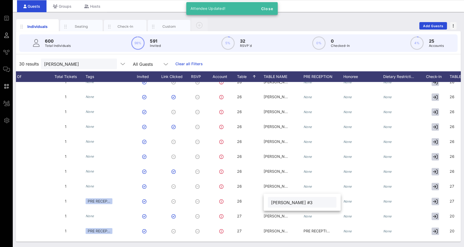
type input "Bennett #3"
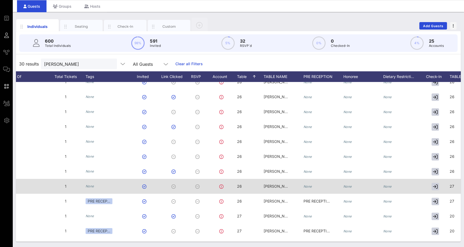
click at [452, 184] on span "27" at bounding box center [452, 186] width 5 height 5
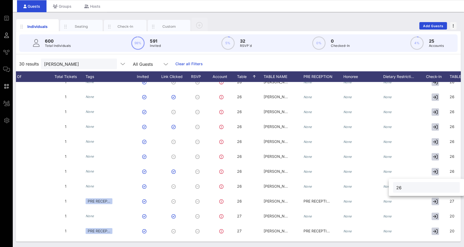
type input "26"
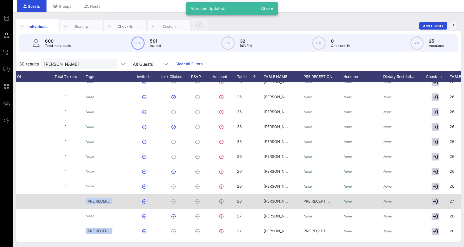
click at [452, 200] on span "27" at bounding box center [452, 201] width 5 height 5
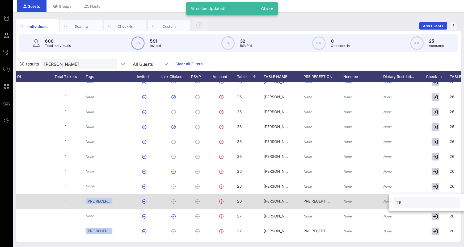
type input "26"
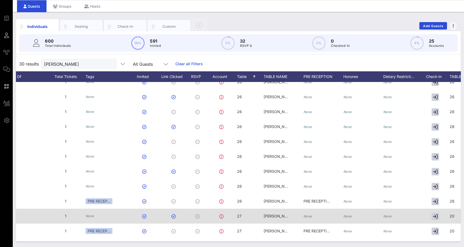
click at [285, 214] on div "Bennett #1" at bounding box center [284, 218] width 40 height 21
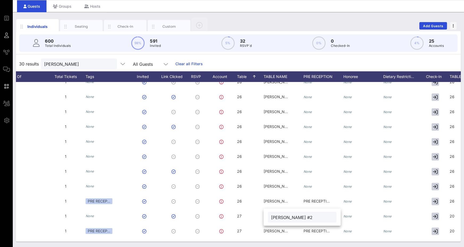
type input "Bennett #2"
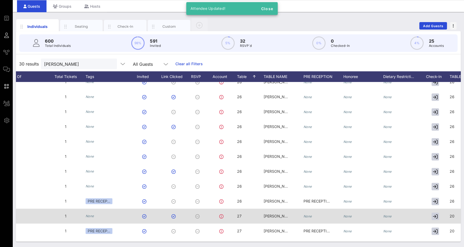
click at [450, 217] on span "20" at bounding box center [452, 215] width 5 height 5
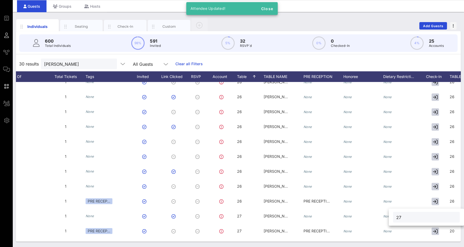
type input "27"
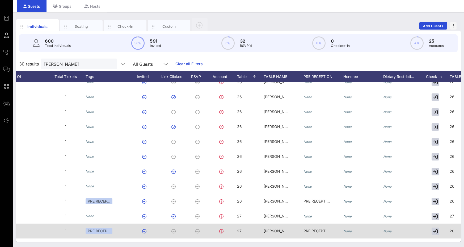
click at [268, 228] on div "Bennett #1" at bounding box center [277, 230] width 27 height 15
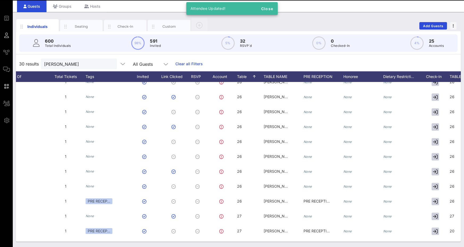
click at [295, 231] on div "Bennett #3" at bounding box center [284, 233] width 40 height 21
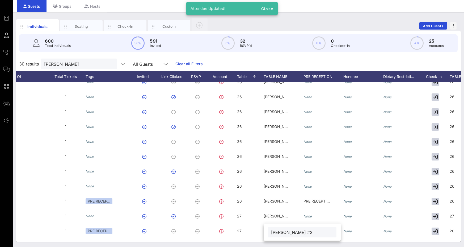
type input "Bennett #2"
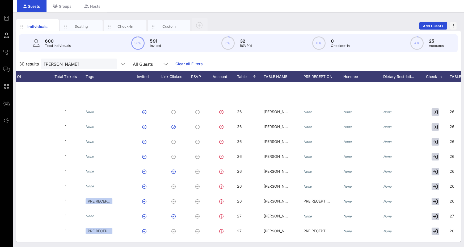
scroll to position [291, 212]
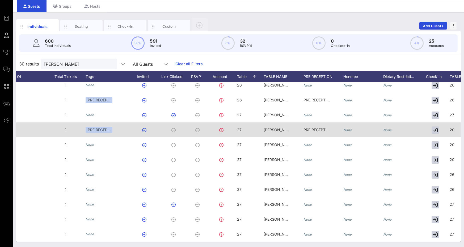
click at [454, 127] on span "20" at bounding box center [452, 129] width 5 height 5
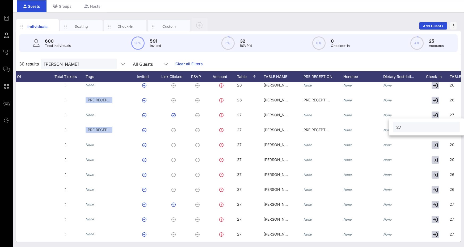
type input "27"
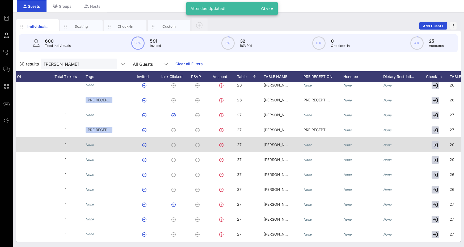
click at [277, 142] on span "Bennett #1" at bounding box center [282, 144] width 36 height 5
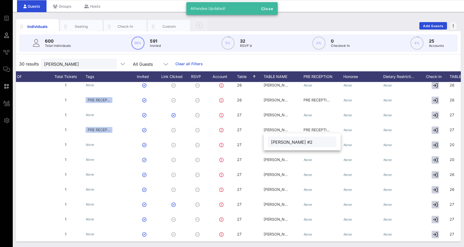
type input "Bennett #2"
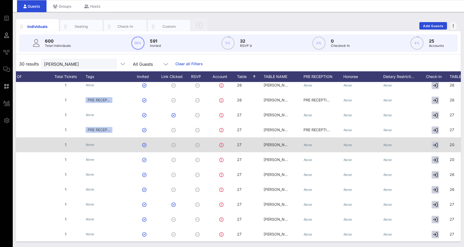
click at [451, 142] on span "20" at bounding box center [452, 144] width 5 height 5
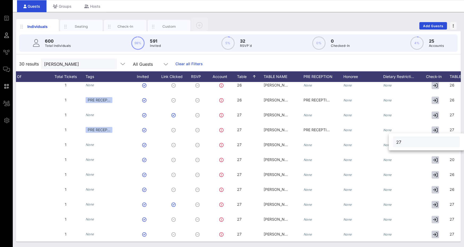
type input "27"
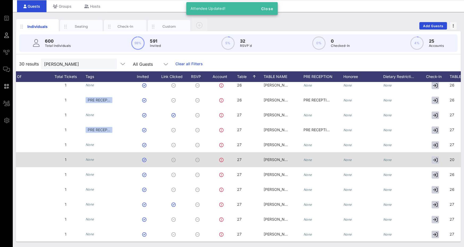
click at [282, 152] on div "Bennett #1" at bounding box center [277, 159] width 27 height 15
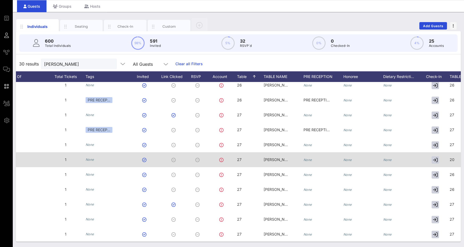
click at [447, 156] on div at bounding box center [436, 159] width 27 height 15
click at [453, 157] on span "20" at bounding box center [452, 159] width 5 height 5
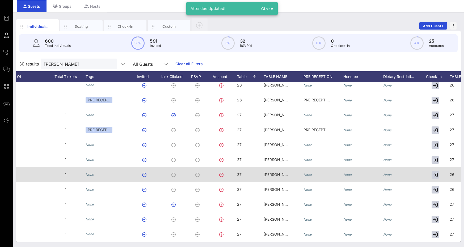
click at [281, 172] on span "Bennett #3" at bounding box center [282, 174] width 36 height 5
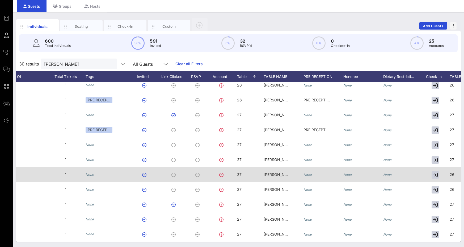
click at [455, 169] on div "26" at bounding box center [470, 177] width 40 height 21
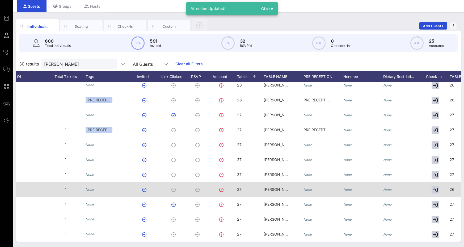
click at [270, 188] on div "Bennett #3" at bounding box center [277, 189] width 27 height 15
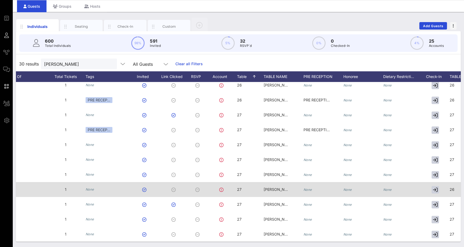
click at [448, 186] on div at bounding box center [436, 189] width 27 height 15
click at [454, 187] on span "26" at bounding box center [452, 189] width 5 height 5
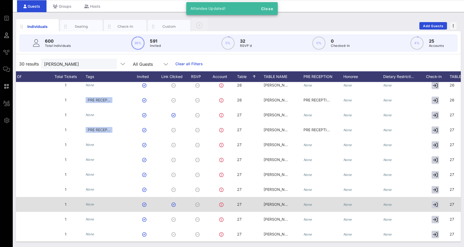
click at [278, 202] on span "Bennett #2" at bounding box center [282, 204] width 36 height 5
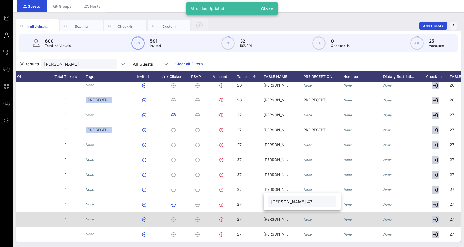
click at [283, 217] on span "Bennett #2" at bounding box center [282, 219] width 36 height 5
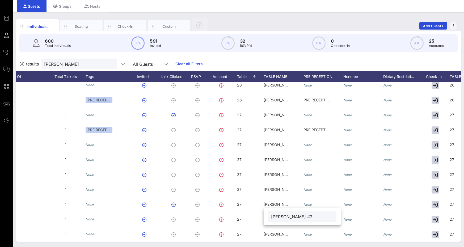
drag, startPoint x: 457, startPoint y: 224, endPoint x: 459, endPoint y: 223, distance: 2.8
click at [458, 224] on div "D Driss Benjeloon benjdriss@yahoo.com 1 None 26 Bennett #3 None None None 26 J …" at bounding box center [238, 162] width 445 height 160
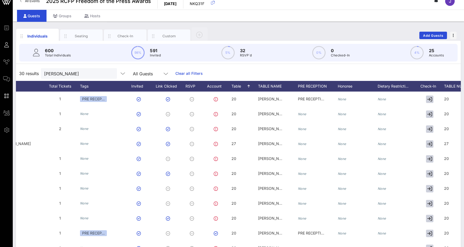
scroll to position [0, 0]
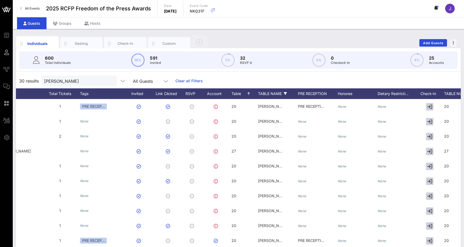
click at [272, 94] on div "TABLE NAME" at bounding box center [278, 93] width 40 height 11
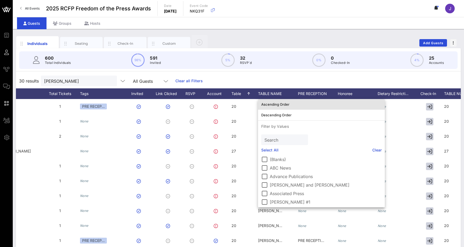
click at [275, 106] on div "Ascending Order" at bounding box center [321, 104] width 120 height 4
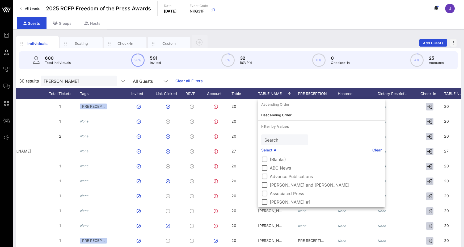
click at [283, 78] on div "30 results bennett All Guests Clear all Filters" at bounding box center [238, 80] width 445 height 15
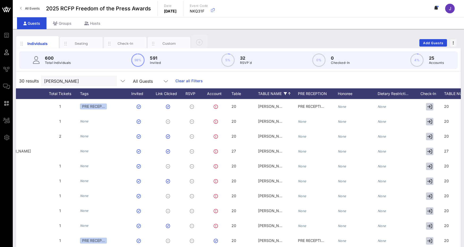
click at [292, 93] on div "TABLE NAME" at bounding box center [278, 93] width 40 height 11
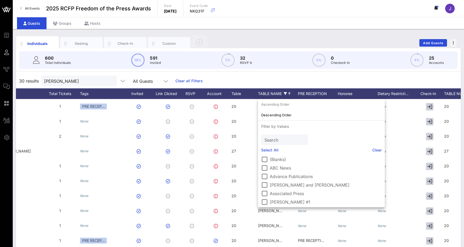
click at [289, 93] on icon at bounding box center [289, 93] width 2 height 3
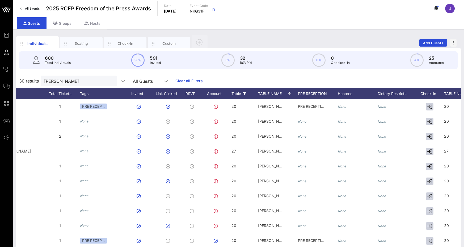
drag, startPoint x: 231, startPoint y: 95, endPoint x: 236, endPoint y: 94, distance: 4.4
click at [234, 94] on div "First Name Last Name Email Phone Guest Of Total Tickets Tags Invited Link Click…" at bounding box center [238, 93] width 445 height 11
click at [236, 94] on div "Table" at bounding box center [245, 93] width 27 height 11
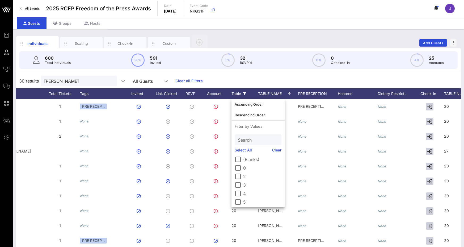
click at [245, 94] on icon at bounding box center [244, 93] width 3 height 3
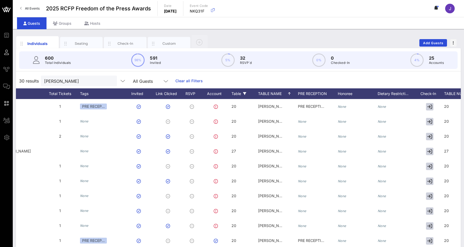
click at [246, 93] on icon at bounding box center [244, 93] width 3 height 3
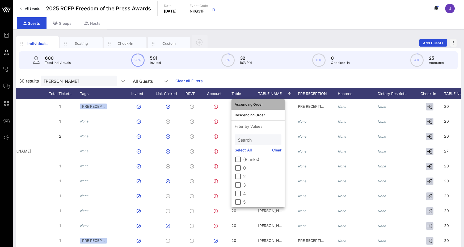
click at [247, 102] on div "Ascending Order" at bounding box center [258, 104] width 47 height 4
click at [254, 78] on div "30 results bennett All Guests Clear all Filters" at bounding box center [238, 80] width 445 height 15
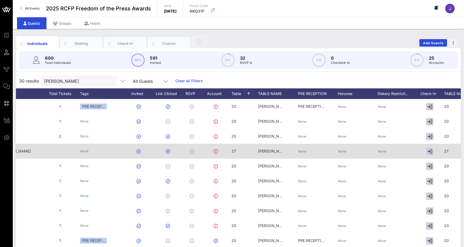
click at [240, 152] on div "27" at bounding box center [245, 154] width 27 height 21
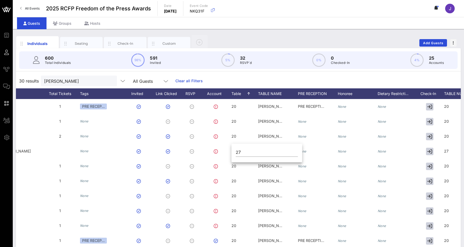
click at [267, 82] on div "30 results bennett All Guests Clear all Filters" at bounding box center [238, 80] width 445 height 15
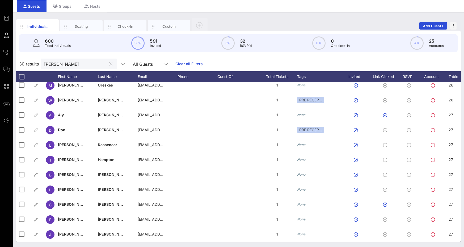
click at [90, 68] on div "bennett" at bounding box center [75, 63] width 62 height 11
click at [108, 64] on div at bounding box center [110, 64] width 6 height 6
click at [109, 65] on button "clear icon" at bounding box center [110, 63] width 3 height 5
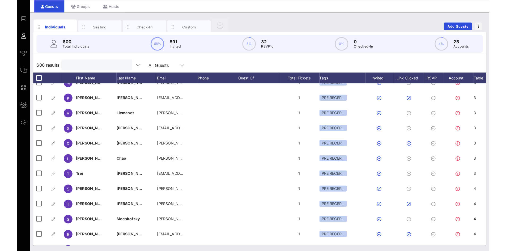
scroll to position [12, 0]
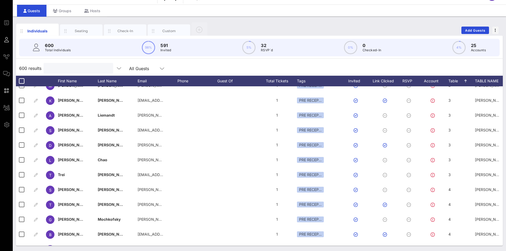
click at [75, 68] on input "text" at bounding box center [78, 68] width 62 height 7
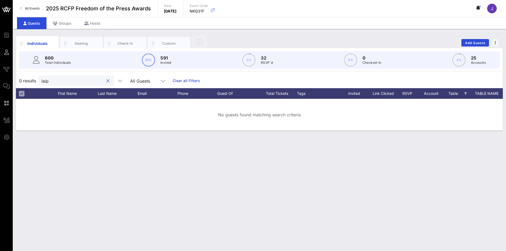
scroll to position [0, 0]
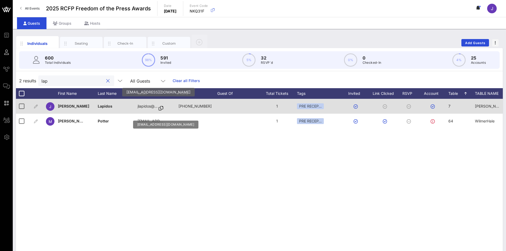
click at [146, 105] on p "jlapidos@…" at bounding box center [148, 106] width 20 height 15
click at [148, 107] on p "jlapidos@…" at bounding box center [148, 106] width 20 height 15
click at [160, 108] on icon at bounding box center [161, 108] width 5 height 1
click at [151, 106] on p "jlapidos@…" at bounding box center [148, 106] width 20 height 15
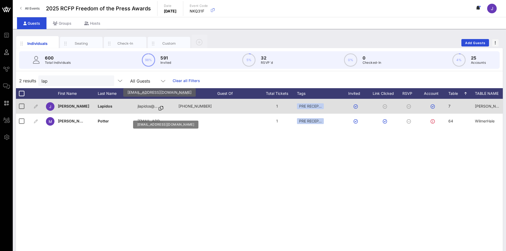
click at [152, 108] on p "jlapidos@…" at bounding box center [148, 106] width 20 height 15
click at [142, 106] on p "jlapidos@…" at bounding box center [148, 106] width 20 height 15
click at [145, 106] on p "jlapidos@…" at bounding box center [148, 106] width 20 height 15
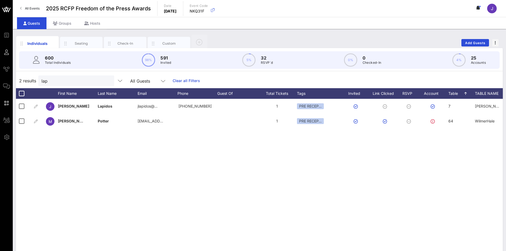
click at [291, 184] on div "J Juliet Lapidos jlapidos@… +19179166248 1 PRE RECEP… 7 Emerson Collective #2 P…" at bounding box center [259, 179] width 487 height 160
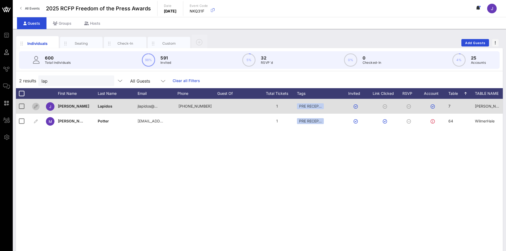
click at [37, 107] on icon "button" at bounding box center [36, 106] width 6 height 6
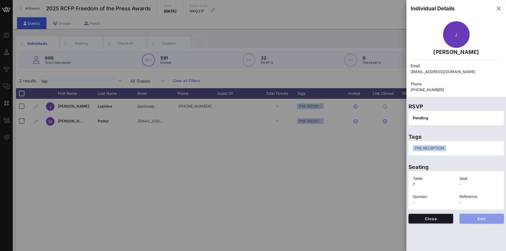
click at [485, 217] on span "Edit" at bounding box center [482, 219] width 36 height 5
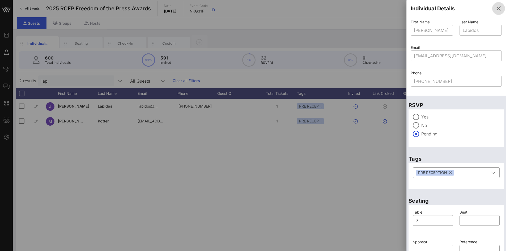
click at [496, 8] on icon "button" at bounding box center [499, 8] width 6 height 6
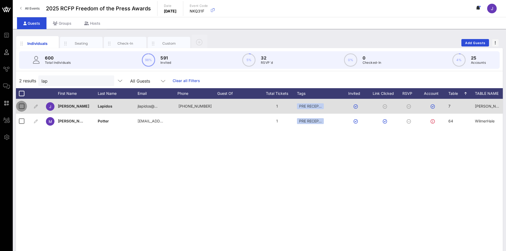
click at [23, 107] on div at bounding box center [21, 106] width 9 height 9
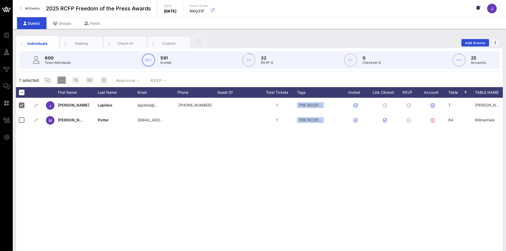
click at [62, 82] on icon "button" at bounding box center [61, 80] width 3 height 4
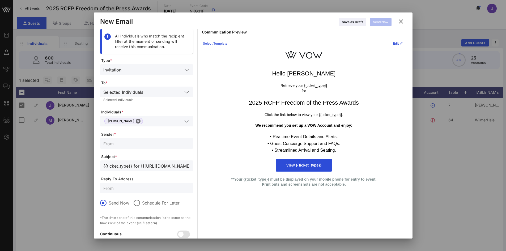
click at [221, 43] on div "Select Template" at bounding box center [215, 43] width 24 height 5
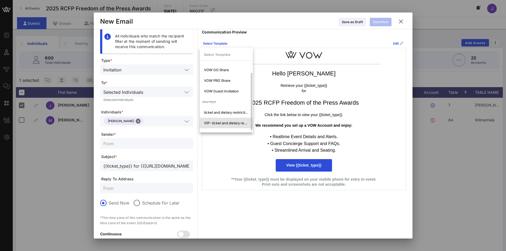
click at [227, 122] on div "VIP- ticket and dietary restrictions" at bounding box center [226, 123] width 45 height 4
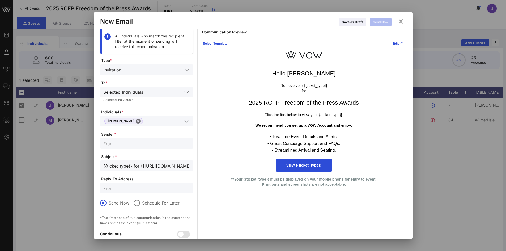
click at [116, 146] on input "text" at bounding box center [146, 143] width 87 height 7
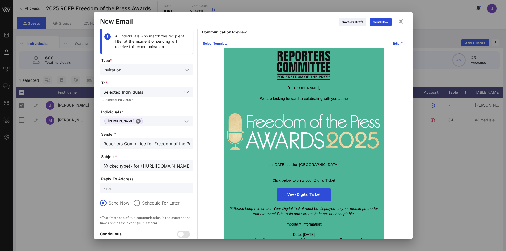
click at [115, 186] on input "text" at bounding box center [146, 188] width 87 height 7
click at [375, 23] on div "Send Now" at bounding box center [380, 21] width 15 height 5
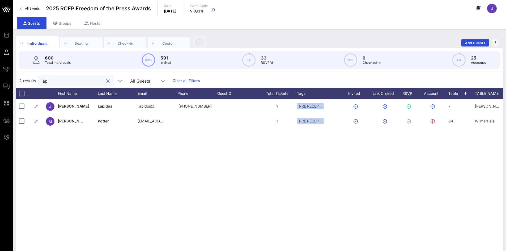
drag, startPoint x: 90, startPoint y: 83, endPoint x: 30, endPoint y: 85, distance: 60.6
click at [30, 85] on div "2 results lap All Guests Clear all Filters" at bounding box center [259, 80] width 487 height 15
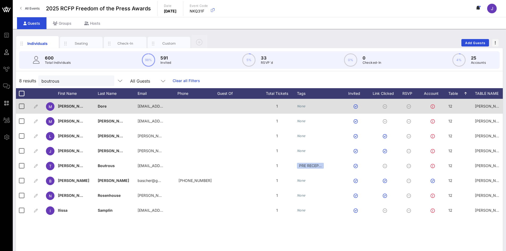
click at [490, 106] on span "Ted Boutrous" at bounding box center [490, 106] width 31 height 5
drag, startPoint x: 471, startPoint y: 109, endPoint x: 425, endPoint y: 108, distance: 46.5
click at [425, 108] on div "Event Builder Guests Journeys Comms QR Scanner Team Settings 2025 RCFP Freedom …" at bounding box center [253, 132] width 506 height 264
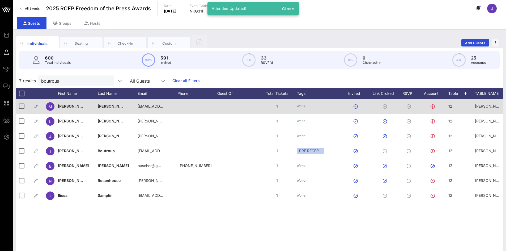
click at [485, 109] on div "Ted Boutrous" at bounding box center [488, 106] width 27 height 15
drag, startPoint x: 453, startPoint y: 107, endPoint x: 427, endPoint y: 106, distance: 26.3
click at [427, 106] on div "Event Builder Guests Journeys Comms QR Scanner Team Settings 2025 RCFP Freedom …" at bounding box center [253, 132] width 506 height 264
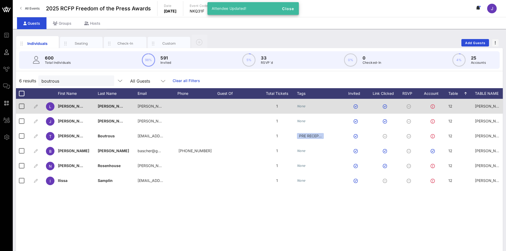
click at [477, 110] on div "Ted Boutrous" at bounding box center [488, 106] width 27 height 15
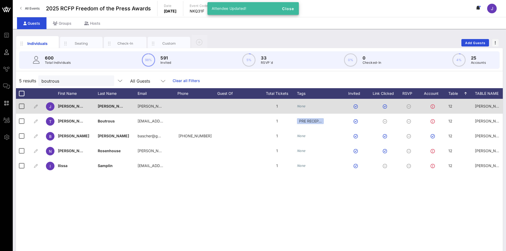
click at [482, 107] on span "Ted Boutrous" at bounding box center [490, 106] width 31 height 5
drag, startPoint x: 481, startPoint y: 108, endPoint x: 402, endPoint y: 109, distance: 79.5
click at [402, 109] on div "Event Builder Guests Journeys Comms QR Scanner Team Settings 2025 RCFP Freedom …" at bounding box center [253, 132] width 506 height 264
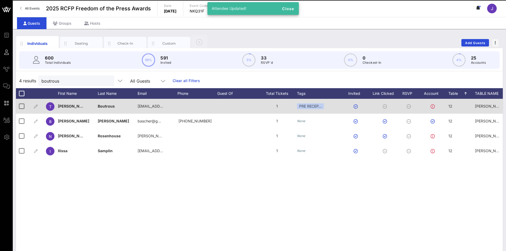
click at [480, 109] on div "Ted Boutrous" at bounding box center [488, 106] width 27 height 15
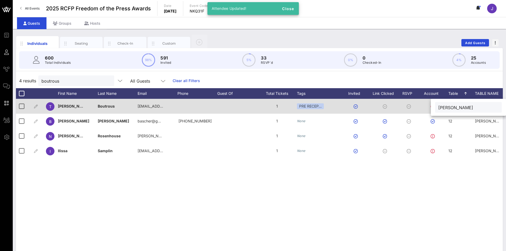
drag, startPoint x: 481, startPoint y: 107, endPoint x: 380, endPoint y: 104, distance: 101.6
click at [380, 104] on div "Event Builder Guests Journeys Comms QR Scanner Team Settings 2025 RCFP Freedom …" at bounding box center [253, 132] width 506 height 264
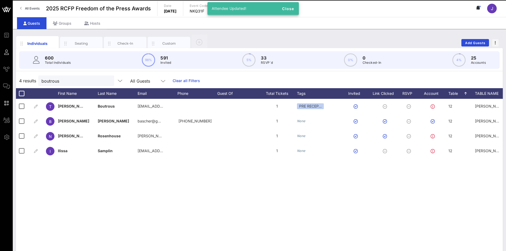
click at [485, 106] on span "Gibson Dunn" at bounding box center [506, 106] width 62 height 5
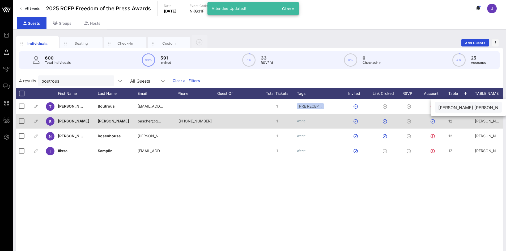
click at [485, 121] on span "Ted Boutrous" at bounding box center [490, 121] width 31 height 5
drag, startPoint x: 476, startPoint y: 123, endPoint x: 408, endPoint y: 127, distance: 67.6
click at [408, 127] on div "Event Builder Guests Journeys Comms QR Scanner Team Settings 2025 RCFP Freedom …" at bounding box center [253, 132] width 506 height 264
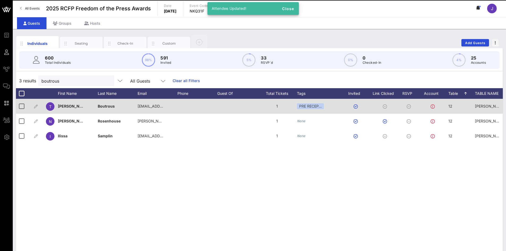
click at [490, 107] on span "Gibson Dunn" at bounding box center [506, 106] width 62 height 5
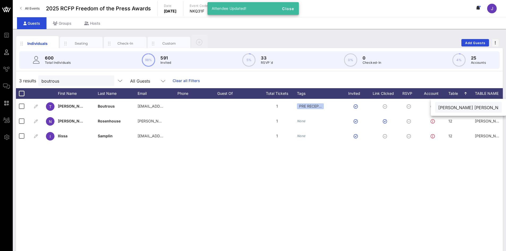
drag, startPoint x: 488, startPoint y: 108, endPoint x: 436, endPoint y: 108, distance: 51.8
click at [436, 108] on div "Gibson Dunn" at bounding box center [468, 107] width 67 height 11
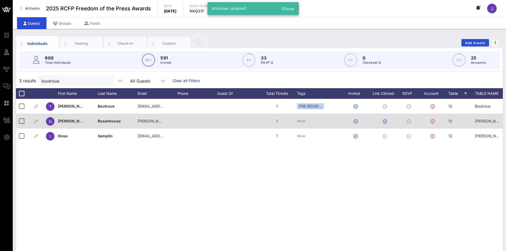
click at [488, 125] on div "Ted Boutrous" at bounding box center [488, 121] width 27 height 15
drag, startPoint x: 492, startPoint y: 123, endPoint x: 419, endPoint y: 118, distance: 73.3
click at [420, 119] on div "Event Builder Guests Journeys Comms QR Scanner Team Settings 2025 RCFP Freedom …" at bounding box center [253, 132] width 506 height 264
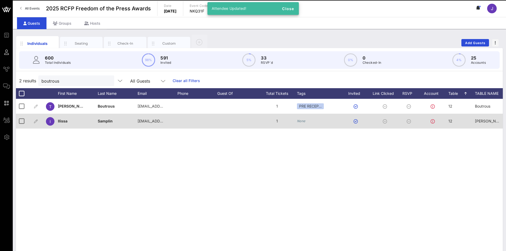
click at [483, 120] on span "Ted Boutrous\" at bounding box center [491, 121] width 32 height 5
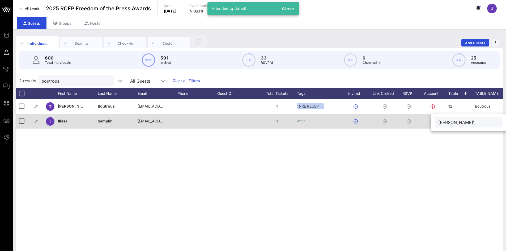
click at [483, 120] on input "Ted Boutrous\" at bounding box center [469, 122] width 60 height 7
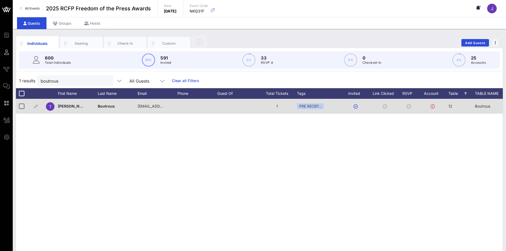
click at [453, 105] on div "12" at bounding box center [462, 109] width 27 height 21
drag, startPoint x: 453, startPoint y: 105, endPoint x: 431, endPoint y: 110, distance: 22.3
click at [432, 110] on div "Event Builder Guests Journeys Comms QR Scanner Team Settings 2025 RCFP Freedom …" at bounding box center [253, 132] width 506 height 264
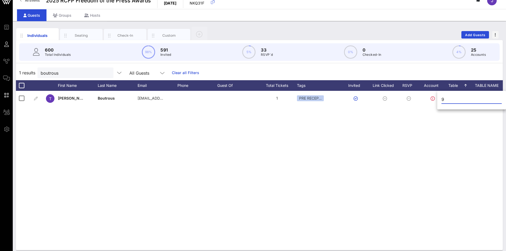
scroll to position [12, 0]
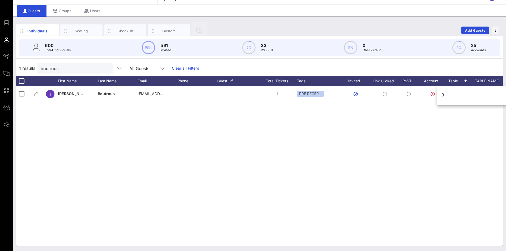
click at [338, 196] on div "T Ted Boutrous tboutrous@gibsondunn.com 1 PRE RECEP… 12 Boutrous PRE RECEPTION …" at bounding box center [259, 166] width 487 height 160
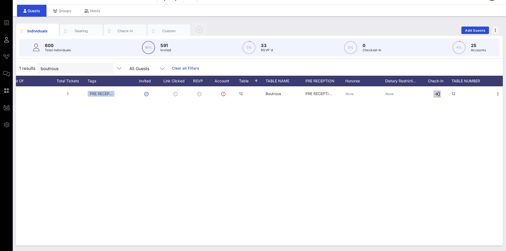
scroll to position [0, 211]
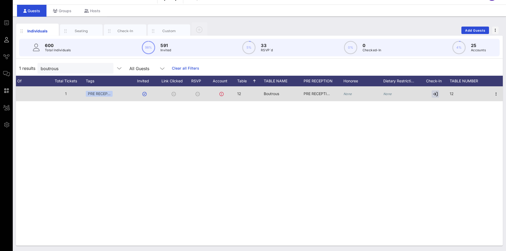
click at [452, 92] on span "12" at bounding box center [452, 93] width 4 height 5
drag, startPoint x: 455, startPoint y: 93, endPoint x: 424, endPoint y: 95, distance: 30.9
click at [425, 95] on div "Event Builder Guests Journeys Comms QR Scanner Team Settings 2025 RCFP Freedom …" at bounding box center [253, 120] width 506 height 264
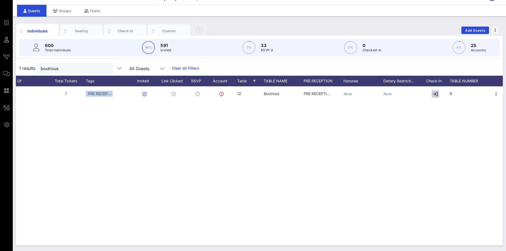
click at [243, 93] on div "12" at bounding box center [250, 96] width 27 height 21
drag, startPoint x: 247, startPoint y: 92, endPoint x: 241, endPoint y: 93, distance: 6.9
click at [241, 93] on div "12" at bounding box center [272, 96] width 71 height 18
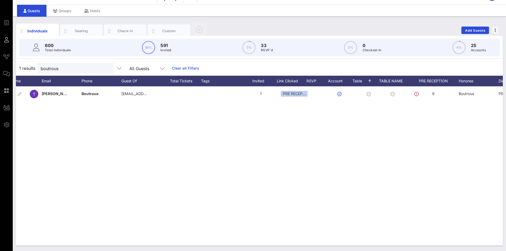
scroll to position [0, 0]
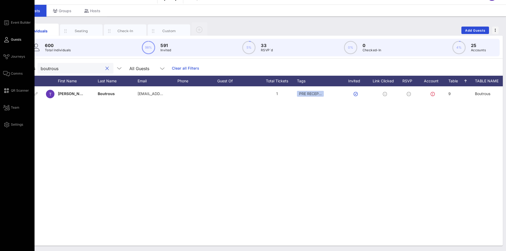
drag, startPoint x: 52, startPoint y: 70, endPoint x: 7, endPoint y: 69, distance: 45.0
click at [11, 69] on div "Event Builder Guests Journeys Comms QR Scanner Team Settings 2025 RCFP Freedom …" at bounding box center [253, 120] width 506 height 264
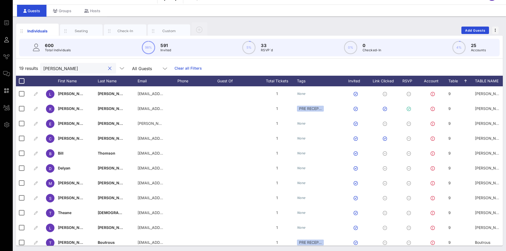
click at [81, 70] on input "gibson" at bounding box center [74, 68] width 62 height 7
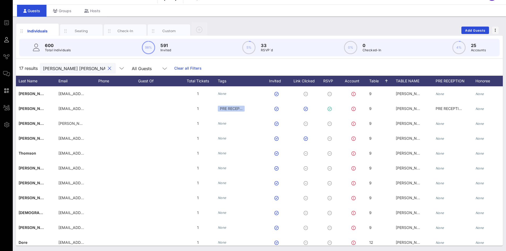
scroll to position [0, 73]
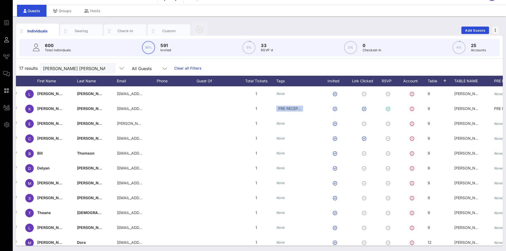
click at [460, 92] on span "Gibson Dunn" at bounding box center [486, 93] width 62 height 5
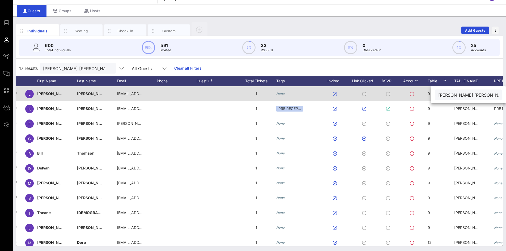
drag, startPoint x: 470, startPoint y: 94, endPoint x: 426, endPoint y: 100, distance: 44.6
click at [426, 100] on div "Event Builder Guests Journeys Comms QR Scanner Team Settings 2025 RCFP Freedom …" at bounding box center [253, 120] width 506 height 264
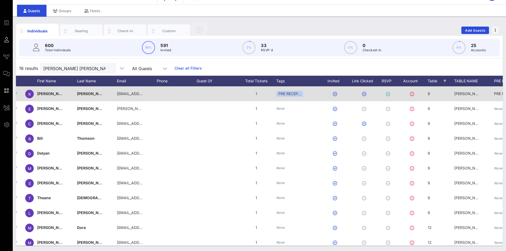
click at [472, 96] on span "Gibson Dunn" at bounding box center [486, 93] width 62 height 5
drag, startPoint x: 473, startPoint y: 96, endPoint x: 426, endPoint y: 97, distance: 47.6
click at [426, 97] on div "Event Builder Guests Journeys Comms QR Scanner Team Settings 2025 RCFP Freedom …" at bounding box center [253, 120] width 506 height 264
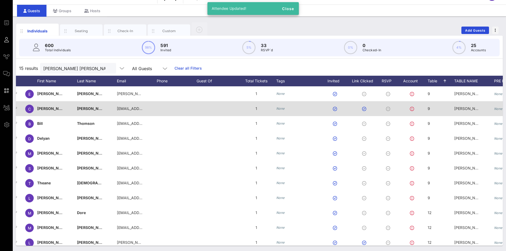
click at [462, 108] on span "Gibson Dunn" at bounding box center [486, 108] width 62 height 5
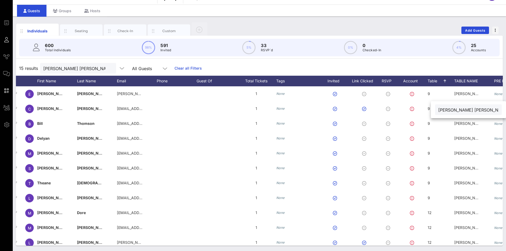
drag, startPoint x: 443, startPoint y: 112, endPoint x: 435, endPoint y: 112, distance: 7.7
click at [435, 112] on div "Gibson Dunn" at bounding box center [468, 109] width 67 height 11
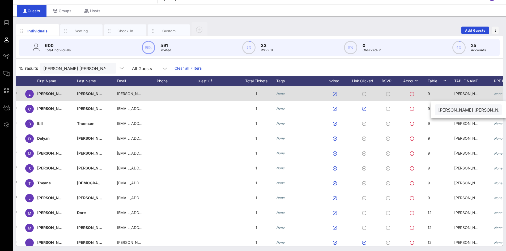
click at [464, 92] on span "Gibson Dunn" at bounding box center [486, 93] width 62 height 5
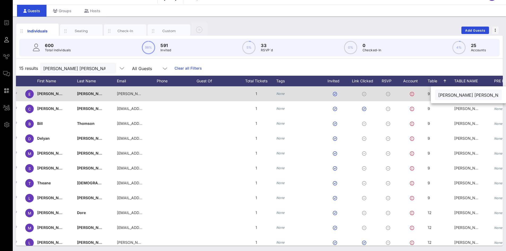
drag, startPoint x: 469, startPoint y: 93, endPoint x: 425, endPoint y: 97, distance: 43.8
click at [425, 97] on div "Event Builder Guests Journeys Comms QR Scanner Team Settings 2025 RCFP Freedom …" at bounding box center [253, 120] width 506 height 264
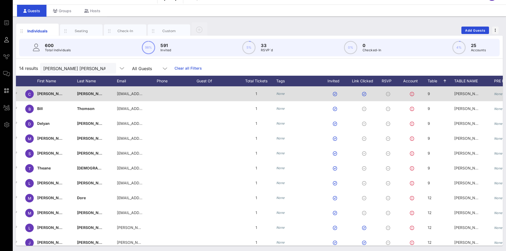
click at [432, 95] on div "9" at bounding box center [441, 96] width 27 height 21
drag, startPoint x: 438, startPoint y: 94, endPoint x: 421, endPoint y: 101, distance: 18.9
click at [425, 95] on div "Event Builder Guests Journeys Comms QR Scanner Team Settings 2025 RCFP Freedom …" at bounding box center [253, 120] width 506 height 264
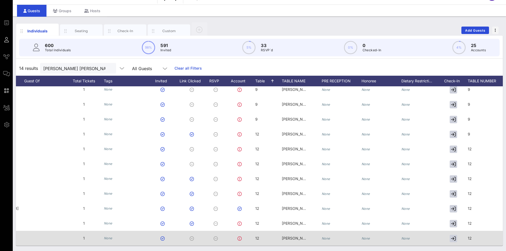
click at [259, 236] on span "12" at bounding box center [257, 238] width 4 height 5
drag, startPoint x: 266, startPoint y: 233, endPoint x: 255, endPoint y: 236, distance: 12.1
click at [255, 236] on div "Event Builder Guests Journeys Comms QR Scanner Team Settings 2025 RCFP Freedom …" at bounding box center [253, 120] width 506 height 264
click at [300, 236] on span "Gibson Dunn" at bounding box center [313, 238] width 62 height 5
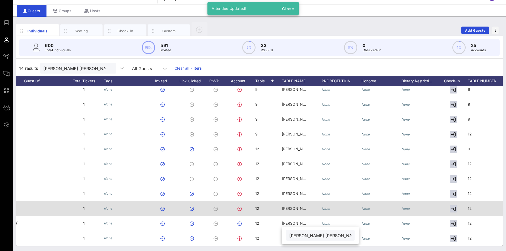
click at [247, 209] on div at bounding box center [240, 208] width 29 height 15
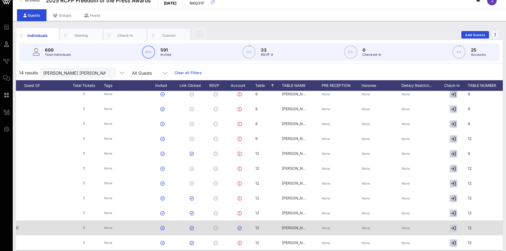
scroll to position [12, 0]
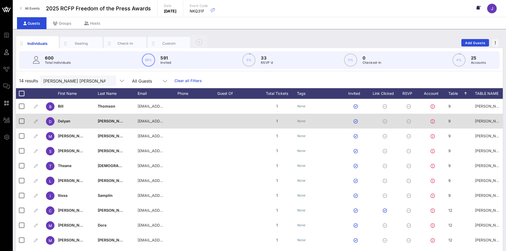
click at [448, 121] on div at bounding box center [433, 121] width 29 height 15
click at [452, 121] on div "9" at bounding box center [462, 124] width 27 height 21
drag, startPoint x: 450, startPoint y: 121, endPoint x: 433, endPoint y: 122, distance: 16.8
click at [433, 122] on div "Event Builder Guests Journeys Comms QR Scanner Team Settings 2025 RCFP Freedom …" at bounding box center [253, 132] width 506 height 264
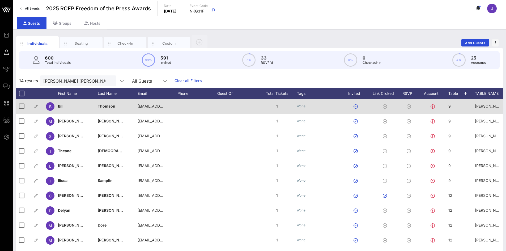
click at [453, 107] on div "9" at bounding box center [462, 109] width 27 height 21
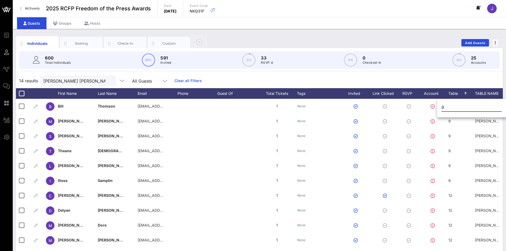
drag, startPoint x: 445, startPoint y: 107, endPoint x: 438, endPoint y: 107, distance: 6.6
click at [438, 107] on div "9" at bounding box center [472, 109] width 69 height 18
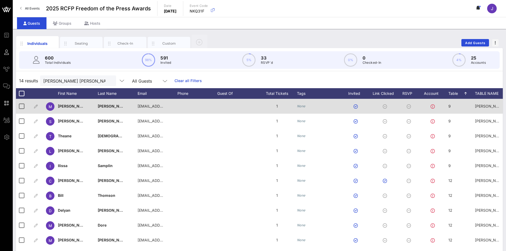
click at [451, 106] on div "9" at bounding box center [462, 109] width 27 height 21
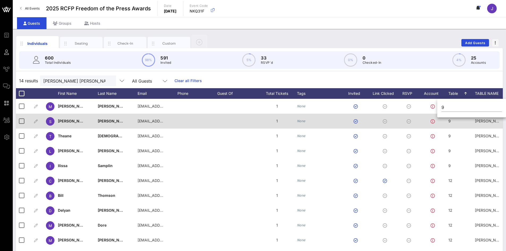
click at [494, 125] on div "Gibson Dunn" at bounding box center [488, 121] width 27 height 15
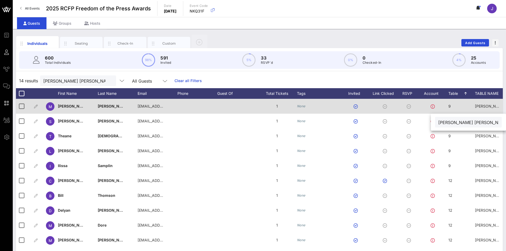
click at [482, 105] on span "Gibson Dunn" at bounding box center [506, 106] width 62 height 5
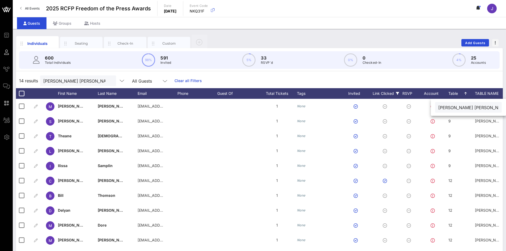
drag, startPoint x: 483, startPoint y: 106, endPoint x: 392, endPoint y: 96, distance: 91.7
click at [392, 96] on div "Event Builder Guests Journeys Comms QR Scanner Team Settings 2025 RCFP Freedom …" at bounding box center [253, 132] width 506 height 264
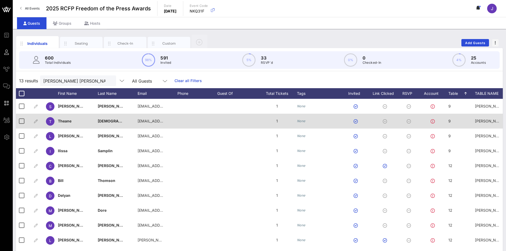
click at [480, 118] on div "Gibson Dunn" at bounding box center [488, 121] width 27 height 15
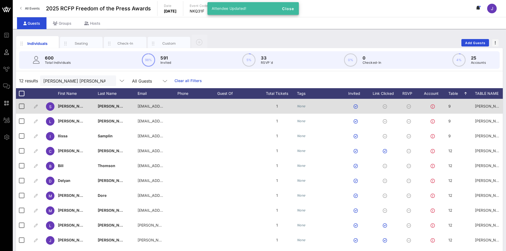
click at [449, 106] on span "9" at bounding box center [450, 106] width 2 height 5
drag, startPoint x: 434, startPoint y: 106, endPoint x: 422, endPoint y: 105, distance: 11.4
click at [422, 105] on div "Event Builder Guests Journeys Comms QR Scanner Team Settings 2025 RCFP Freedom …" at bounding box center [253, 132] width 506 height 264
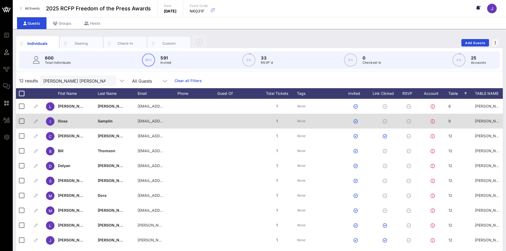
click at [473, 120] on div "9" at bounding box center [462, 124] width 27 height 21
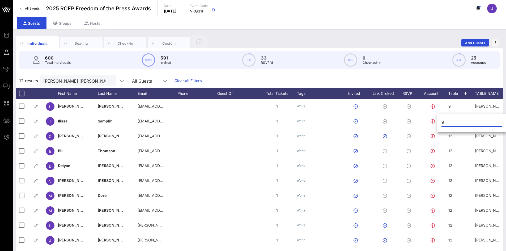
click at [478, 119] on input "9" at bounding box center [472, 122] width 60 height 9
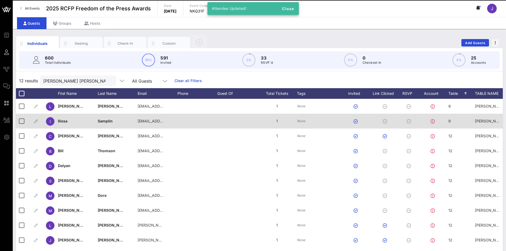
click at [483, 121] on span "Gibson Dunn" at bounding box center [506, 121] width 62 height 5
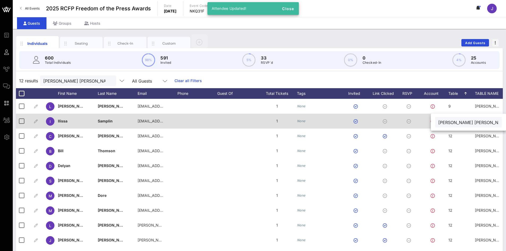
drag, startPoint x: 479, startPoint y: 122, endPoint x: 421, endPoint y: 122, distance: 58.0
click at [421, 122] on div "Event Builder Guests Journeys Comms QR Scanner Team Settings 2025 RCFP Freedom …" at bounding box center [253, 132] width 506 height 264
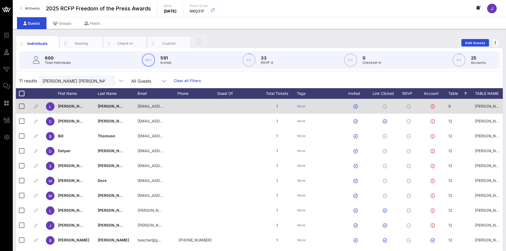
click at [449, 107] on span "9" at bounding box center [450, 106] width 2 height 5
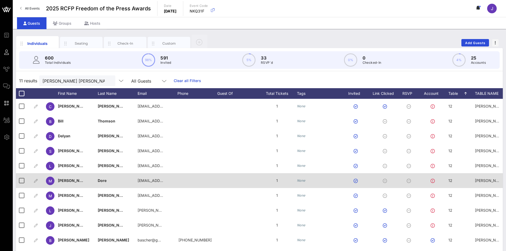
click at [452, 180] on span "12" at bounding box center [451, 180] width 4 height 5
drag, startPoint x: 455, startPoint y: 180, endPoint x: 435, endPoint y: 180, distance: 19.4
click at [435, 180] on div "Event Builder Guests Journeys Comms QR Scanner Team Settings 2025 RCFP Freedom …" at bounding box center [253, 132] width 506 height 264
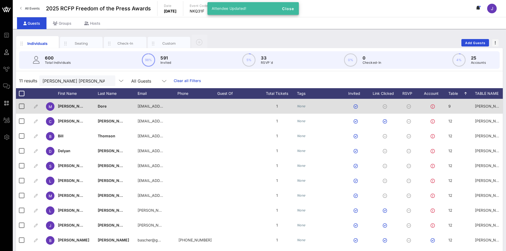
click at [484, 108] on span "Gibson Dunn" at bounding box center [506, 106] width 62 height 5
drag, startPoint x: 484, startPoint y: 109, endPoint x: 411, endPoint y: 104, distance: 72.4
click at [412, 104] on div "Event Builder Guests Journeys Comms QR Scanner Team Settings 2025 RCFP Freedom …" at bounding box center [253, 132] width 506 height 264
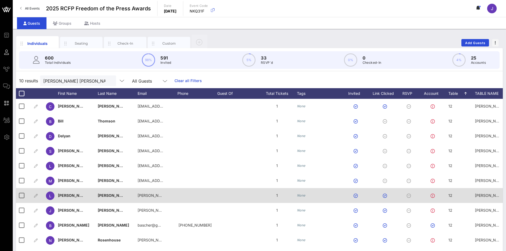
click at [450, 197] on span "12" at bounding box center [451, 195] width 4 height 5
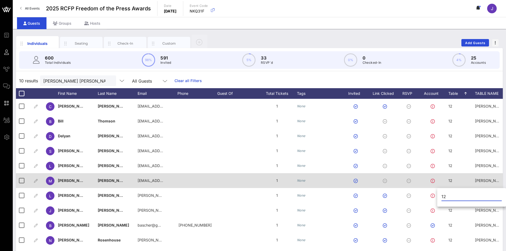
drag, startPoint x: 453, startPoint y: 196, endPoint x: 427, endPoint y: 184, distance: 28.3
click at [430, 190] on div "Event Builder Guests Journeys Comms QR Scanner Team Settings 2025 RCFP Freedom …" at bounding box center [253, 132] width 506 height 264
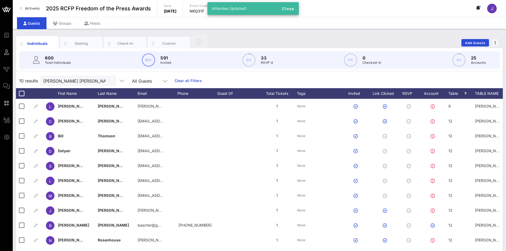
click at [482, 108] on span "Gibson Dunn" at bounding box center [506, 106] width 62 height 5
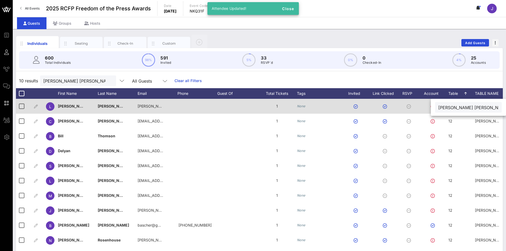
drag, startPoint x: 477, startPoint y: 111, endPoint x: 415, endPoint y: 104, distance: 62.5
click at [415, 104] on div "Event Builder Guests Journeys Comms QR Scanner Team Settings 2025 RCFP Freedom …" at bounding box center [253, 132] width 506 height 264
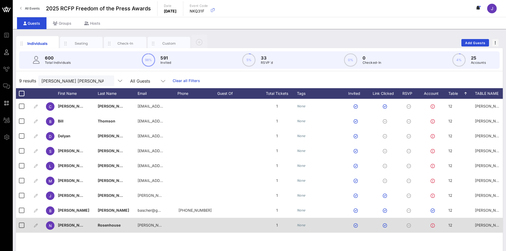
click at [452, 225] on span "12" at bounding box center [451, 225] width 4 height 5
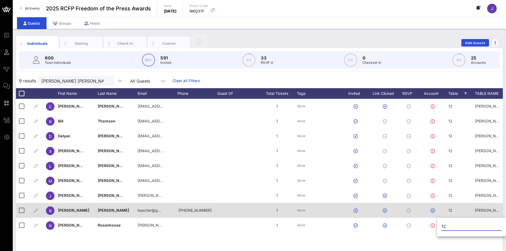
drag, startPoint x: 452, startPoint y: 225, endPoint x: 429, endPoint y: 213, distance: 26.5
click at [434, 223] on div "Event Builder Guests Journeys Comms QR Scanner Team Settings 2025 RCFP Freedom …" at bounding box center [253, 132] width 506 height 264
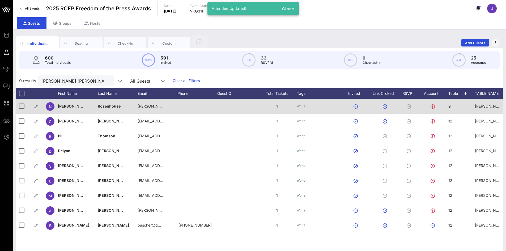
click at [485, 106] on span "Gibson Dunn" at bounding box center [506, 106] width 62 height 5
drag, startPoint x: 422, startPoint y: 108, endPoint x: 416, endPoint y: 107, distance: 5.9
click at [416, 107] on div "Event Builder Guests Journeys Comms QR Scanner Team Settings 2025 RCFP Freedom …" at bounding box center [253, 132] width 506 height 264
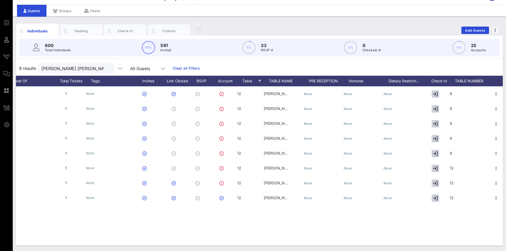
scroll to position [0, 211]
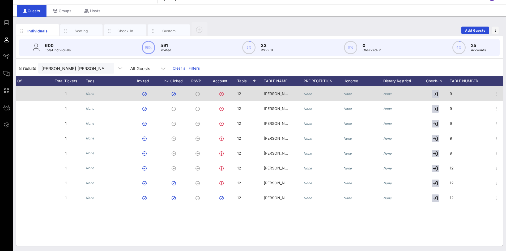
click at [451, 93] on span "9" at bounding box center [451, 93] width 2 height 5
drag, startPoint x: 450, startPoint y: 94, endPoint x: 428, endPoint y: 94, distance: 22.1
click at [428, 94] on div "Event Builder Guests Journeys Comms QR Scanner Team Settings 2025 RCFP Freedom …" at bounding box center [253, 120] width 506 height 264
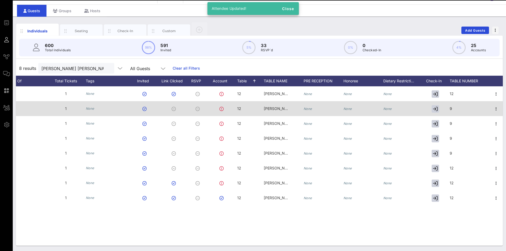
click at [452, 109] on span "9" at bounding box center [451, 108] width 2 height 5
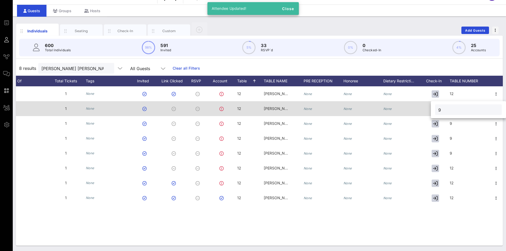
drag, startPoint x: 452, startPoint y: 110, endPoint x: 418, endPoint y: 110, distance: 34.3
click at [418, 110] on div "Event Builder Guests Journeys Comms QR Scanner Team Settings 2025 RCFP Freedom …" at bounding box center [253, 120] width 506 height 264
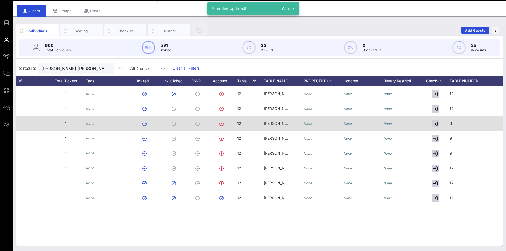
click at [292, 116] on div "C Connor Sullivan cssullivan@gibsondunn.com 1 None 12 Gibson Dunn None None Non…" at bounding box center [48, 145] width 487 height 119
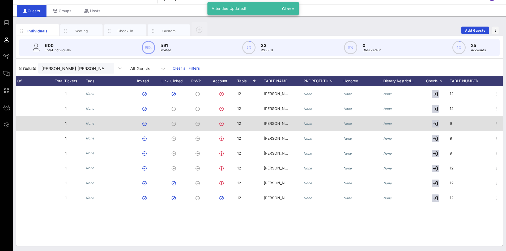
click at [458, 124] on div "9" at bounding box center [470, 126] width 40 height 21
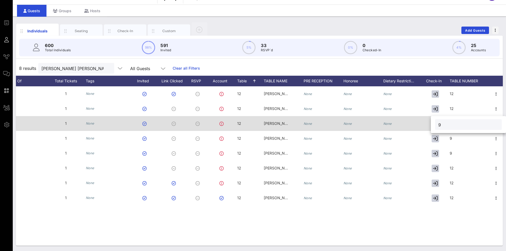
drag, startPoint x: 457, startPoint y: 124, endPoint x: 429, endPoint y: 127, distance: 28.0
click at [430, 127] on div "Event Builder Guests Journeys Comms QR Scanner Team Settings 2025 RCFP Freedom …" at bounding box center [253, 120] width 506 height 264
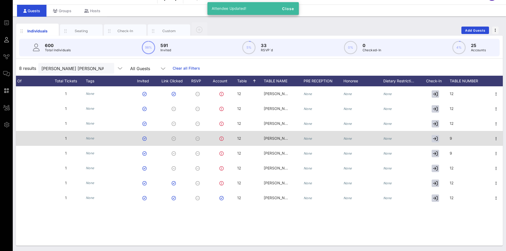
click at [455, 135] on div "9" at bounding box center [470, 141] width 40 height 21
drag, startPoint x: 457, startPoint y: 140, endPoint x: 413, endPoint y: 137, distance: 43.4
click at [413, 137] on div "Event Builder Guests Journeys Comms QR Scanner Team Settings 2025 RCFP Freedom …" at bounding box center [253, 120] width 506 height 264
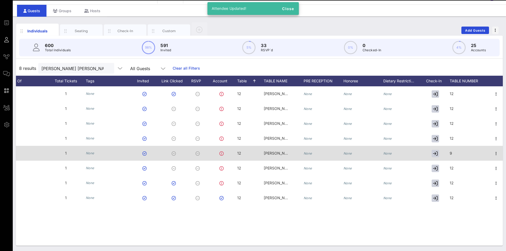
click at [451, 151] on span "9" at bounding box center [451, 153] width 2 height 5
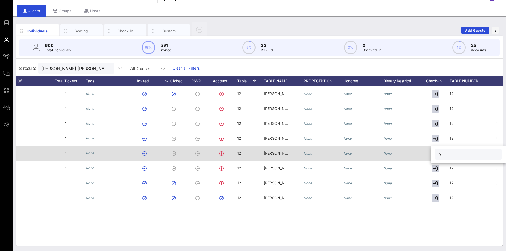
drag, startPoint x: 422, startPoint y: 153, endPoint x: 419, endPoint y: 152, distance: 2.9
click at [420, 152] on div "Event Builder Guests Journeys Comms QR Scanner Team Settings 2025 RCFP Freedom …" at bounding box center [253, 120] width 506 height 264
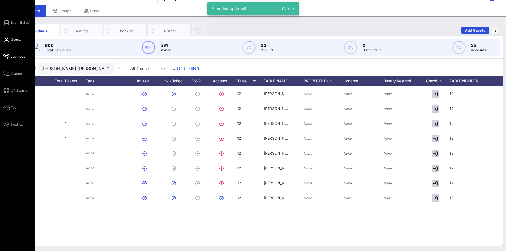
drag, startPoint x: 76, startPoint y: 65, endPoint x: 11, endPoint y: 59, distance: 65.4
click at [8, 61] on div "Event Builder Guests Journeys Comms QR Scanner Team Settings 2025 RCFP Freedom …" at bounding box center [253, 120] width 506 height 264
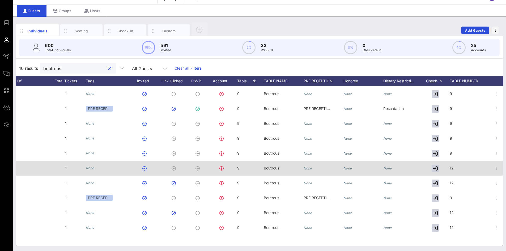
click at [455, 169] on div "12" at bounding box center [470, 171] width 40 height 21
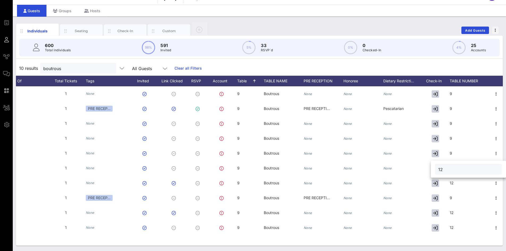
drag, startPoint x: 457, startPoint y: 168, endPoint x: 445, endPoint y: 163, distance: 13.2
click at [435, 167] on div "12" at bounding box center [468, 169] width 75 height 17
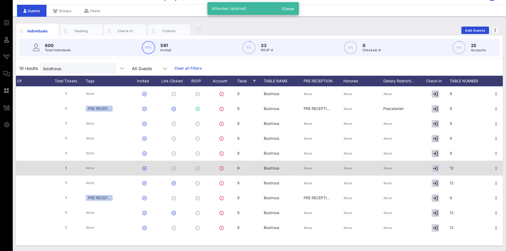
click at [451, 170] on span "12" at bounding box center [452, 168] width 4 height 5
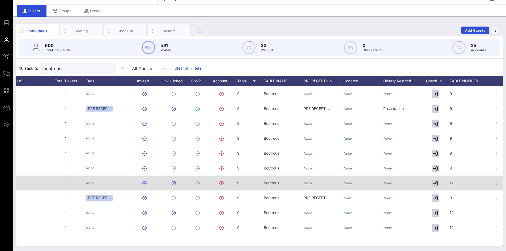
click at [456, 181] on div "12" at bounding box center [470, 186] width 40 height 21
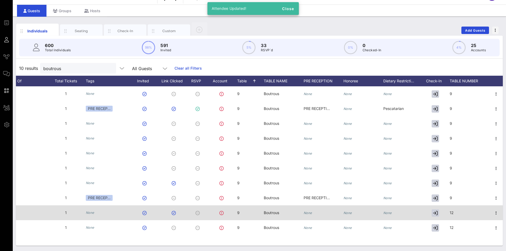
click at [456, 213] on div "12" at bounding box center [470, 215] width 40 height 21
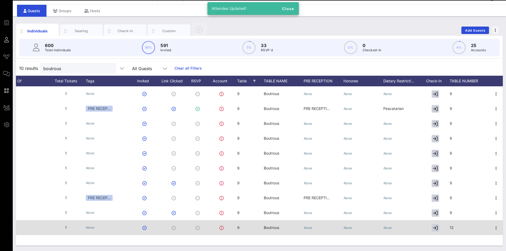
click at [461, 224] on div "12" at bounding box center [470, 230] width 40 height 21
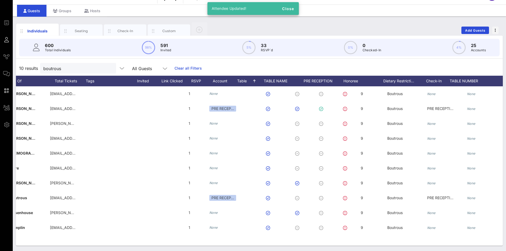
scroll to position [0, 0]
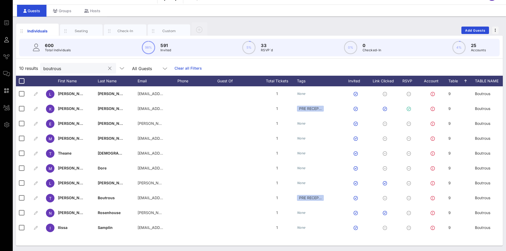
click at [108, 68] on button "clear icon" at bounding box center [109, 68] width 3 height 5
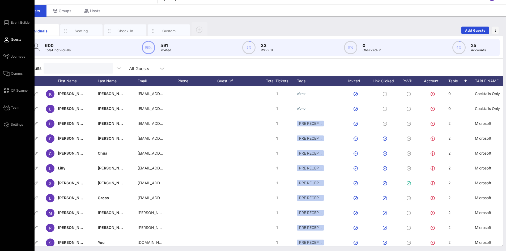
click at [11, 40] on link "Guests" at bounding box center [12, 39] width 18 height 6
click at [12, 20] on link "Event Builder" at bounding box center [17, 22] width 28 height 6
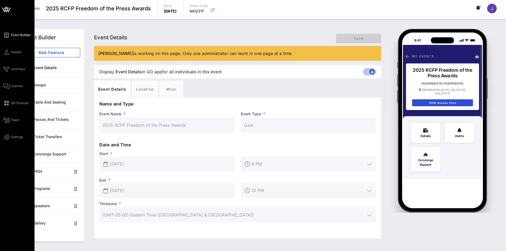
click at [4, 36] on link "Event Builder" at bounding box center [17, 35] width 28 height 6
click at [10, 54] on link "Guests" at bounding box center [12, 52] width 18 height 6
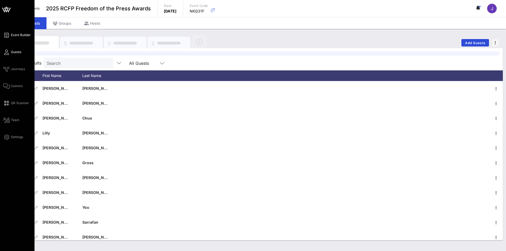
click at [10, 36] on link "Event Builder" at bounding box center [17, 35] width 28 height 6
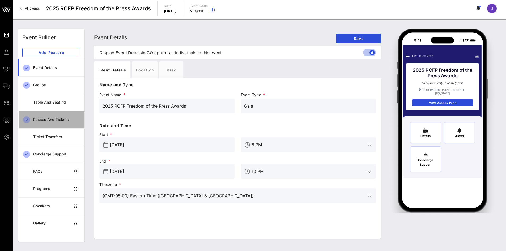
click at [48, 120] on div "Passes and Tickets" at bounding box center [56, 119] width 47 height 5
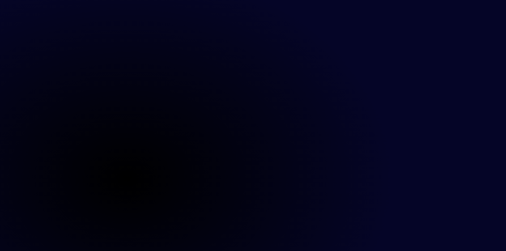
click at [230, 171] on main at bounding box center [253, 125] width 506 height 251
click at [125, 165] on main at bounding box center [253, 125] width 506 height 251
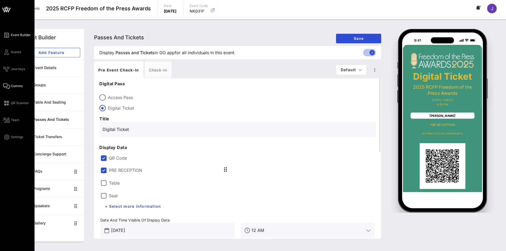
click at [6, 86] on icon at bounding box center [6, 86] width 7 height 1
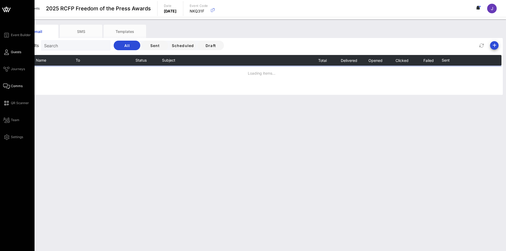
click at [11, 52] on span "Guests" at bounding box center [16, 52] width 10 height 5
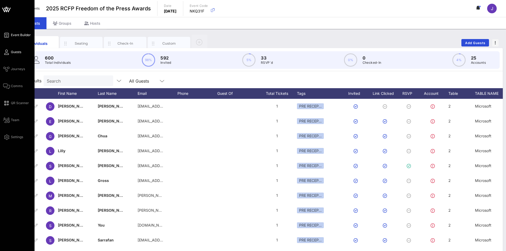
click at [15, 33] on span "Event Builder" at bounding box center [21, 35] width 20 height 5
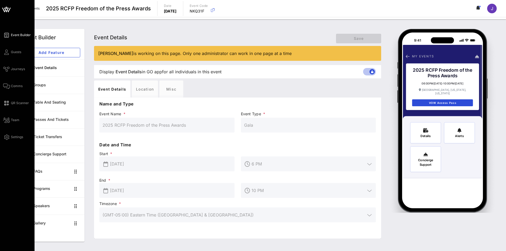
click at [22, 53] on div "Event Builder Guests Journeys Comms QR Scanner Team Settings" at bounding box center [18, 86] width 31 height 108
click at [15, 49] on link "Guests" at bounding box center [12, 52] width 18 height 6
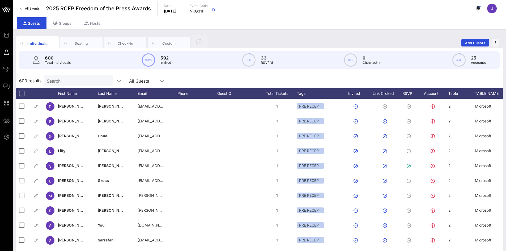
click at [82, 78] on input "Search" at bounding box center [78, 80] width 62 height 7
type input "roos"
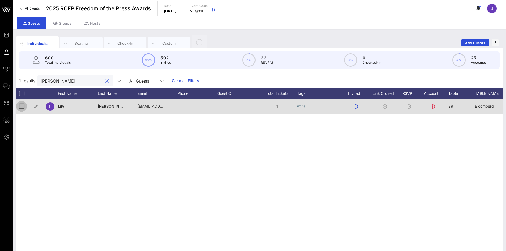
click at [22, 107] on div at bounding box center [21, 106] width 9 height 9
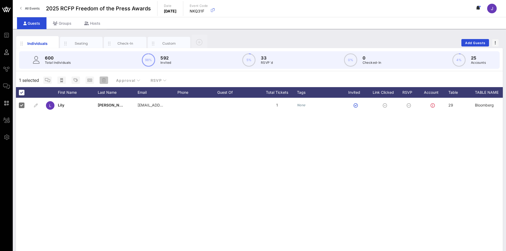
click at [103, 81] on icon "button" at bounding box center [104, 80] width 4 height 4
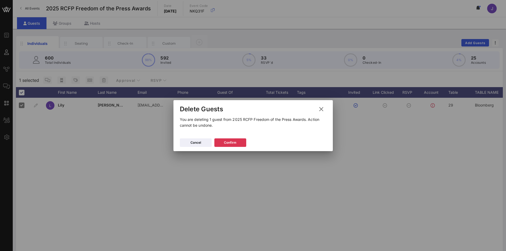
drag, startPoint x: 234, startPoint y: 148, endPoint x: 234, endPoint y: 143, distance: 5.3
click at [234, 148] on div "Cancel Confirm" at bounding box center [254, 143] width 160 height 15
click at [234, 143] on div "Confirm" at bounding box center [230, 142] width 12 height 5
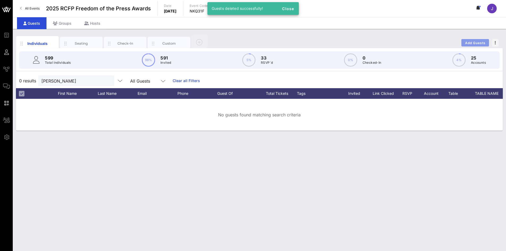
click at [468, 40] on button "Add Guests" at bounding box center [476, 42] width 28 height 7
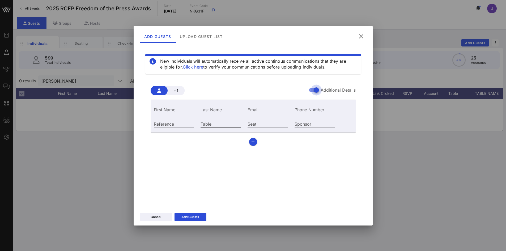
click at [224, 123] on input "Table" at bounding box center [221, 123] width 41 height 7
type input "29"
click at [175, 108] on input "First Name" at bounding box center [174, 109] width 41 height 7
paste input "- mpozsgay@bloomberg.net"
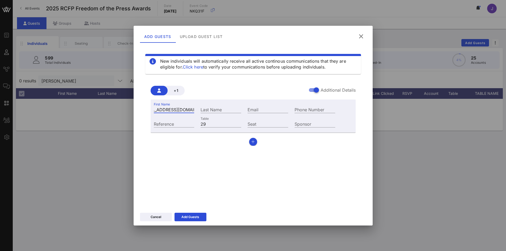
drag, startPoint x: 192, startPoint y: 111, endPoint x: 188, endPoint y: 111, distance: 4.3
click at [188, 111] on input "- mpozsgay@bloomberg.net" at bounding box center [174, 109] width 41 height 7
drag, startPoint x: 194, startPoint y: 109, endPoint x: 157, endPoint y: 110, distance: 37.0
click at [157, 110] on input "- mpozsgay@bloomberg.net" at bounding box center [174, 109] width 41 height 7
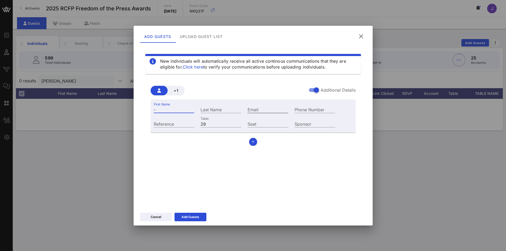
type input "-"
click at [253, 108] on input "Email" at bounding box center [268, 109] width 41 height 7
paste input "mpozsgay@bloomberg.net"
type input "mpozsgay@bloomberg.net"
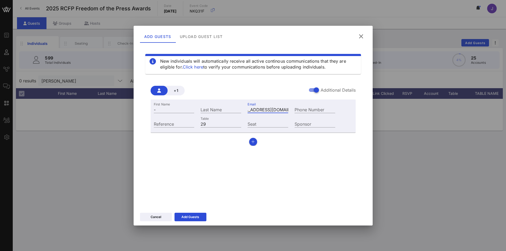
scroll to position [0, 0]
drag, startPoint x: 171, startPoint y: 109, endPoint x: 146, endPoint y: 100, distance: 27.2
click at [142, 106] on div "New individuals will automatically receive all active continous communications …" at bounding box center [253, 125] width 226 height 160
type input "Melissa"
paste input "Pozsgay"
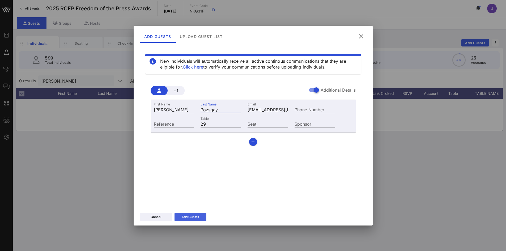
type input "Pozsgay"
click at [194, 217] on div "Add Guests" at bounding box center [191, 217] width 18 height 5
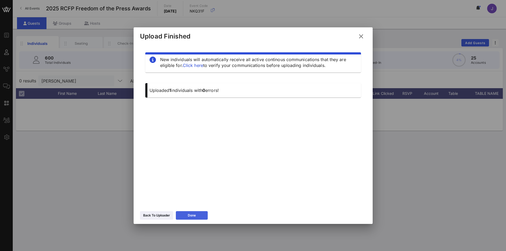
click at [190, 218] on button "Done" at bounding box center [192, 215] width 32 height 9
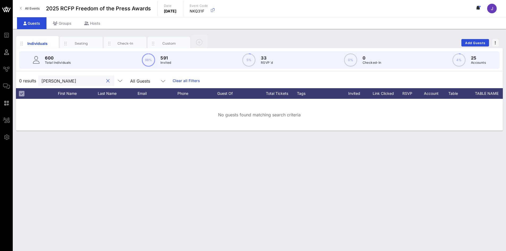
drag, startPoint x: 61, startPoint y: 81, endPoint x: 23, endPoint y: 77, distance: 39.0
click at [23, 77] on div "0 results roos All Guests Clear all Filters" at bounding box center [259, 80] width 487 height 15
paste input "Pozsgay"
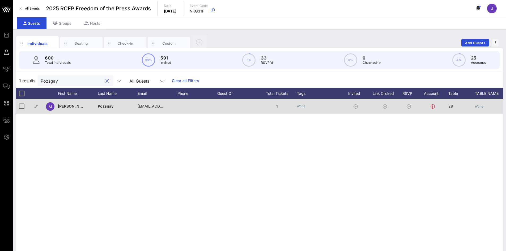
type input "Pozsgay"
click at [482, 107] on icon "None" at bounding box center [479, 106] width 9 height 4
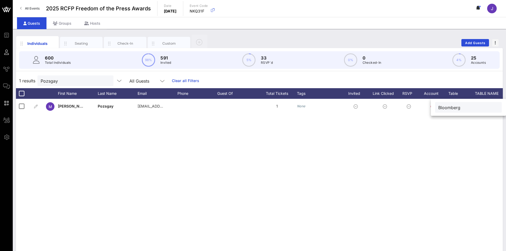
type input "Bloomberg"
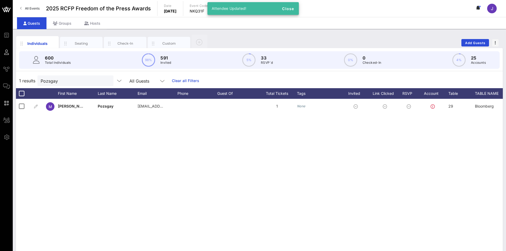
click at [176, 235] on div "M Melissa Pozsgay mpozsgay@bloomberg.net 1 None 29 Bloomberg None None None None" at bounding box center [259, 179] width 487 height 160
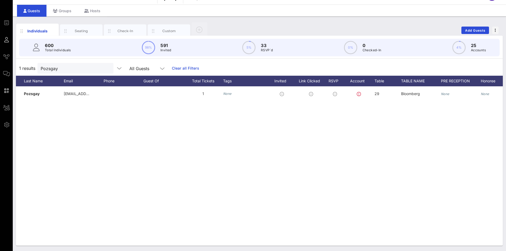
scroll to position [0, 211]
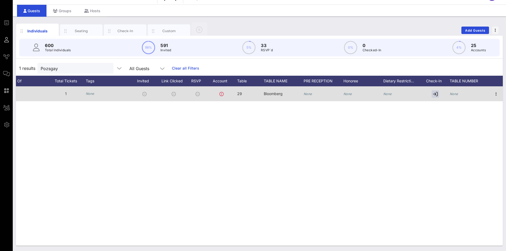
click at [452, 91] on div "None" at bounding box center [454, 93] width 9 height 15
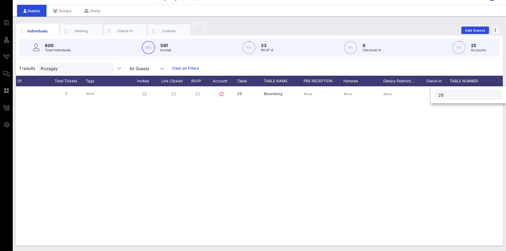
type input "29"
click at [478, 31] on span "Add Guests" at bounding box center [475, 30] width 21 height 4
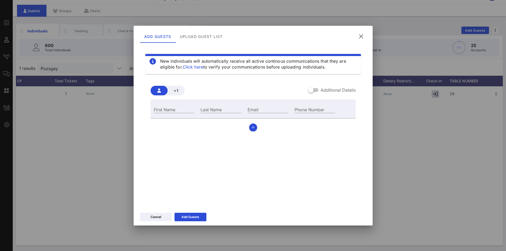
click at [317, 91] on div at bounding box center [314, 90] width 10 height 6
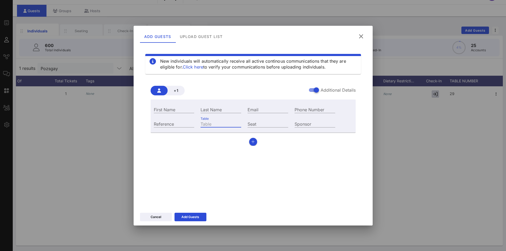
click at [223, 126] on input "Table" at bounding box center [221, 123] width 41 height 7
type input "29"
click at [263, 103] on div "Email" at bounding box center [268, 109] width 47 height 14
click at [259, 110] on input "Email" at bounding box center [268, 109] width 41 height 7
paste input "ppaulden@bloomberg.net"
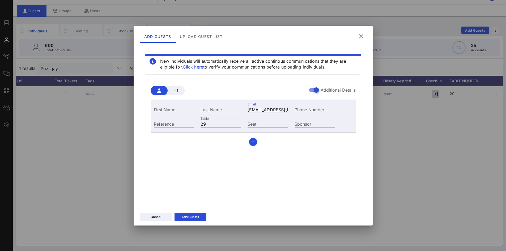
scroll to position [0, 11]
type input "ppaulden@bloomberg.net"
click at [156, 110] on input "First Name" at bounding box center [174, 109] width 41 height 7
type input "Pierre"
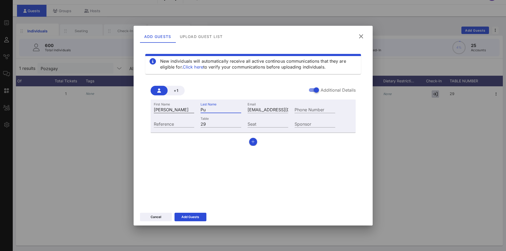
type input "P"
type input "Paulden"
click at [190, 217] on icon at bounding box center [190, 216] width 4 height 3
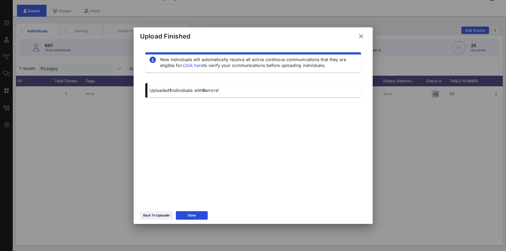
click at [200, 215] on button "Done" at bounding box center [192, 215] width 32 height 9
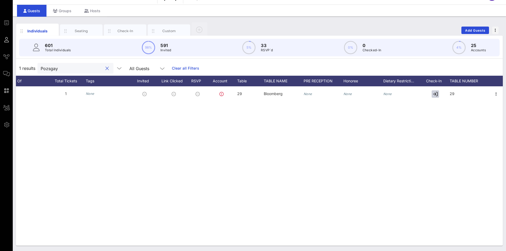
drag, startPoint x: 65, startPoint y: 69, endPoint x: 28, endPoint y: 63, distance: 37.2
click at [26, 64] on div "1 results Pozsgay All Guests Clear all Filters" at bounding box center [259, 68] width 487 height 15
paste input "ppaulden@bloomberg.net"
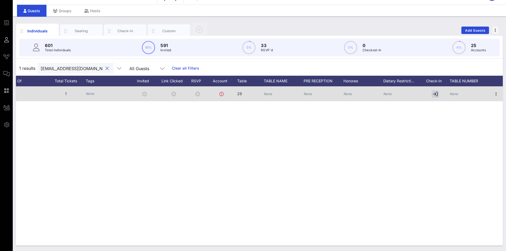
type input "ppaulden@bloomberg.net"
click at [272, 96] on div "None" at bounding box center [268, 93] width 9 height 15
type input "Bloomberg"
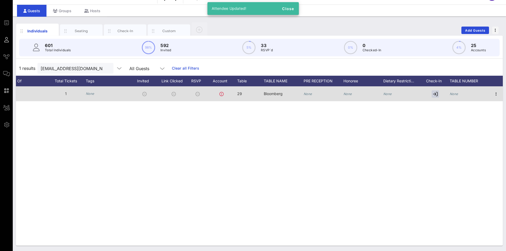
click at [458, 95] on icon "None" at bounding box center [454, 94] width 9 height 4
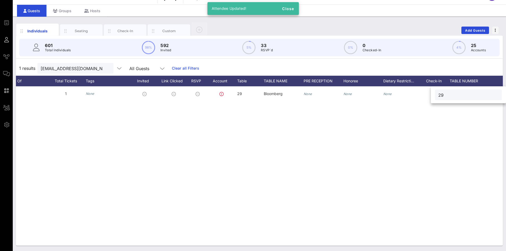
type input "29"
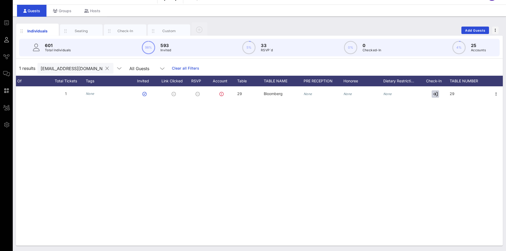
click at [105, 66] on div "ppaulden@bloomberg.net" at bounding box center [75, 68] width 76 height 11
click at [106, 68] on button "clear icon" at bounding box center [107, 68] width 3 height 5
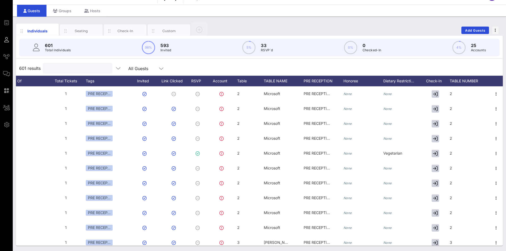
click at [102, 69] on input "text" at bounding box center [77, 68] width 62 height 7
click at [87, 72] on input "text" at bounding box center [77, 68] width 62 height 7
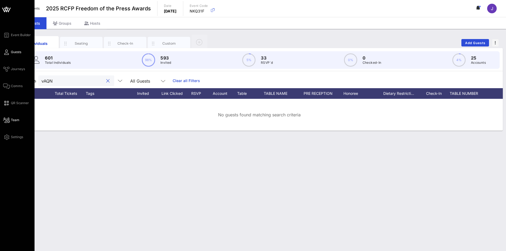
type input "vAQN"
click at [10, 123] on link "Team" at bounding box center [11, 120] width 16 height 6
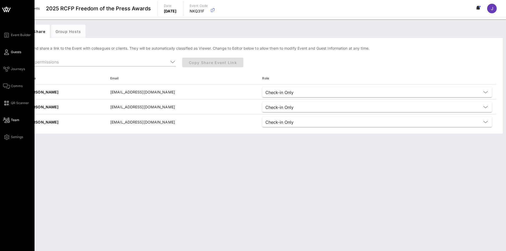
click at [17, 53] on span "Guests" at bounding box center [16, 52] width 10 height 5
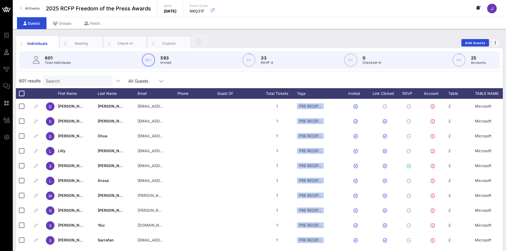
click at [61, 62] on p "Total Individuals" at bounding box center [58, 62] width 26 height 5
drag, startPoint x: 62, startPoint y: 78, endPoint x: 65, endPoint y: 79, distance: 3.3
click at [63, 78] on input "text" at bounding box center [77, 80] width 62 height 7
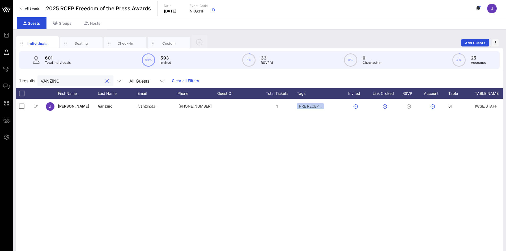
type input "VANZINO"
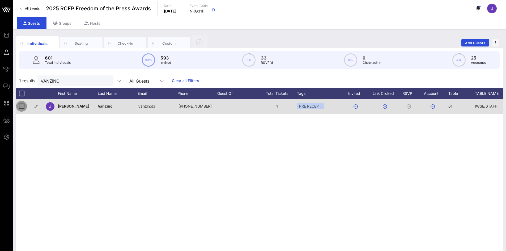
click at [23, 107] on div at bounding box center [21, 106] width 9 height 9
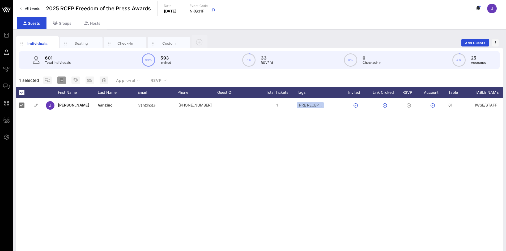
click at [64, 81] on span "button" at bounding box center [61, 80] width 9 height 4
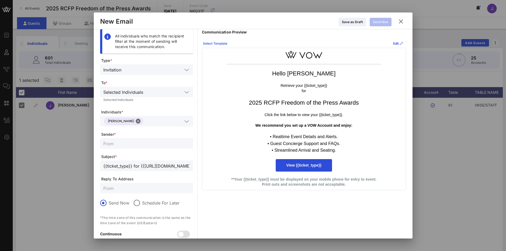
click at [221, 43] on div "Select Template" at bounding box center [215, 43] width 24 height 5
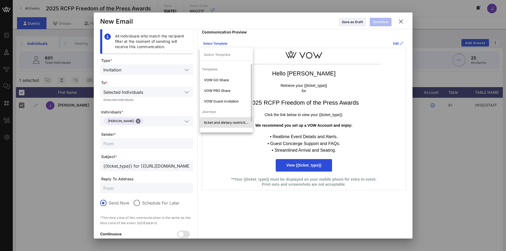
click at [218, 125] on div "ticket and dietary restrictions" at bounding box center [226, 122] width 53 height 11
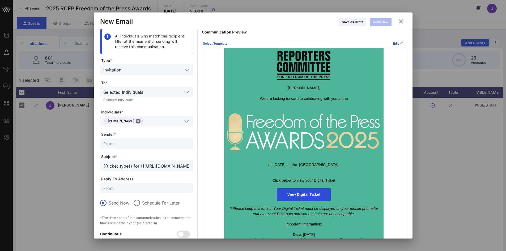
click at [137, 146] on input "text" at bounding box center [146, 143] width 87 height 7
type input "rcfp"
click at [130, 192] on div at bounding box center [146, 188] width 87 height 11
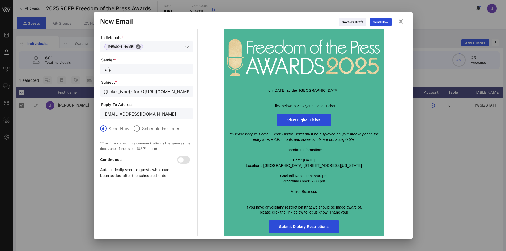
scroll to position [77, 0]
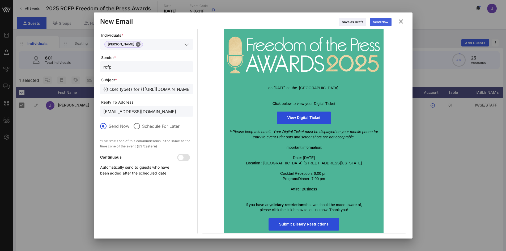
type input "JVANZINO@INEZEVENTS.COM"
click at [379, 23] on icon at bounding box center [381, 21] width 4 height 3
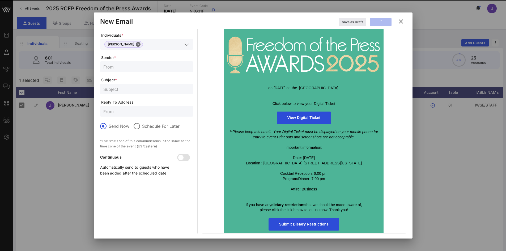
scroll to position [2, 0]
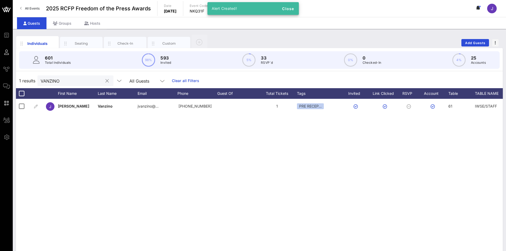
click at [104, 81] on div at bounding box center [107, 81] width 6 height 6
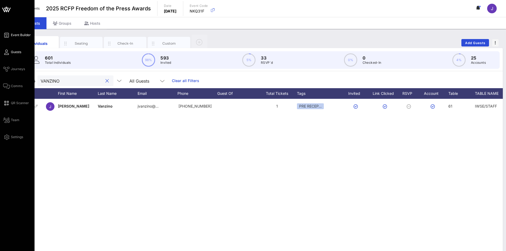
click at [12, 37] on span "Event Builder" at bounding box center [21, 35] width 20 height 5
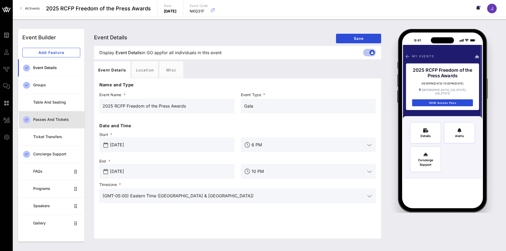
click at [47, 119] on div "Passes and Tickets" at bounding box center [56, 119] width 47 height 5
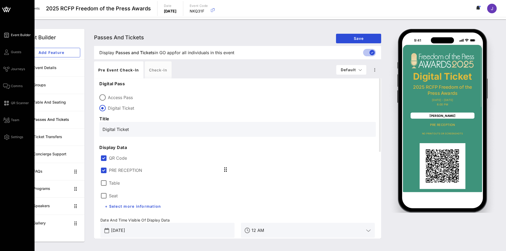
click at [12, 34] on span "Event Builder" at bounding box center [21, 35] width 20 height 5
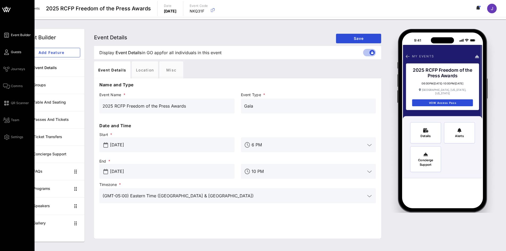
click at [12, 51] on span "Guests" at bounding box center [16, 52] width 10 height 5
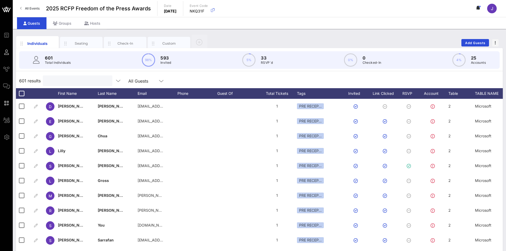
click at [64, 82] on input "text" at bounding box center [77, 80] width 62 height 7
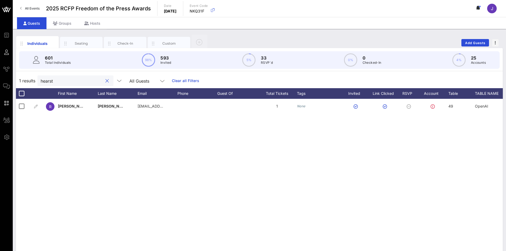
type input "hearst"
click at [106, 83] on button "clear icon" at bounding box center [107, 80] width 3 height 5
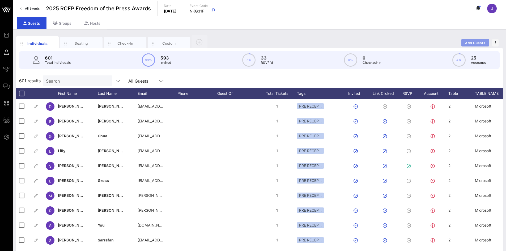
click at [485, 45] on button "Add Guests" at bounding box center [476, 42] width 28 height 7
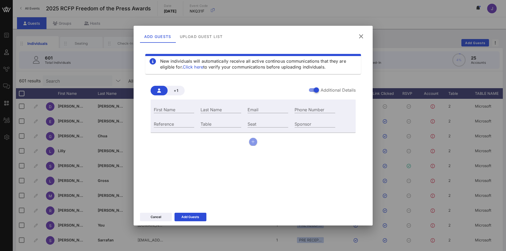
click at [253, 143] on icon "button" at bounding box center [252, 142] width 3 height 4
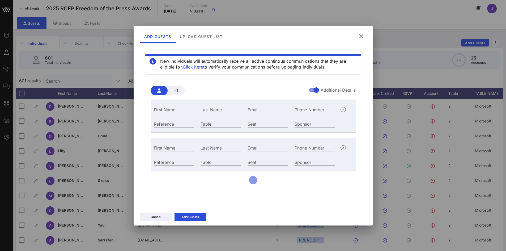
click at [254, 182] on icon "button" at bounding box center [252, 180] width 3 height 4
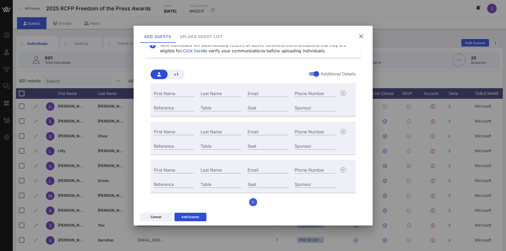
scroll to position [16, 0]
click at [254, 203] on button "button" at bounding box center [253, 202] width 8 height 8
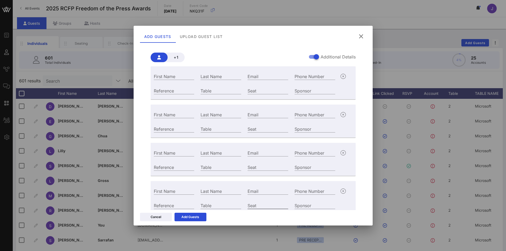
scroll to position [55, 0]
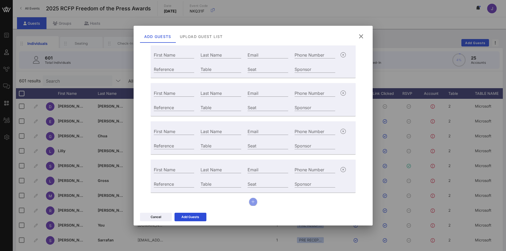
click at [249, 203] on button "button" at bounding box center [253, 202] width 8 height 8
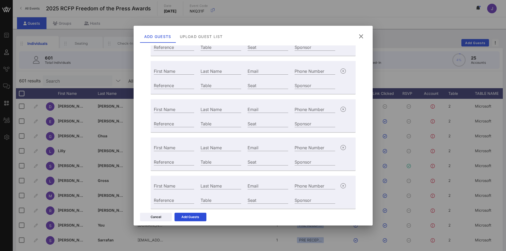
scroll to position [93, 0]
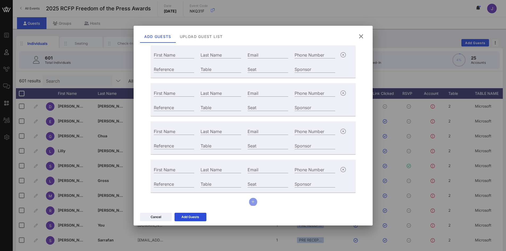
click at [251, 200] on button "button" at bounding box center [253, 202] width 8 height 8
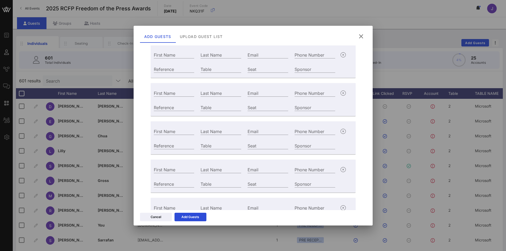
scroll to position [131, 0]
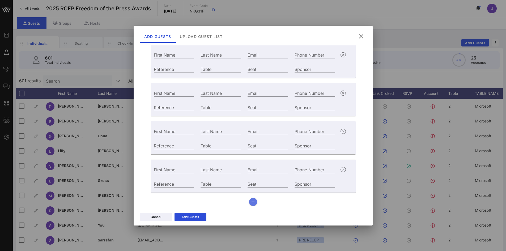
click at [251, 202] on icon "button" at bounding box center [252, 202] width 3 height 4
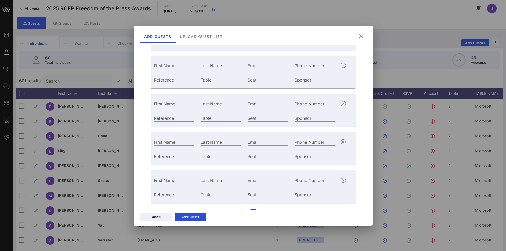
scroll to position [170, 0]
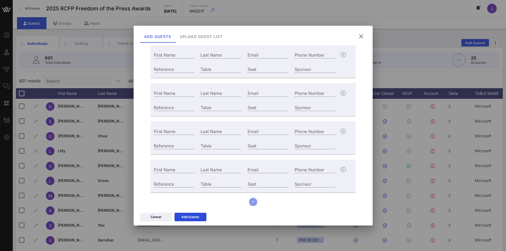
click at [251, 204] on icon "button" at bounding box center [252, 202] width 3 height 4
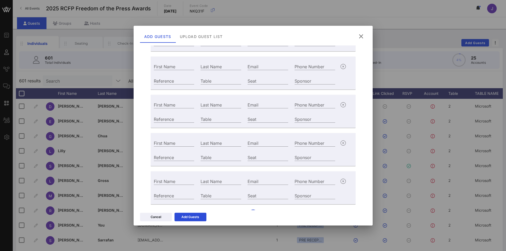
scroll to position [208, 0]
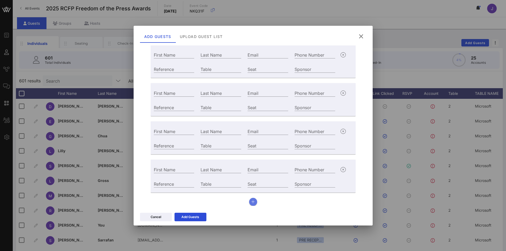
click at [252, 202] on icon "button" at bounding box center [252, 202] width 3 height 4
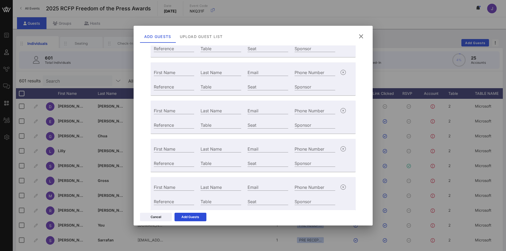
scroll to position [246, 0]
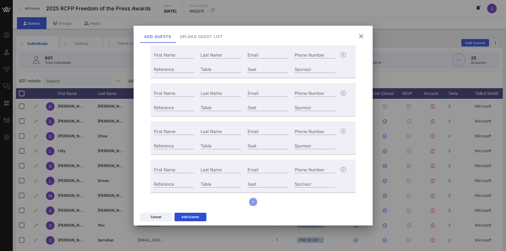
click at [251, 201] on icon "button" at bounding box center [252, 202] width 3 height 4
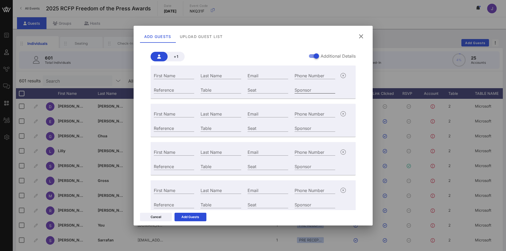
scroll to position [0, 0]
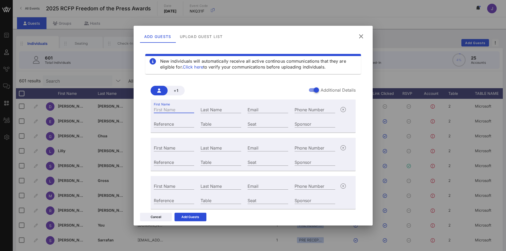
click at [169, 111] on input "First Name" at bounding box center [174, 109] width 41 height 7
paste input "Eva Saketkoo"
type input "Eva Saketkoo"
click at [165, 151] on div "First Name" at bounding box center [174, 147] width 41 height 7
paste input "Debi Chirichella"
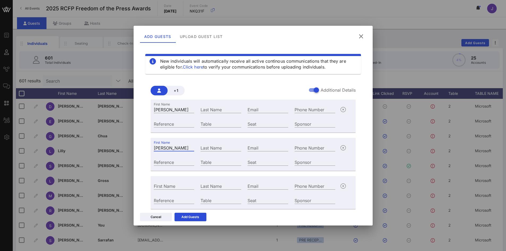
type input "Debi Chirichella"
click at [165, 187] on input "First Name" at bounding box center [174, 186] width 41 height 7
paste input "Jonathan Donnellan"
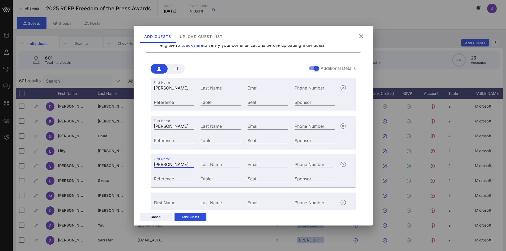
scroll to position [106, 0]
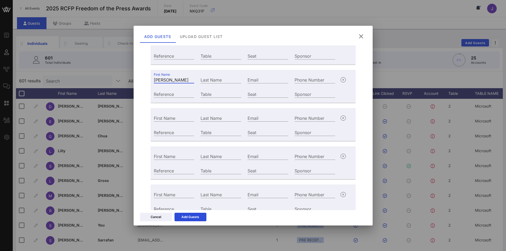
type input "Jonathan Donnellan"
click at [175, 117] on input "First Name" at bounding box center [174, 118] width 41 height 7
paste input "Lucy Kaylin"
type input "Lucy Kaylin"
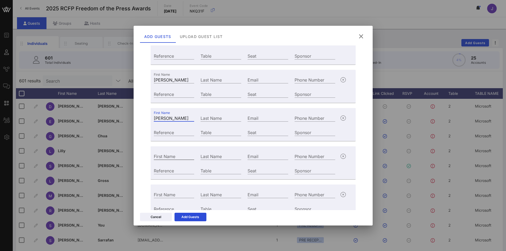
drag, startPoint x: 172, startPoint y: 162, endPoint x: 172, endPoint y: 159, distance: 2.7
click at [172, 159] on div "First Name" at bounding box center [174, 156] width 47 height 14
click at [173, 157] on input "First Name" at bounding box center [174, 156] width 41 height 7
paste input "Kristen Hauser"
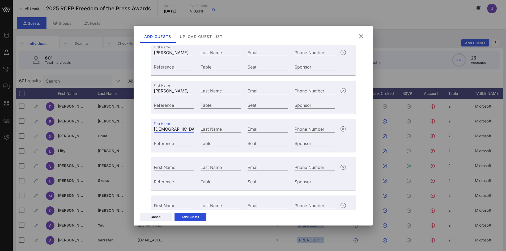
scroll to position [160, 0]
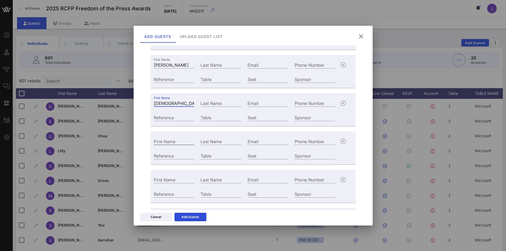
type input "Kristen Hauser"
drag, startPoint x: 170, startPoint y: 140, endPoint x: 190, endPoint y: 108, distance: 37.8
click at [170, 140] on div "First Name" at bounding box center [174, 141] width 41 height 7
click at [174, 142] on input "First Name" at bounding box center [174, 141] width 41 height 7
paste input "Michael Sebastian"
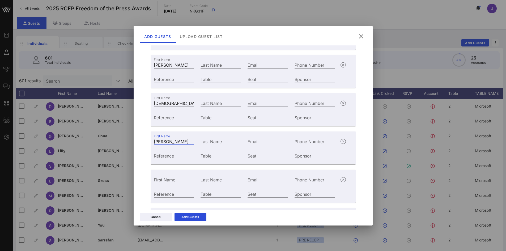
type input "Michael Sebastian"
click at [164, 181] on input "First Name" at bounding box center [174, 179] width 41 height 7
paste input "Diego Ibarguen"
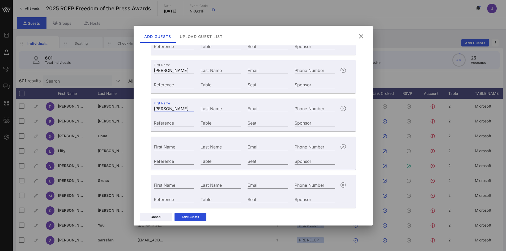
scroll to position [239, 0]
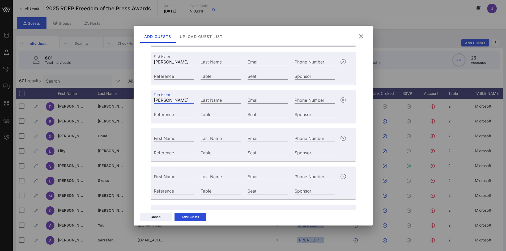
type input "Diego Ibarguen"
drag, startPoint x: 171, startPoint y: 136, endPoint x: 182, endPoint y: 133, distance: 11.0
click at [171, 136] on input "First Name" at bounding box center [174, 138] width 41 height 7
click at [169, 138] on input "First Name" at bounding box center [174, 138] width 41 height 7
paste input "Ryan D’Agostino"
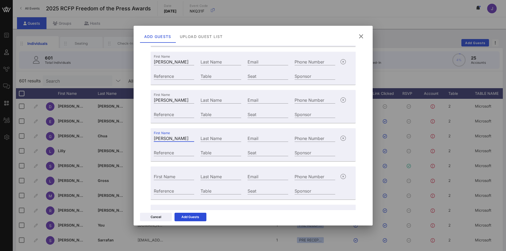
type input "Ryan D’Agostino"
click at [168, 177] on input "First Name" at bounding box center [174, 176] width 41 height 7
paste input "Nate Boyer"
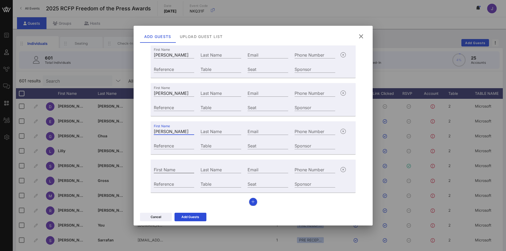
type input "Nate Boyer"
click at [179, 170] on input "First Name" at bounding box center [174, 169] width 41 height 7
click at [161, 170] on input "First Name" at bounding box center [174, 169] width 41 height 7
paste input "Nina Shah"
drag, startPoint x: 164, startPoint y: 170, endPoint x: 221, endPoint y: 170, distance: 56.4
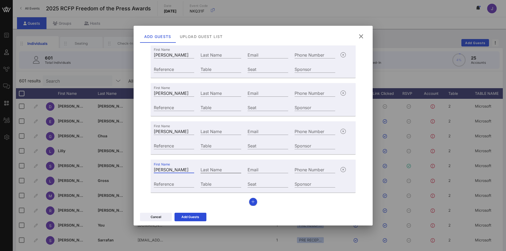
click at [221, 171] on div "First Name Nina Shah Last Name Email Phone Number" at bounding box center [245, 169] width 188 height 14
type input "Nina"
click at [218, 169] on input "Last Name" at bounding box center [221, 169] width 41 height 7
paste input "Shah"
type input "Shah"
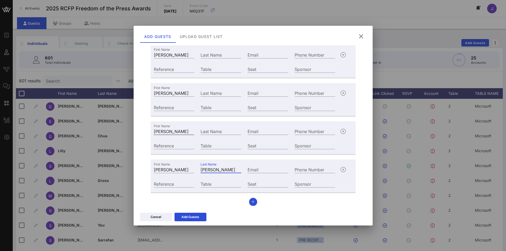
click at [174, 132] on input "Nate Boyer" at bounding box center [174, 131] width 41 height 7
drag, startPoint x: 165, startPoint y: 130, endPoint x: 202, endPoint y: 133, distance: 37.3
click at [202, 133] on div "First Name Nate Boyer Last Name Email Phone Number" at bounding box center [245, 131] width 188 height 14
type input "Nate"
click at [206, 129] on div "Last Name" at bounding box center [221, 131] width 41 height 7
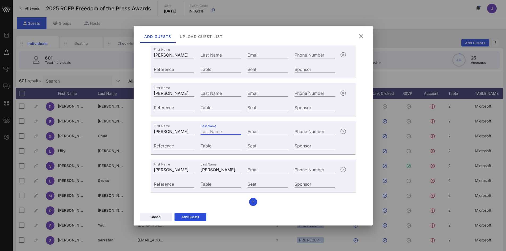
paste input "Boyer"
type input "Boyer"
click at [169, 92] on input "Ryan D’Agostino" at bounding box center [174, 93] width 41 height 7
drag, startPoint x: 166, startPoint y: 93, endPoint x: 219, endPoint y: 96, distance: 53.0
click at [219, 96] on div "First Name Ryan D’Agostino Last Name Email Phone Number" at bounding box center [245, 92] width 188 height 14
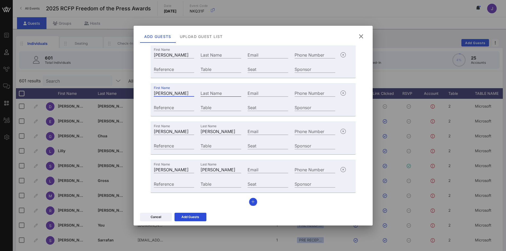
type input "Ryan"
click at [212, 94] on input "Last Name" at bounding box center [221, 93] width 41 height 7
paste input "D’Agostino"
type input "D’Agostino"
drag, startPoint x: 167, startPoint y: 54, endPoint x: 203, endPoint y: 54, distance: 35.6
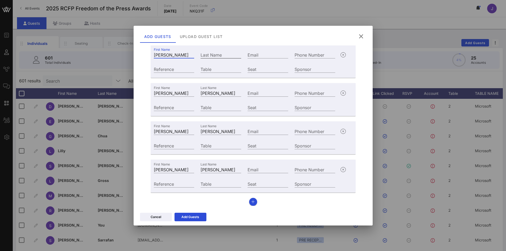
click at [201, 54] on div "First Name Diego Ibarguen Last Name Email Phone Number" at bounding box center [245, 54] width 188 height 14
type input "Diego"
click at [208, 54] on input "Last Name" at bounding box center [221, 54] width 41 height 7
paste input "Ibarguen"
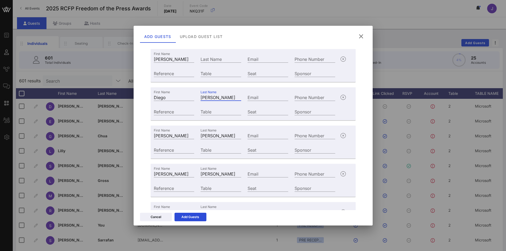
scroll to position [231, 0]
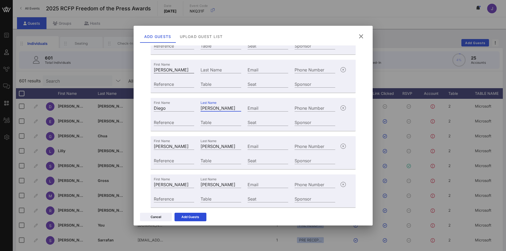
type input "Ibarguen"
drag, startPoint x: 171, startPoint y: 70, endPoint x: 228, endPoint y: 75, distance: 56.9
click at [228, 75] on div "First Name Michael Sebastian Last Name Email Phone Number" at bounding box center [245, 69] width 188 height 14
type input "[PERSON_NAME]"
click at [223, 70] on input "Last Name" at bounding box center [221, 69] width 41 height 7
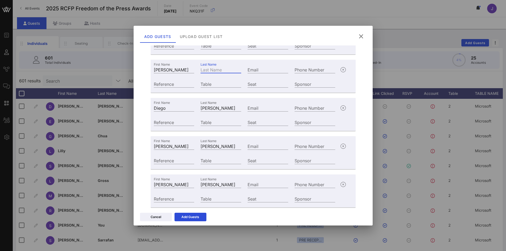
paste input "Sebastian"
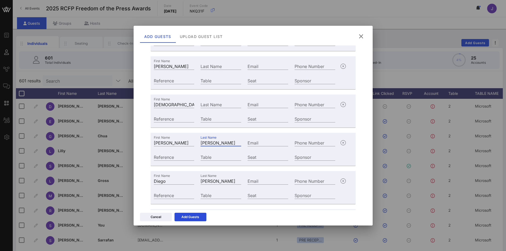
scroll to position [152, 0]
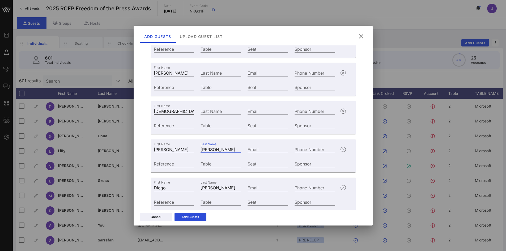
type input "Sebastian"
drag, startPoint x: 170, startPoint y: 112, endPoint x: 212, endPoint y: 113, distance: 42.8
click at [212, 114] on div "First Name Kristen Hauser Last Name Email Phone Number" at bounding box center [245, 110] width 188 height 14
type input "Kristen"
drag, startPoint x: 213, startPoint y: 113, endPoint x: 208, endPoint y: 105, distance: 9.7
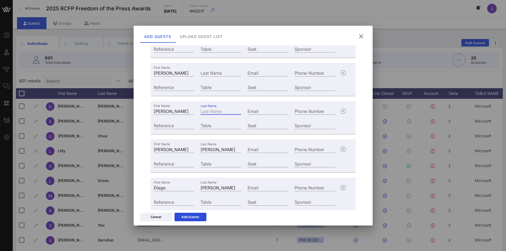
click at [213, 113] on input "Last Name" at bounding box center [221, 111] width 41 height 7
paste input "Hauser"
type input "Hauser"
drag, startPoint x: 166, startPoint y: 72, endPoint x: 203, endPoint y: 75, distance: 38.0
click at [203, 75] on div "First Name Lucy Kaylin Last Name Email Phone Number" at bounding box center [245, 72] width 188 height 14
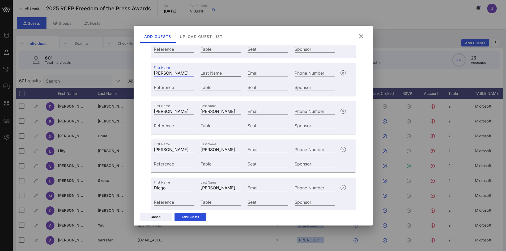
type input "Lucy"
click at [210, 75] on input "Last Name" at bounding box center [221, 72] width 41 height 7
paste input "Kaylin"
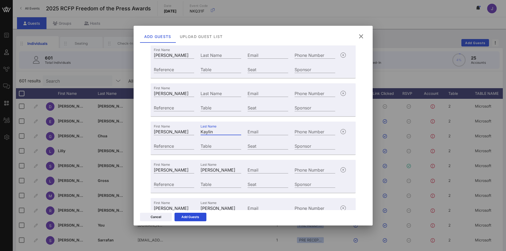
scroll to position [72, 0]
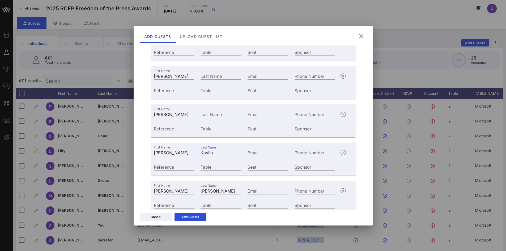
type input "Kaylin"
drag, startPoint x: 174, startPoint y: 113, endPoint x: 237, endPoint y: 114, distance: 63.0
click at [237, 114] on div "First Name Jonathan Donnellan Last Name Email Phone Number" at bounding box center [245, 114] width 188 height 14
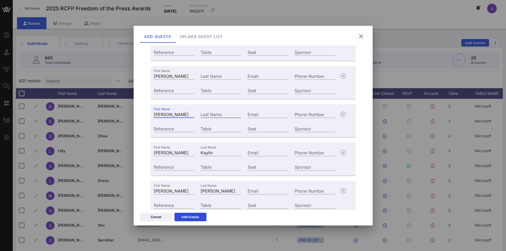
type input "Jonathan"
drag, startPoint x: 225, startPoint y: 111, endPoint x: 216, endPoint y: 111, distance: 9.3
click at [224, 111] on input "Last Name" at bounding box center [221, 114] width 41 height 7
paste input "Donnellan"
type input "Donnellan"
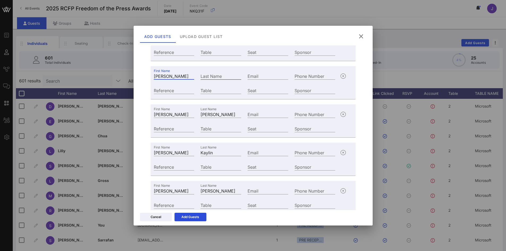
drag, startPoint x: 165, startPoint y: 77, endPoint x: 202, endPoint y: 79, distance: 36.7
click at [202, 79] on div "First Name Debi Chirichella Last Name Email Phone Number" at bounding box center [245, 75] width 188 height 14
type input "Debi"
drag, startPoint x: 209, startPoint y: 77, endPoint x: 202, endPoint y: 77, distance: 7.5
click at [209, 77] on input "Last Name" at bounding box center [221, 76] width 41 height 7
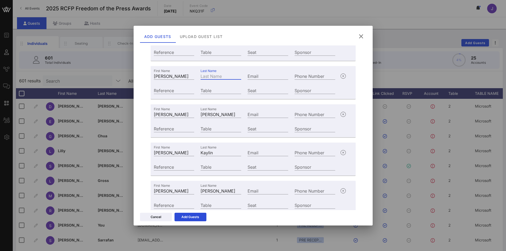
paste input "Chirichella"
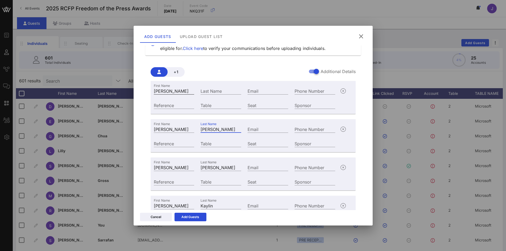
type input "Chirichella"
drag, startPoint x: 164, startPoint y: 92, endPoint x: 187, endPoint y: 92, distance: 23.1
click at [192, 92] on input "Eva Saketkoo" at bounding box center [174, 90] width 41 height 7
drag, startPoint x: 163, startPoint y: 92, endPoint x: 197, endPoint y: 93, distance: 34.6
click at [197, 93] on div "First Name Eva Saketkoo Last Name Email Phone Number" at bounding box center [245, 90] width 188 height 14
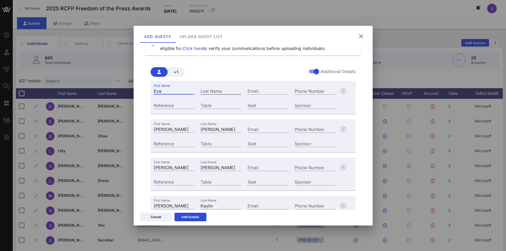
type input "Eva"
click at [205, 90] on input "Last Name" at bounding box center [221, 90] width 41 height 7
paste input "Saketkoo"
type input "Saketkoo"
click at [255, 92] on input "Email" at bounding box center [268, 90] width 41 height 7
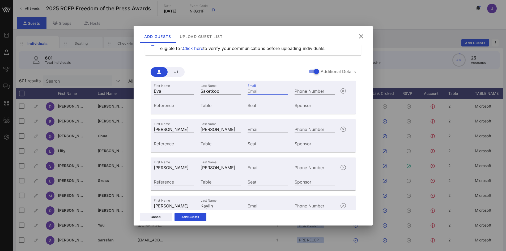
paste input "ESaketkoo@hearst.com dchirichella@hearst.com JDonnellan@hearst.com lkaylin@hear…"
drag, startPoint x: 251, startPoint y: 91, endPoint x: 229, endPoint y: 91, distance: 22.9
click at [221, 92] on div "First Name Eva Last Name Saketkoo Email ESaketkoo@hearst.com dchirichella@hears…" at bounding box center [245, 90] width 188 height 14
click at [284, 90] on input "ESaketkoo@hearst.com dchirichella@hearst.com JDonnellan@hearst.com lkaylin@hear…" at bounding box center [268, 90] width 41 height 7
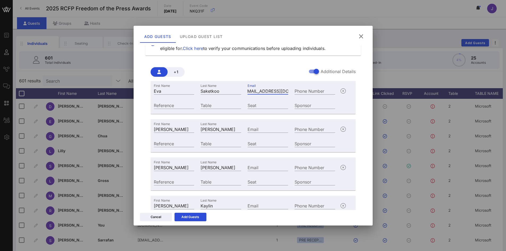
scroll to position [0, 8]
drag, startPoint x: 286, startPoint y: 91, endPoint x: 311, endPoint y: 92, distance: 25.8
click at [311, 92] on div "First Name Eva Last Name Saketkoo Email ESaketkoo@hearst.com dchirichella@hears…" at bounding box center [245, 90] width 188 height 14
type input "ESaketkoo@hearst.com@hearst.com JDonnellan@hearst.com lkaylin@hearst.com khause…"
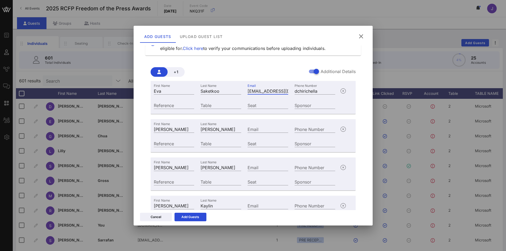
click at [265, 90] on input "ESaketkoo@hearst.com@hearst.com JDonnellan@hearst.com lkaylin@hearst.com khause…" at bounding box center [268, 90] width 41 height 7
click at [295, 90] on input "dchirichella" at bounding box center [315, 90] width 41 height 7
type input "dchirichella"
click at [307, 90] on input "dchirichella" at bounding box center [315, 90] width 41 height 7
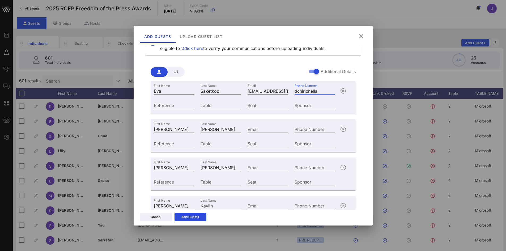
click at [307, 90] on input "dchirichella" at bounding box center [315, 90] width 41 height 7
click at [264, 94] on input "ESaketkoo@hearst.com@hearst.com JDonnellan@hearst.com lkaylin@hearst.com khause…" at bounding box center [268, 90] width 41 height 7
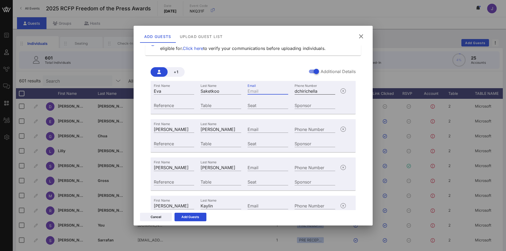
click at [308, 89] on input "dchirichella" at bounding box center [315, 90] width 41 height 7
click at [254, 89] on input "Email" at bounding box center [268, 90] width 41 height 7
paste input "ESaketkoo@hearst.com"
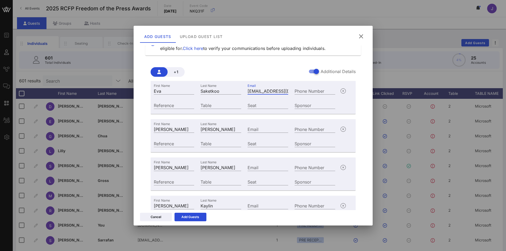
scroll to position [0, 8]
type input "ESaketkoo@hearst.com"
click at [218, 104] on input "Table" at bounding box center [221, 105] width 41 height 7
drag, startPoint x: 205, startPoint y: 96, endPoint x: 208, endPoint y: 103, distance: 7.0
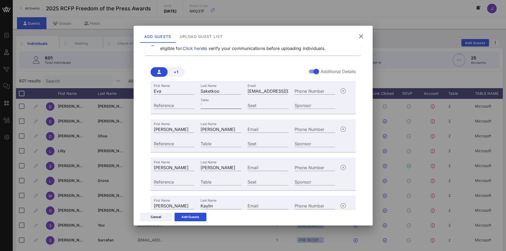
click at [204, 98] on div "First Name Eva Last Name Saketkoo Email ESaketkoo@hearst.com Phone Number Refer…" at bounding box center [245, 97] width 188 height 29
click at [209, 106] on input "`" at bounding box center [221, 105] width 41 height 7
drag, startPoint x: 210, startPoint y: 107, endPoint x: 199, endPoint y: 107, distance: 10.9
click at [199, 107] on div "Table `" at bounding box center [221, 105] width 47 height 14
type input "1"
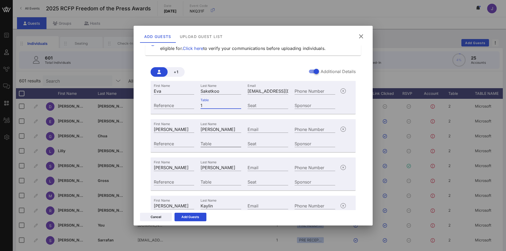
click at [222, 144] on input "Table" at bounding box center [221, 143] width 41 height 7
type input "1"
click at [213, 180] on input "Table" at bounding box center [221, 181] width 41 height 7
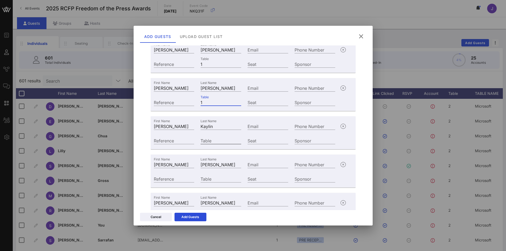
scroll to position [98, 0]
type input "1"
click at [214, 138] on input "Table" at bounding box center [221, 140] width 41 height 7
type input "1"
click at [219, 176] on input "Table" at bounding box center [221, 178] width 41 height 7
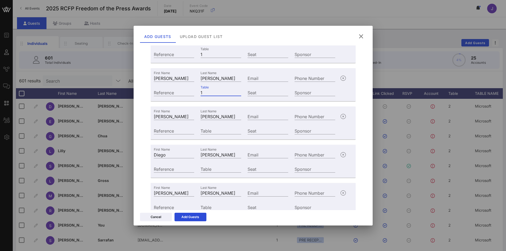
scroll to position [205, 0]
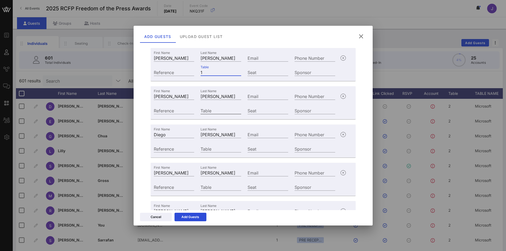
type input "1"
click at [213, 110] on input "Table" at bounding box center [221, 110] width 41 height 7
type input "1"
click at [217, 148] on input "Table" at bounding box center [221, 148] width 41 height 7
type input "1"
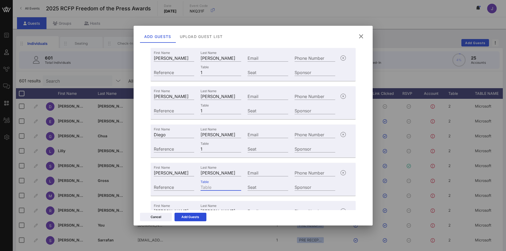
click at [216, 189] on input "Table" at bounding box center [221, 187] width 41 height 7
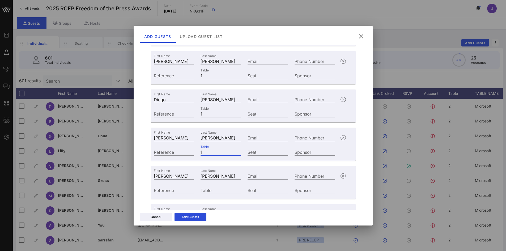
scroll to position [284, 0]
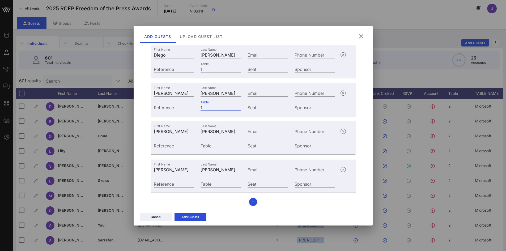
type input "1"
click at [209, 145] on input "Table" at bounding box center [221, 145] width 41 height 7
type input "1"
click at [209, 184] on input "Table" at bounding box center [221, 184] width 41 height 7
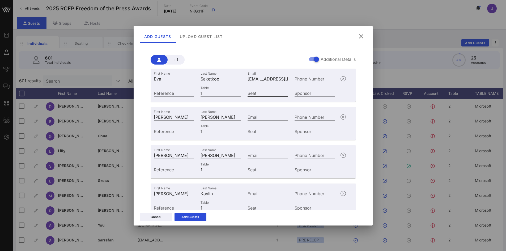
scroll to position [0, 0]
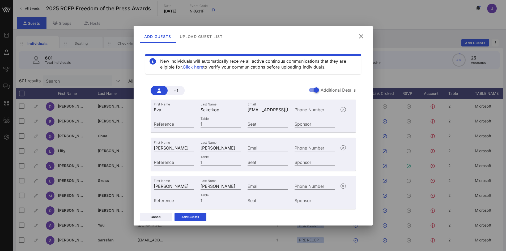
type input "1"
click at [257, 149] on input "Email" at bounding box center [268, 147] width 41 height 7
paste input "dchirichella@hearst.com"
type input "dchirichella@hearst.com"
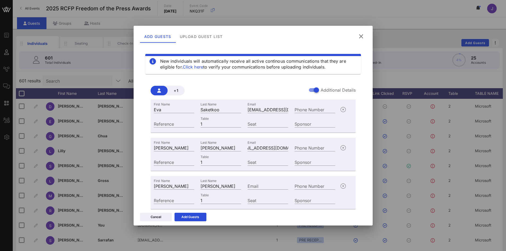
scroll to position [0, 0]
click at [272, 187] on input "Email" at bounding box center [268, 186] width 41 height 7
paste input "JDonnellan@hearst.com"
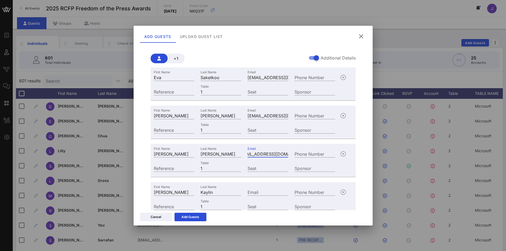
scroll to position [106, 0]
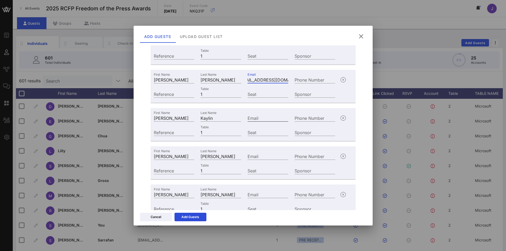
type input "JDonnellan@hearst.com"
click at [259, 117] on input "Email" at bounding box center [268, 118] width 41 height 7
paste input "lkaylin@hearst.com"
type input "lkaylin@hearst.com"
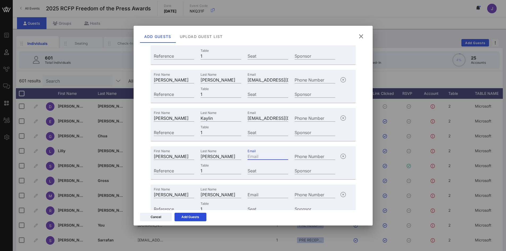
click at [258, 158] on input "Email" at bounding box center [268, 156] width 41 height 7
paste input "khauser@hearst.com"
type input "khauser@hearst.com"
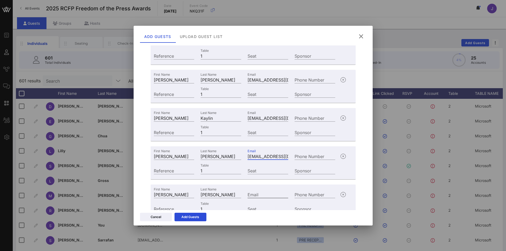
click at [253, 194] on input "Email" at bounding box center [268, 194] width 41 height 7
paste input "msebastian@hearst.com"
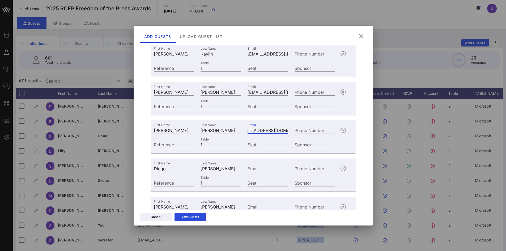
scroll to position [186, 0]
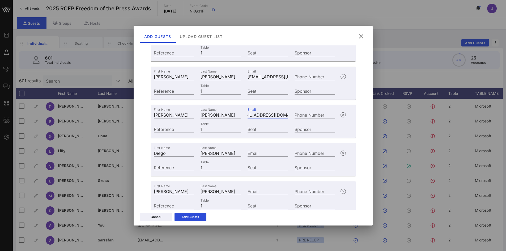
type input "msebastian@hearst.com"
click at [255, 148] on div "Email" at bounding box center [268, 152] width 47 height 14
click at [261, 152] on input "Email" at bounding box center [268, 153] width 41 height 7
paste input "dibarguen@hearst.com"
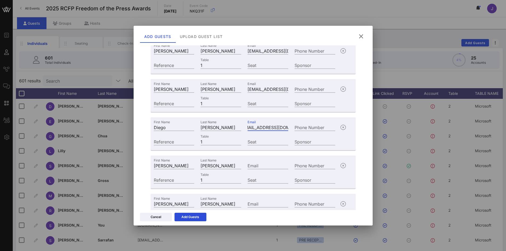
scroll to position [239, 0]
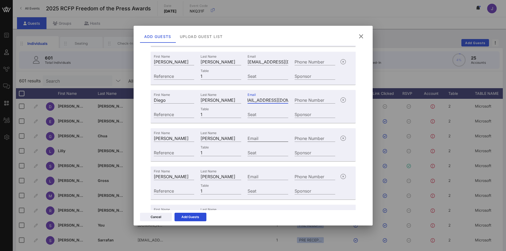
type input "dibarguen@hearst.com"
click at [262, 138] on input "Email" at bounding box center [268, 138] width 41 height 7
paste input "RDAgostino@hearst.com"
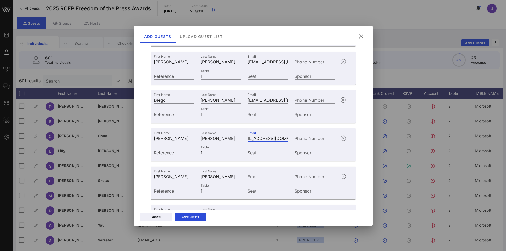
type input "RDAgostino@hearst.com"
click at [263, 177] on input "Email" at bounding box center [268, 176] width 41 height 7
paste input "Nathaniel.Boyer@hearst.com"
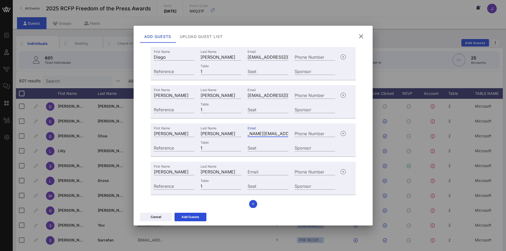
scroll to position [284, 0]
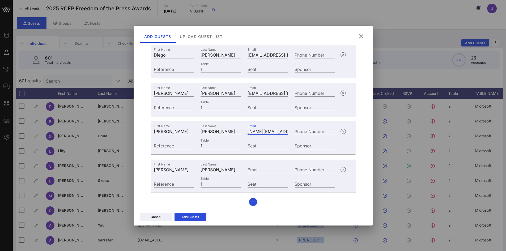
type input "Nathaniel.Boyer@hearst.com"
click at [265, 168] on input "Email" at bounding box center [268, 169] width 41 height 7
paste input "Nina.Shah@hearst.com"
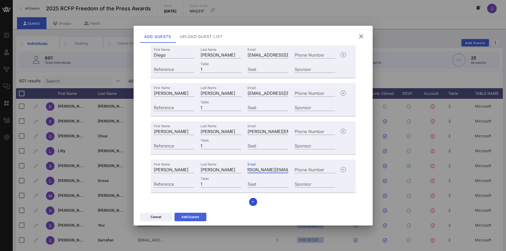
type input "Nina.Shah@hearst.com"
click at [192, 218] on icon at bounding box center [190, 217] width 5 height 4
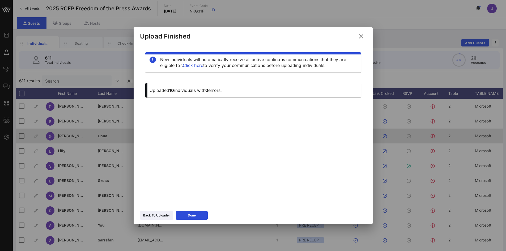
drag, startPoint x: 195, startPoint y: 213, endPoint x: 254, endPoint y: 129, distance: 102.6
click at [196, 213] on div "Done" at bounding box center [192, 215] width 8 height 5
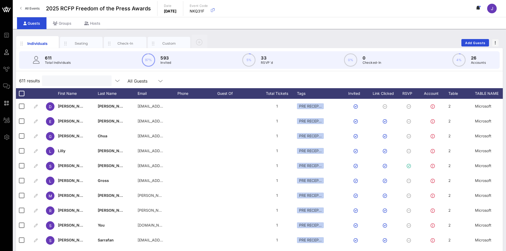
click at [59, 79] on input "text" at bounding box center [76, 80] width 62 height 7
drag, startPoint x: 56, startPoint y: 81, endPoint x: 40, endPoint y: 81, distance: 15.7
click at [40, 81] on div "208 results 1 All Guests Clear all Filters" at bounding box center [259, 80] width 487 height 15
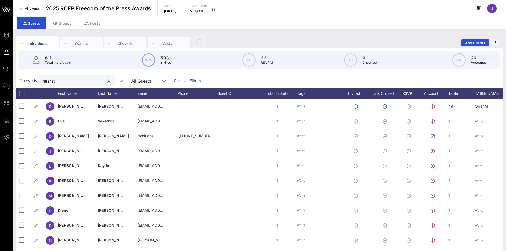
type input "hearst"
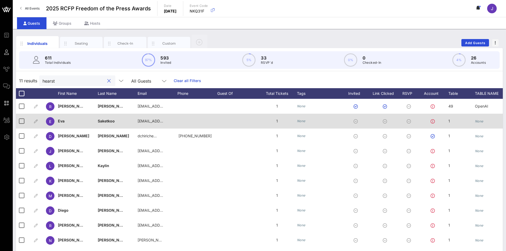
click at [476, 123] on icon "None" at bounding box center [479, 121] width 9 height 4
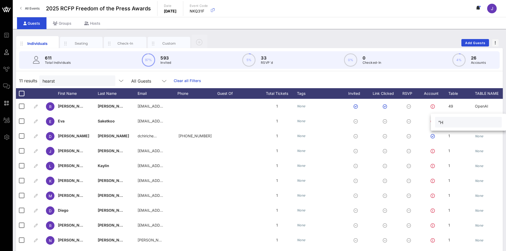
type input """
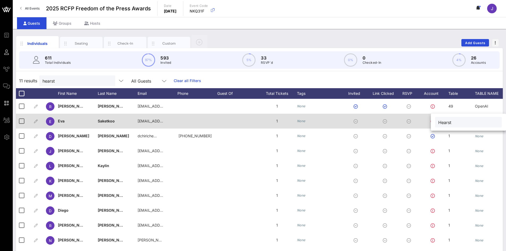
drag, startPoint x: 455, startPoint y: 124, endPoint x: 423, endPoint y: 123, distance: 31.9
click at [423, 123] on div "Event Builder Guests Journeys Comms QR Scanner Team Settings 2025 RCFP Freedom …" at bounding box center [253, 132] width 506 height 264
type input "Hearst"
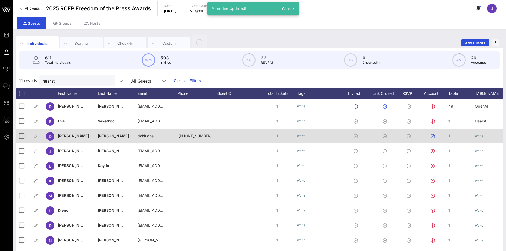
click at [482, 135] on icon "None" at bounding box center [479, 136] width 9 height 4
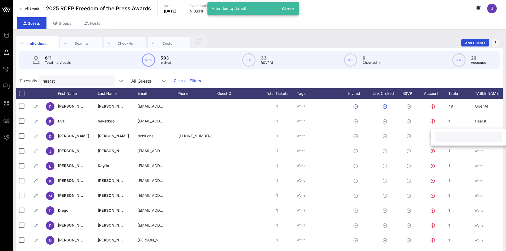
paste input "Hearst"
type input "Hearst"
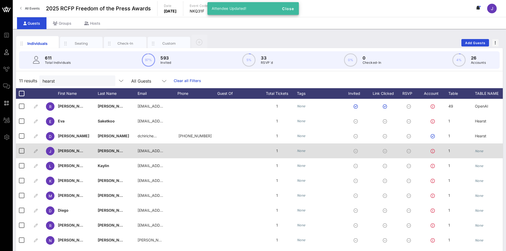
click at [482, 152] on icon "None" at bounding box center [479, 151] width 9 height 4
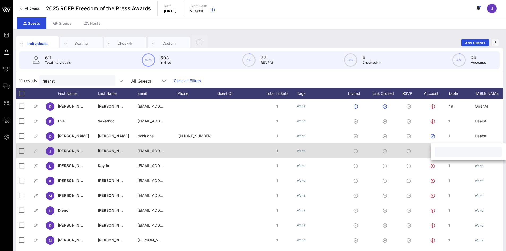
paste input "Hearst"
type input "Hearst"
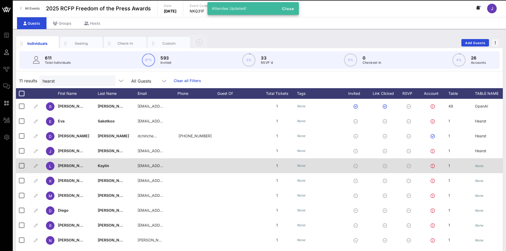
click at [477, 167] on icon "None" at bounding box center [479, 166] width 9 height 4
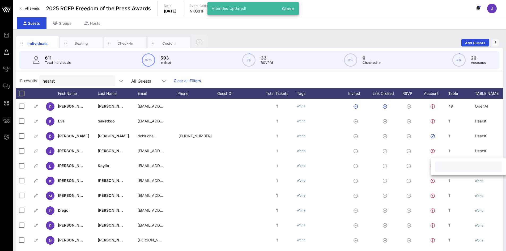
paste input "Hearst"
type input "Hearst"
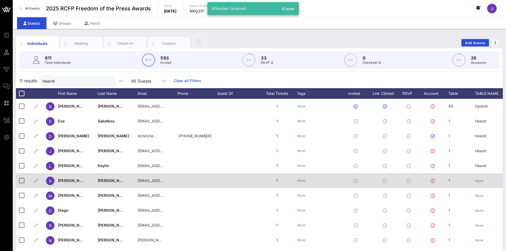
click at [491, 179] on div "None" at bounding box center [495, 183] width 40 height 21
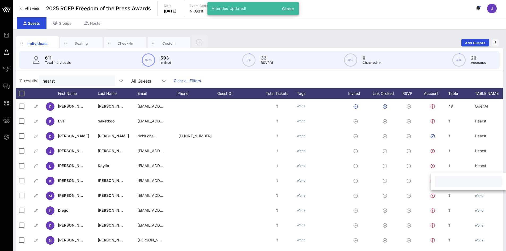
paste input "Hearst"
type input "Hearst"
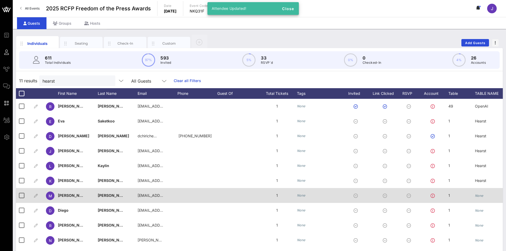
click at [478, 195] on icon "None" at bounding box center [479, 196] width 9 height 4
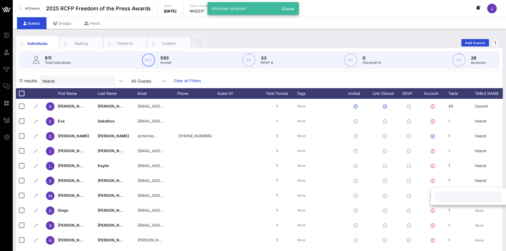
type input "Hearst"
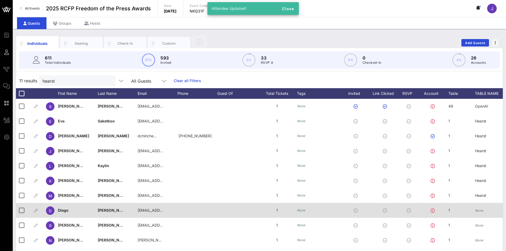
click at [482, 207] on div "None" at bounding box center [479, 210] width 9 height 15
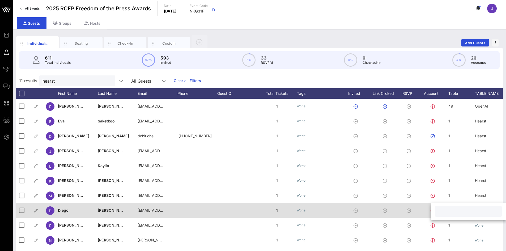
paste input "Hearst"
type input "Hearst"
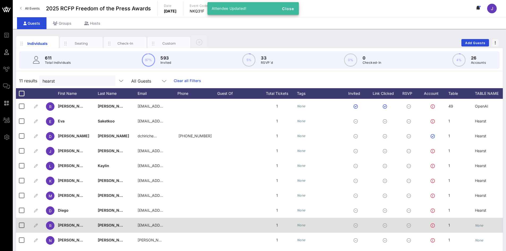
click at [483, 225] on icon "None" at bounding box center [479, 226] width 9 height 4
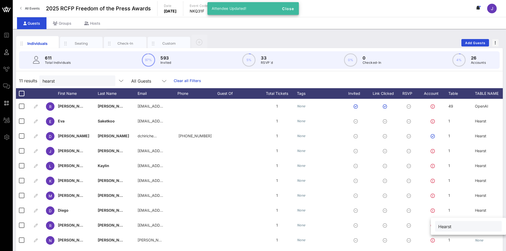
type input "Hearst"
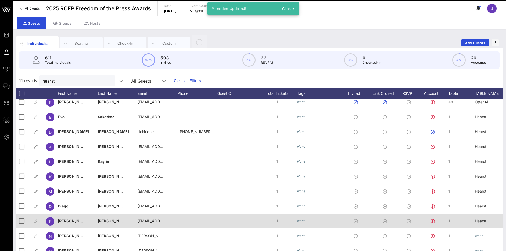
scroll to position [8, 0]
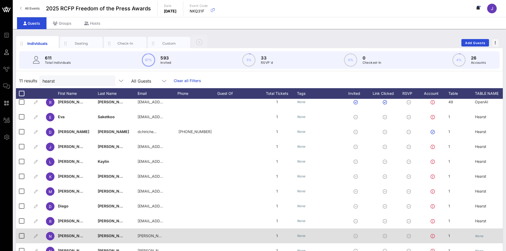
click at [475, 234] on div "None" at bounding box center [479, 236] width 9 height 15
type input "Hearst"
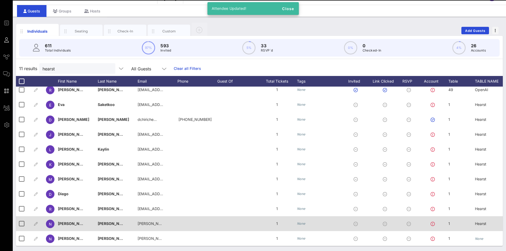
scroll to position [12, 0]
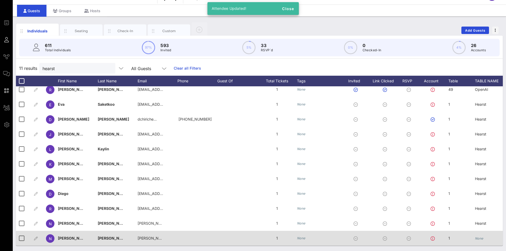
click at [476, 232] on div "None" at bounding box center [479, 238] width 9 height 15
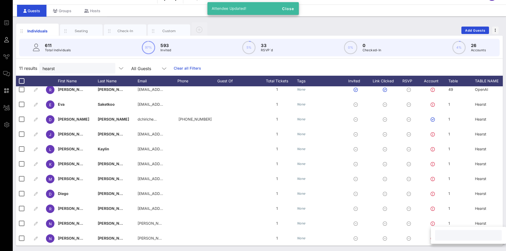
paste input "Hearst"
type input "Hearst"
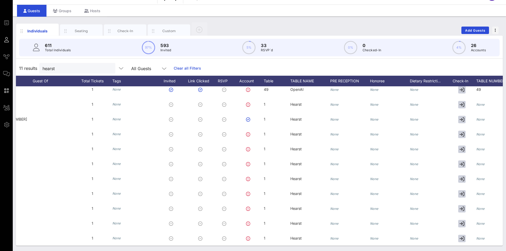
scroll to position [0, 0]
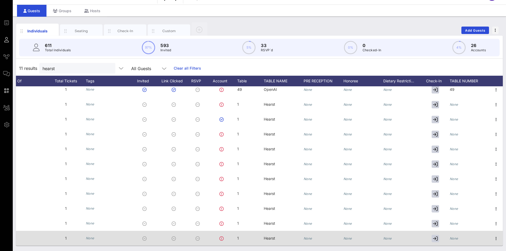
click at [451, 237] on icon "None" at bounding box center [454, 239] width 9 height 4
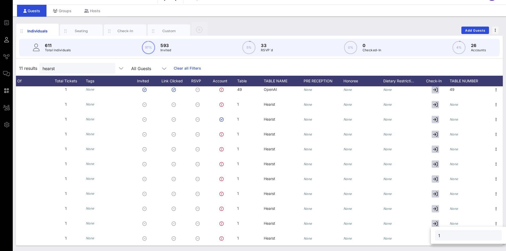
type input "1"
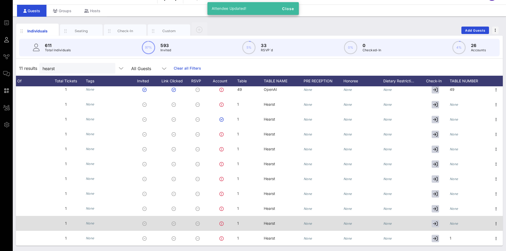
click at [450, 222] on icon "None" at bounding box center [454, 224] width 9 height 4
type input "1"
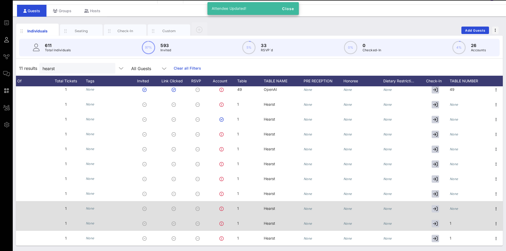
click at [450, 207] on icon "None" at bounding box center [454, 209] width 9 height 4
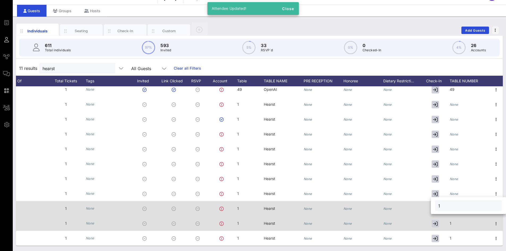
type input "1"
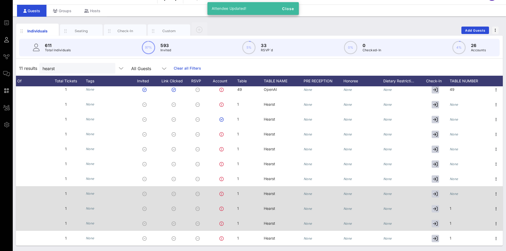
click at [450, 192] on icon "None" at bounding box center [454, 194] width 9 height 4
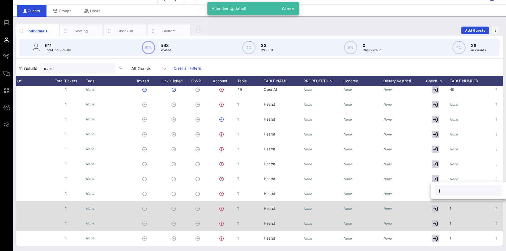
type input "1"
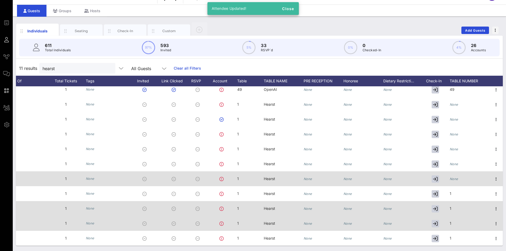
click at [450, 177] on icon "None" at bounding box center [454, 179] width 9 height 4
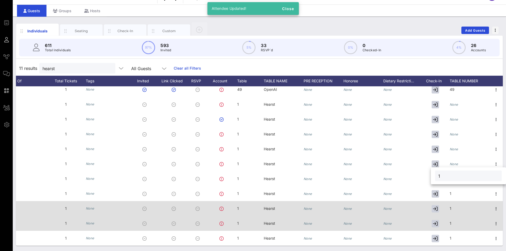
type input "1"
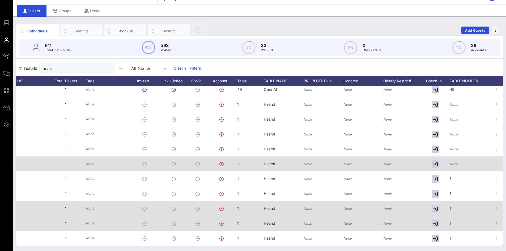
click at [451, 162] on icon "None" at bounding box center [454, 164] width 9 height 4
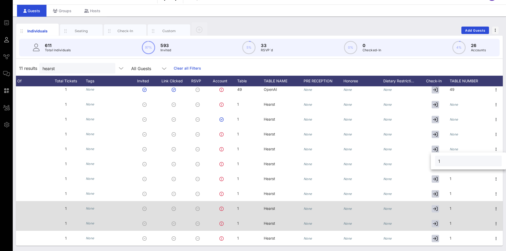
type input "1"
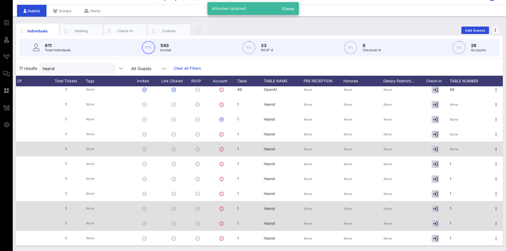
click at [450, 147] on icon "None" at bounding box center [454, 149] width 9 height 4
type input "1"
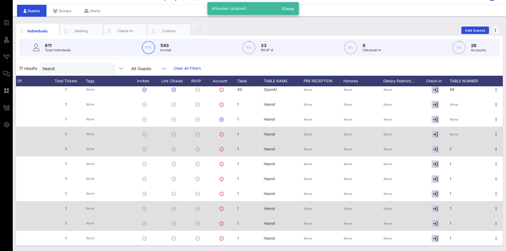
click at [445, 131] on div at bounding box center [436, 134] width 27 height 15
click at [452, 132] on icon "None" at bounding box center [454, 134] width 9 height 4
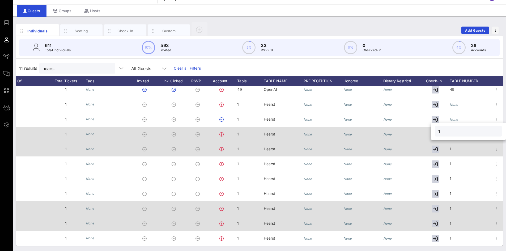
type input "1"
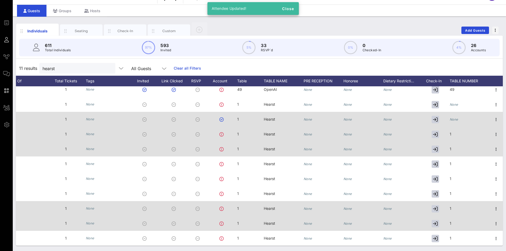
click at [452, 117] on icon "None" at bounding box center [454, 119] width 9 height 4
type input "1"
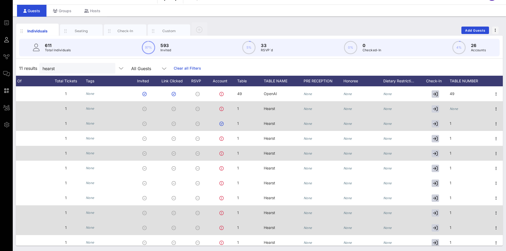
click at [450, 106] on div "None" at bounding box center [454, 108] width 9 height 15
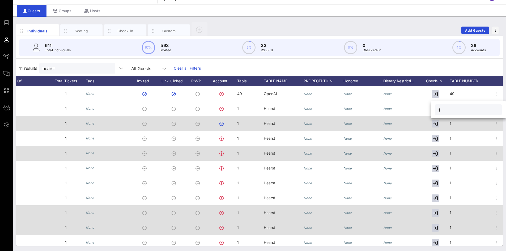
type input "1"
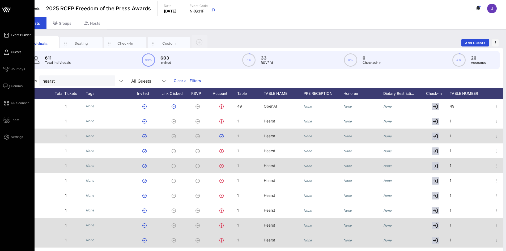
click at [15, 35] on span "Event Builder" at bounding box center [21, 35] width 20 height 5
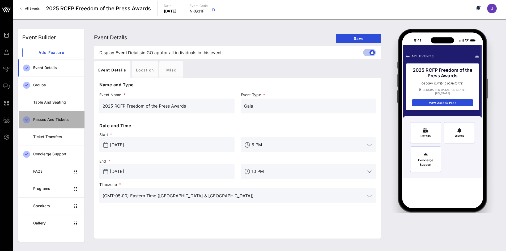
click at [45, 120] on div "Passes and Tickets" at bounding box center [56, 119] width 47 height 5
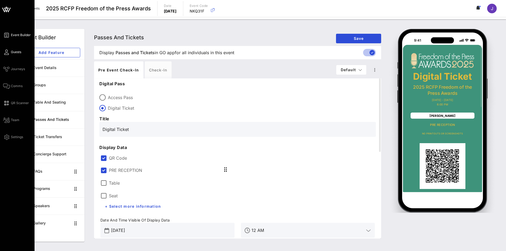
click at [13, 53] on span "Guests" at bounding box center [16, 52] width 10 height 5
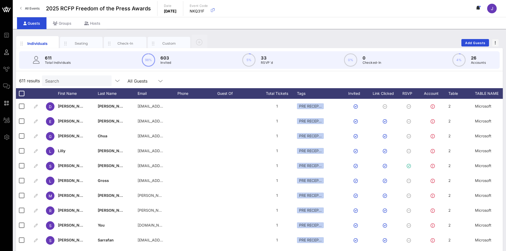
click at [477, 8] on icon at bounding box center [478, 8] width 5 height 4
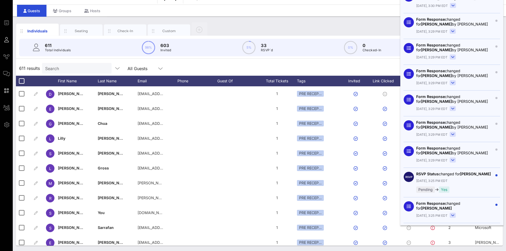
scroll to position [1235, 0]
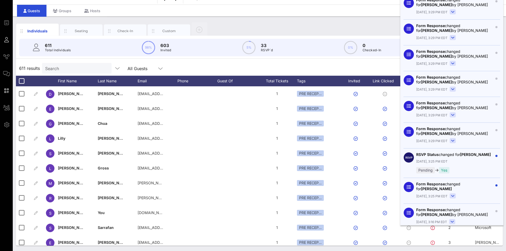
click at [452, 194] on rect at bounding box center [453, 196] width 6 height 5
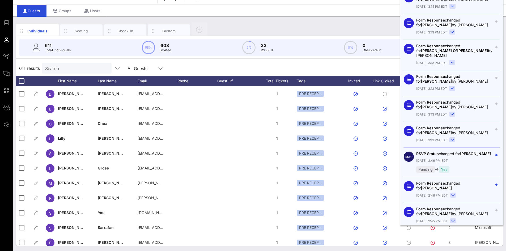
scroll to position [2365, 0]
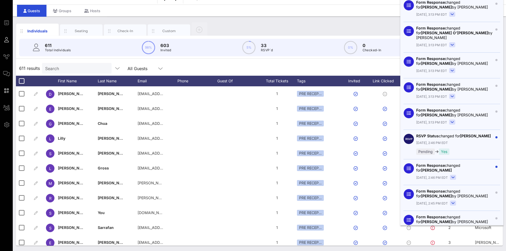
click at [452, 177] on icon at bounding box center [453, 177] width 3 height 1
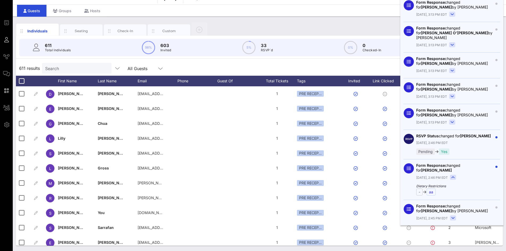
click at [435, 189] on div "aa" at bounding box center [431, 192] width 9 height 7
click at [467, 184] on div "Dietary Restrictions - → aa" at bounding box center [455, 190] width 77 height 12
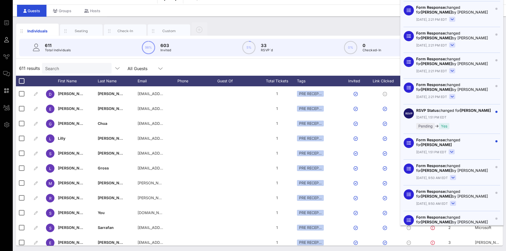
scroll to position [3633, 0]
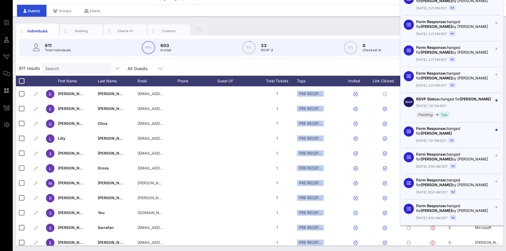
click at [451, 140] on icon at bounding box center [452, 140] width 3 height 1
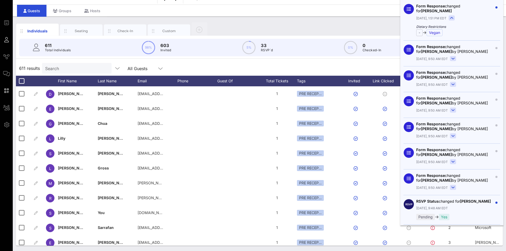
scroll to position [3845, 0]
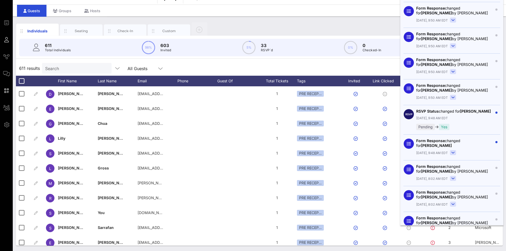
click at [454, 150] on rect at bounding box center [454, 152] width 6 height 5
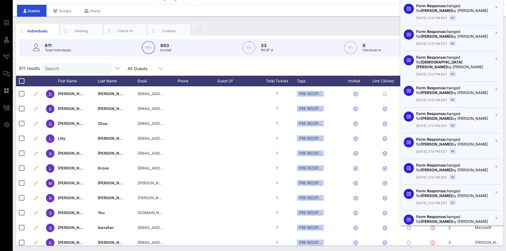
scroll to position [0, 0]
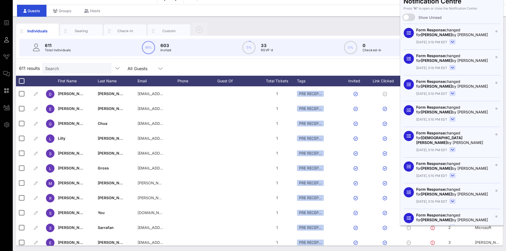
click at [359, 6] on div "Guests Groups Hosts" at bounding box center [260, 11] width 494 height 12
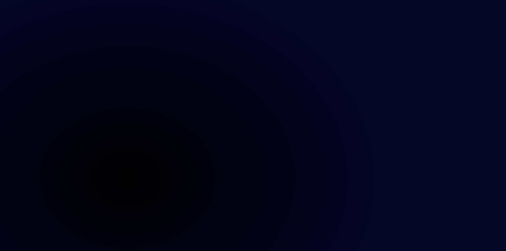
click at [258, 125] on main at bounding box center [253, 125] width 506 height 251
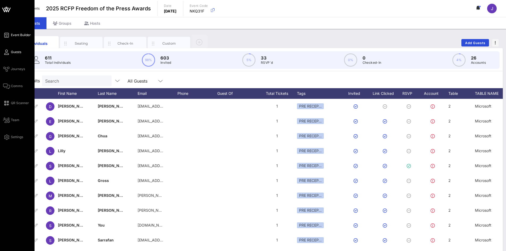
click at [17, 36] on span "Event Builder" at bounding box center [21, 35] width 20 height 5
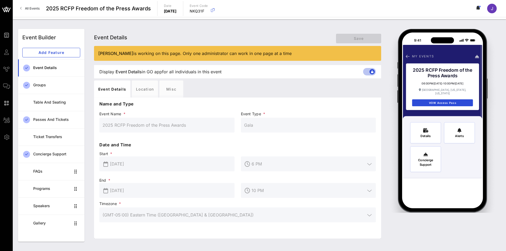
click at [143, 29] on div "Event Details Event Details Event Details Save" at bounding box center [237, 37] width 287 height 17
